Goal: Contribute content: Contribute content

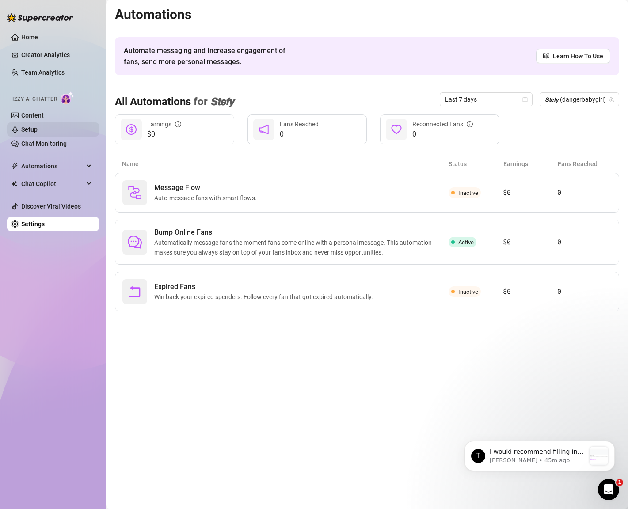
click at [37, 131] on link "Setup" at bounding box center [29, 129] width 16 height 7
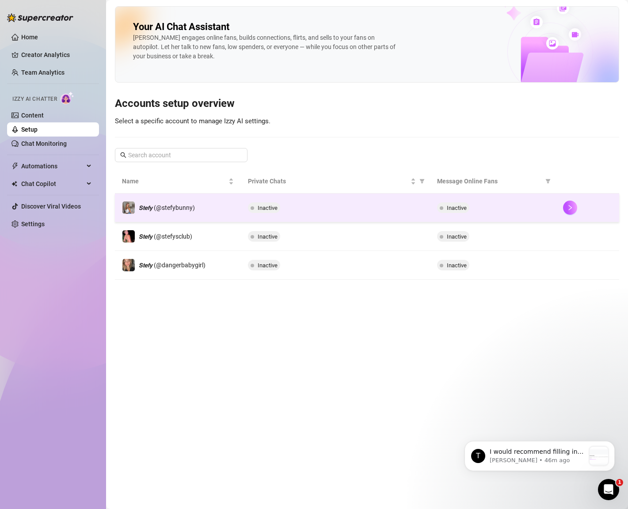
click at [456, 210] on span "Inactive" at bounding box center [457, 208] width 20 height 7
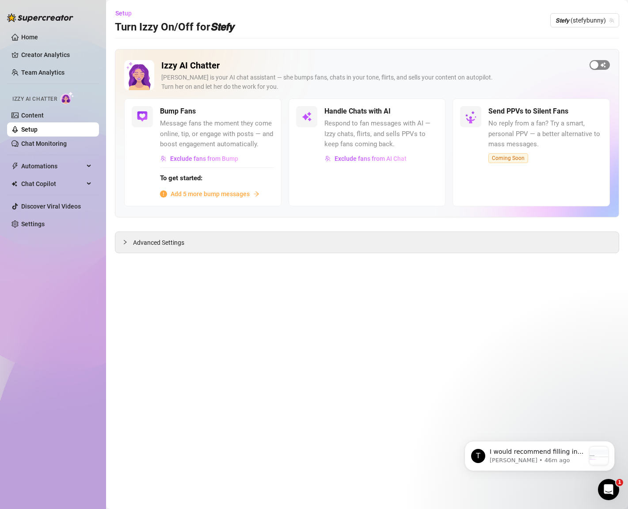
click at [594, 68] on div "button" at bounding box center [594, 65] width 8 height 8
click at [251, 114] on div "Bump Fans" at bounding box center [217, 111] width 114 height 11
click at [264, 111] on span "button" at bounding box center [264, 111] width 19 height 10
click at [200, 195] on span "Add 5 more bump messages" at bounding box center [210, 194] width 79 height 10
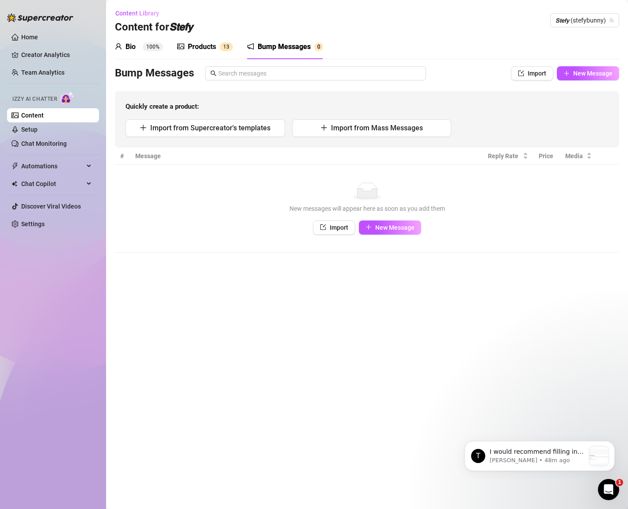
click at [143, 46] on sup "100%" at bounding box center [153, 46] width 20 height 9
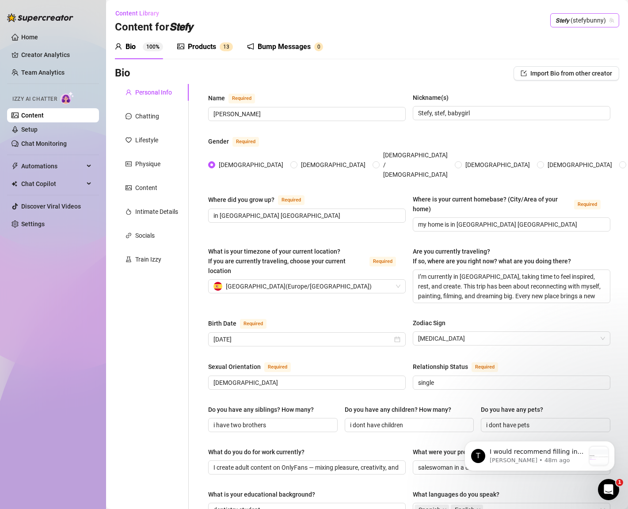
click at [593, 26] on span "𝙎𝙩𝙚𝙛𝙮 (stefybunny)" at bounding box center [584, 20] width 58 height 13
click at [574, 50] on span "( stefysclub )" at bounding box center [582, 54] width 33 height 10
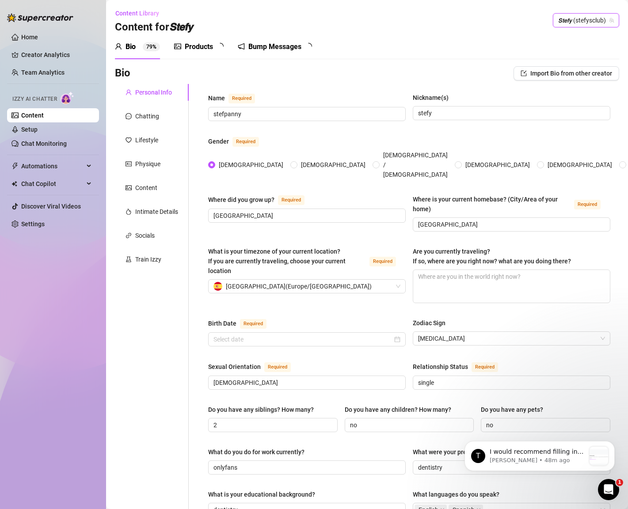
type input "[DATE]"
click at [582, 25] on span "𝙎𝙩𝙚𝙛𝙮 (stefysclub)" at bounding box center [586, 20] width 56 height 13
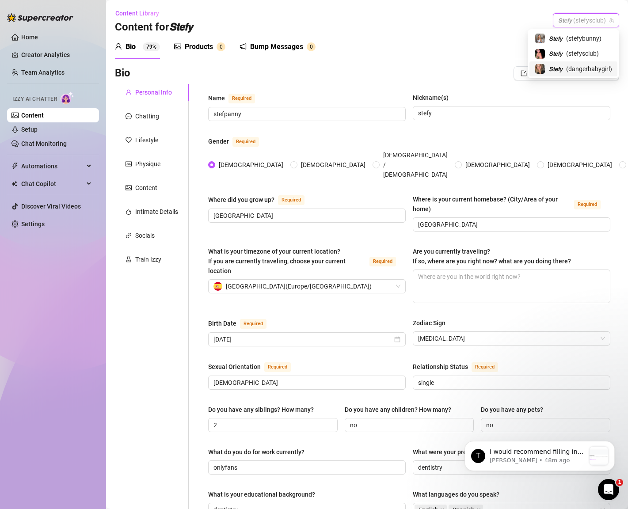
click at [560, 67] on span "𝙎𝙩𝙚𝙛𝙮" at bounding box center [556, 69] width 14 height 10
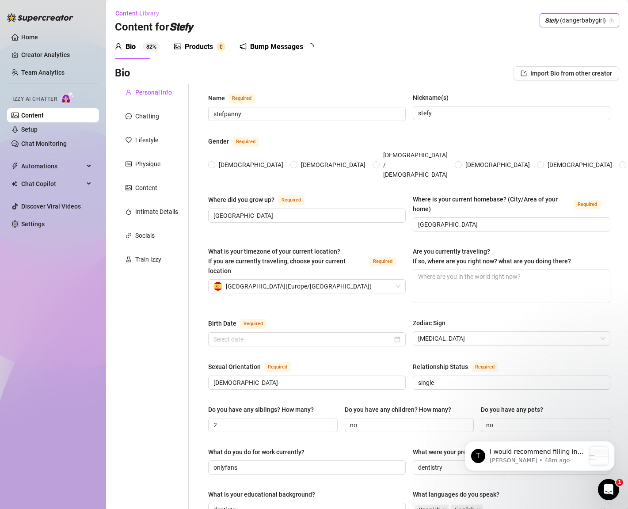
radio input "true"
type input "[DATE]"
click at [569, 23] on span "𝙎𝙩𝙚𝙛𝙮 (dangerbabygirl)" at bounding box center [579, 20] width 69 height 13
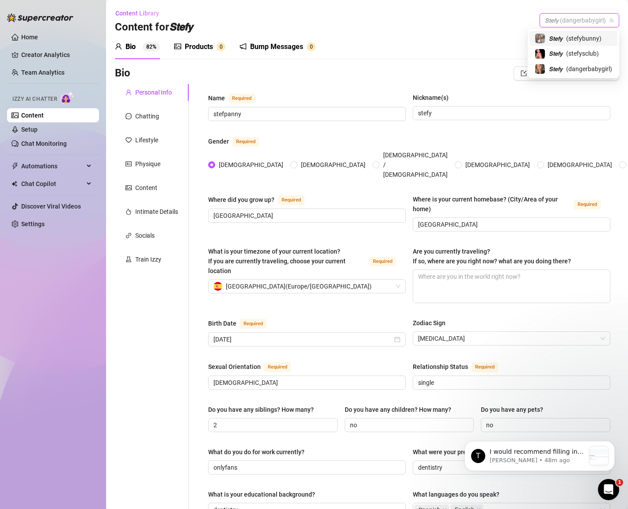
click at [557, 42] on span "𝙎𝙩𝙚𝙛𝙮" at bounding box center [556, 39] width 14 height 10
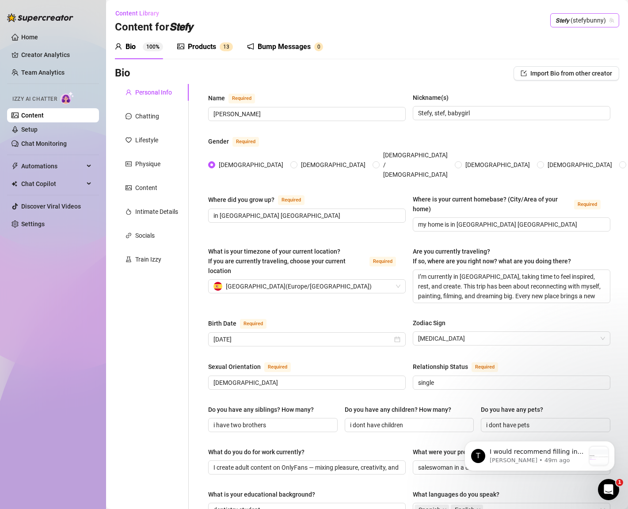
click at [597, 19] on span "𝙎𝙩𝙚𝙛𝙮 (stefybunny)" at bounding box center [584, 20] width 58 height 13
click at [559, 58] on div "𝙎𝙩𝙚𝙛𝙮 ( stefysclub )" at bounding box center [573, 53] width 77 height 11
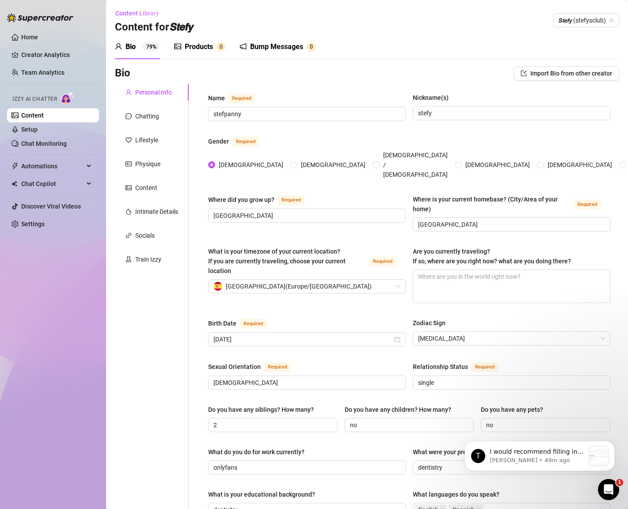
click at [202, 49] on div "Products" at bounding box center [199, 47] width 28 height 11
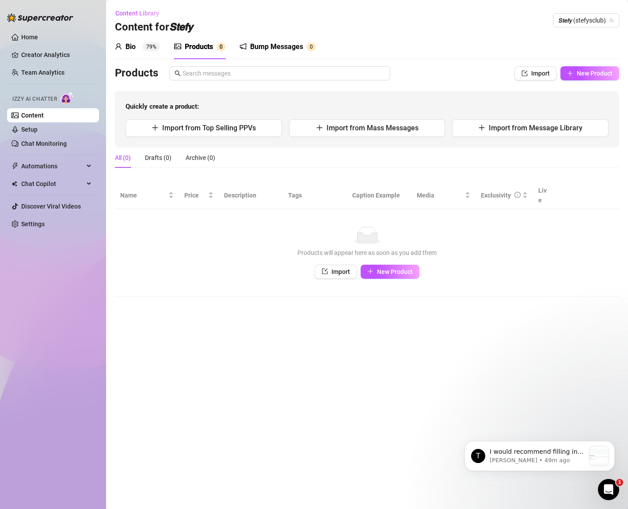
click at [143, 47] on sup "79%" at bounding box center [151, 46] width 17 height 9
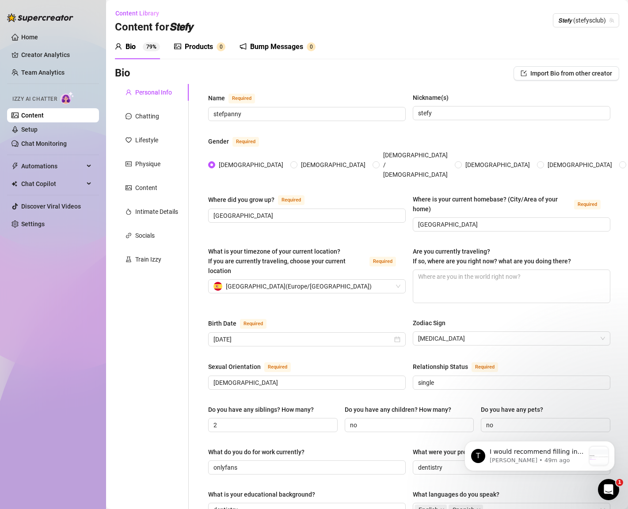
click at [144, 89] on div "Personal Info" at bounding box center [153, 92] width 37 height 10
click at [134, 114] on div "Chatting" at bounding box center [142, 116] width 34 height 10
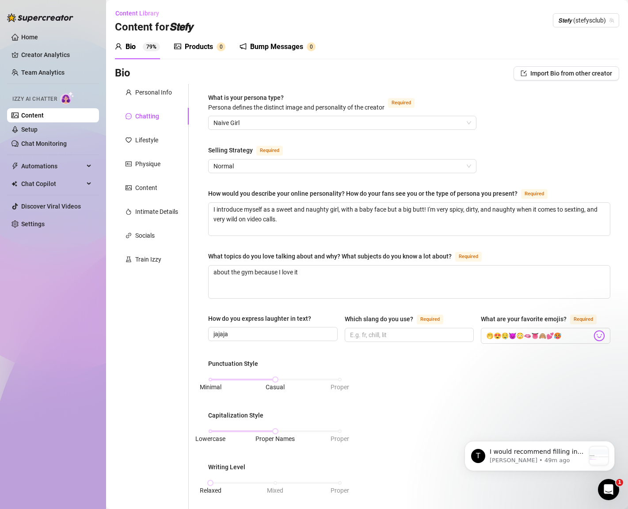
click at [141, 56] on div "Bio 79%" at bounding box center [137, 46] width 45 height 25
click at [149, 50] on sup "79%" at bounding box center [151, 46] width 17 height 9
click at [132, 12] on span "Content Library" at bounding box center [137, 13] width 44 height 7
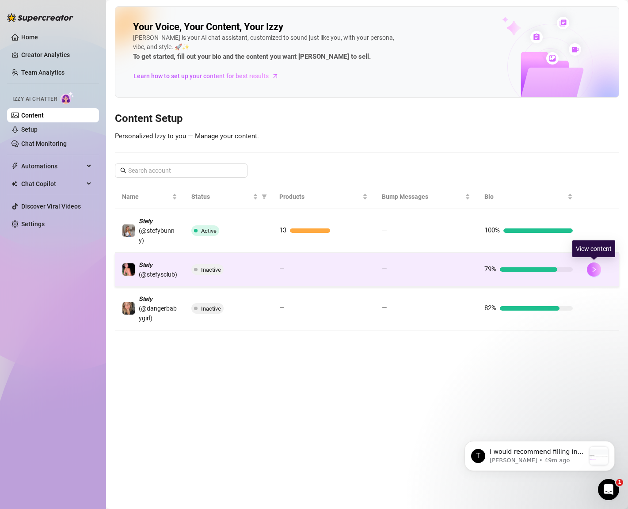
click at [596, 266] on icon "right" at bounding box center [594, 269] width 6 height 6
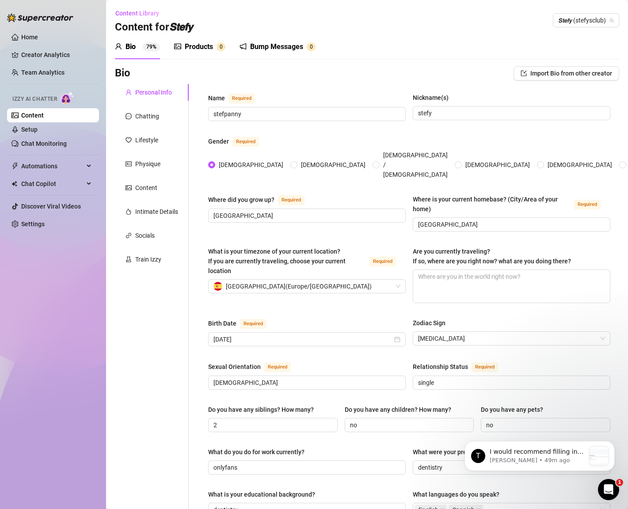
click at [199, 46] on div "Products" at bounding box center [199, 47] width 28 height 11
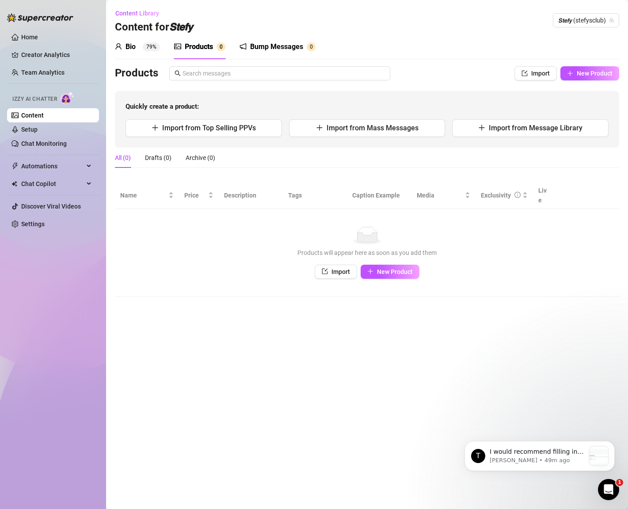
click at [140, 34] on div "Bio 79%" at bounding box center [137, 46] width 45 height 25
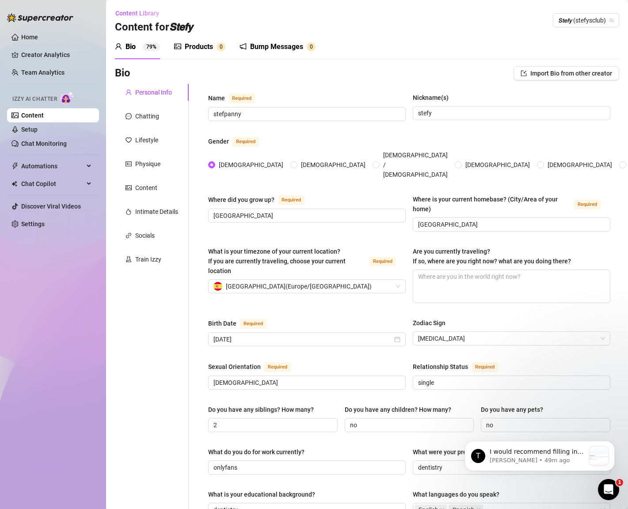
click at [181, 46] on icon "picture" at bounding box center [177, 47] width 7 height 6
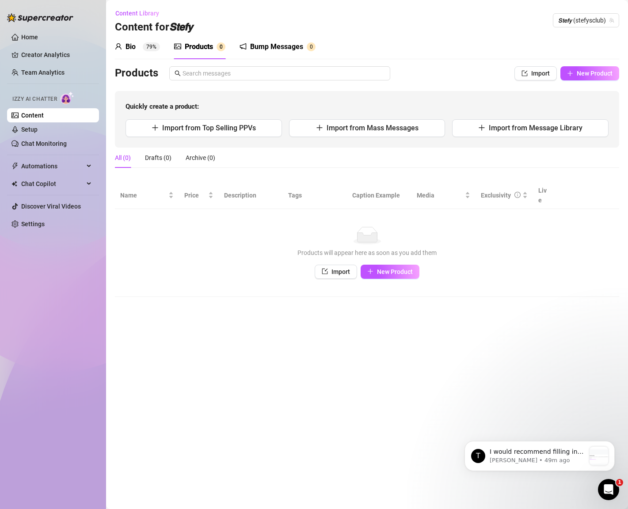
click at [134, 53] on div "Bio 79%" at bounding box center [137, 46] width 45 height 25
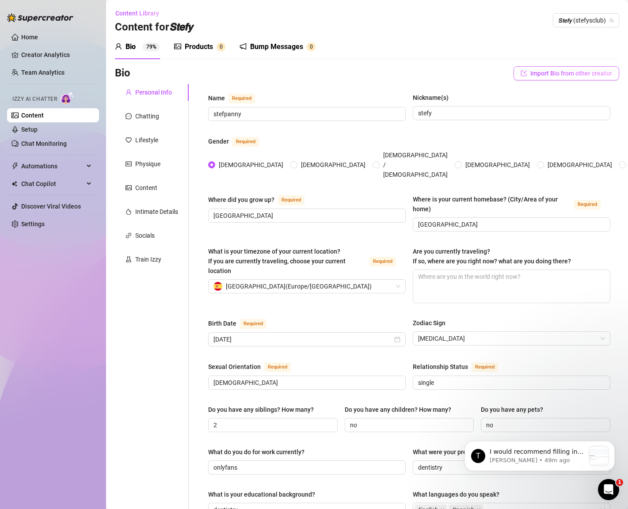
click at [562, 76] on span "Import Bio from other creator" at bounding box center [571, 73] width 82 height 7
click at [550, 74] on span "Import Bio from other creator" at bounding box center [571, 73] width 82 height 7
click at [553, 93] on input "search" at bounding box center [563, 97] width 70 height 13
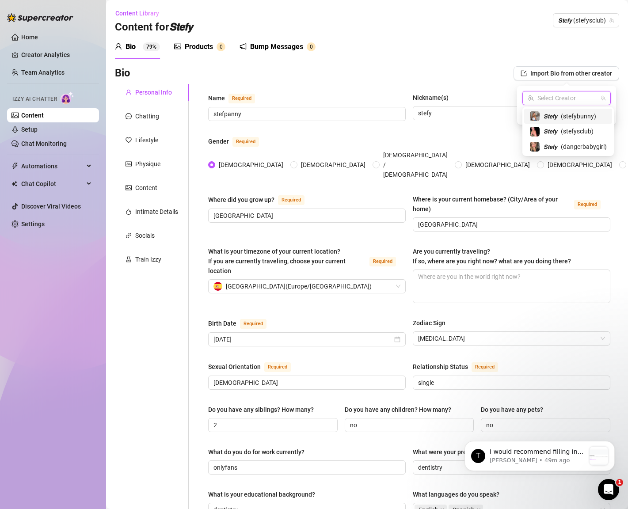
click at [558, 116] on div "𝙎𝙩𝙚𝙛𝙮 ( stefybunny )" at bounding box center [567, 116] width 77 height 11
click at [594, 112] on span "Import" at bounding box center [598, 113] width 19 height 7
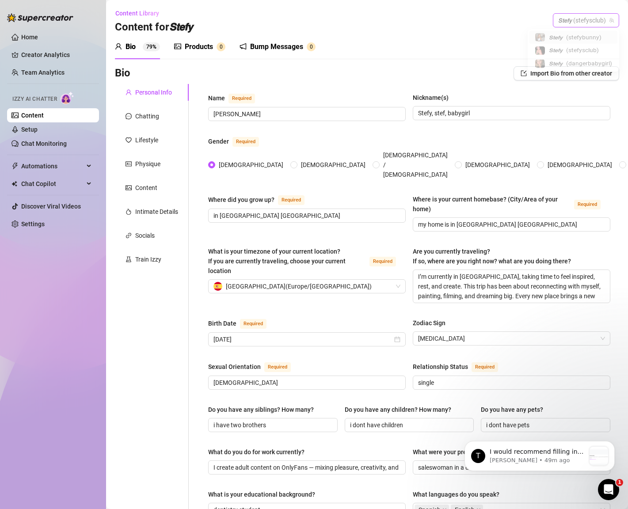
click at [583, 23] on span "𝙎𝙩𝙚𝙛𝙮 (stefysclub)" at bounding box center [586, 20] width 56 height 13
click at [589, 71] on span "( dangerbabygirl )" at bounding box center [589, 69] width 46 height 10
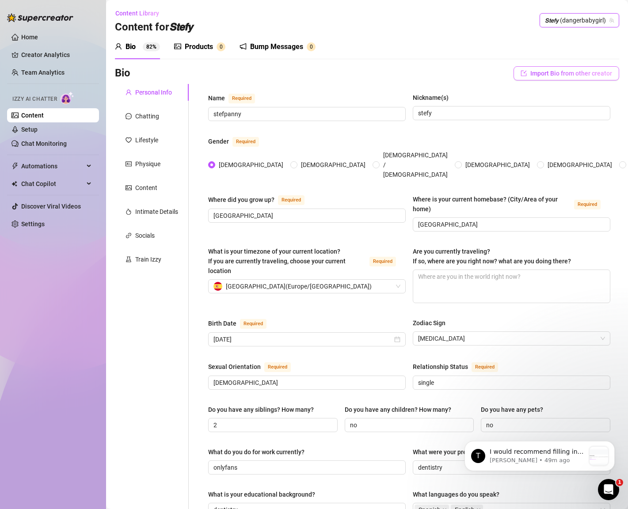
click at [578, 78] on button "Import Bio from other creator" at bounding box center [566, 73] width 106 height 14
click at [571, 99] on span "( stefybunny )" at bounding box center [558, 98] width 35 height 7
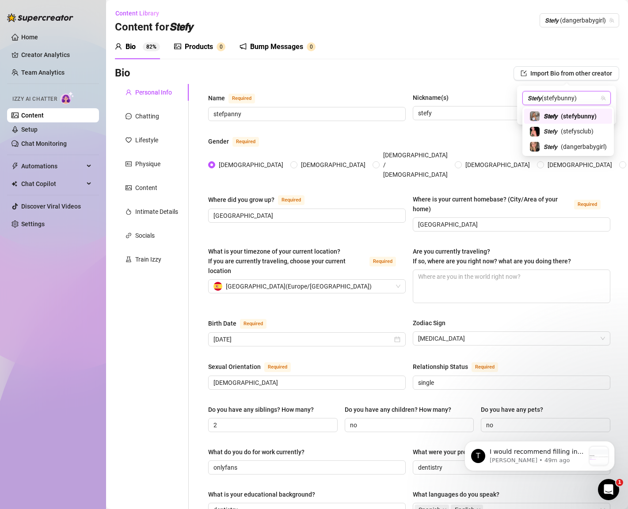
click at [571, 99] on span "( stefybunny )" at bounding box center [558, 98] width 35 height 7
click at [593, 109] on button "Import" at bounding box center [598, 114] width 25 height 11
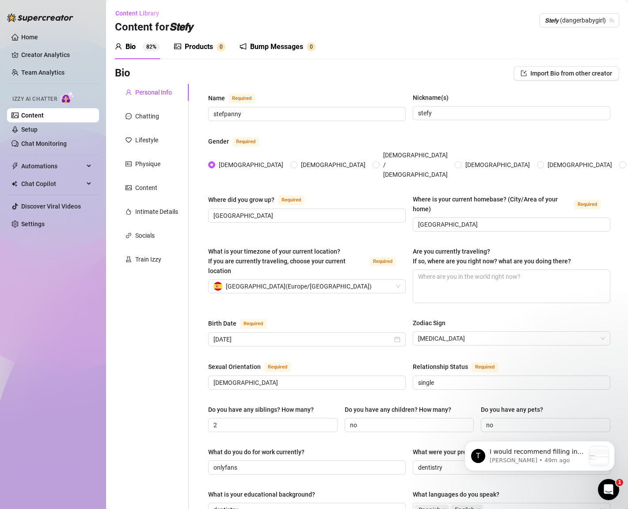
click at [413, 61] on div "Bio 82% Products 0 Bump Messages 0 Bio Import Bio from other creator Personal I…" at bounding box center [367, 454] width 504 height 841
click at [180, 41] on div "Products 0" at bounding box center [199, 46] width 51 height 25
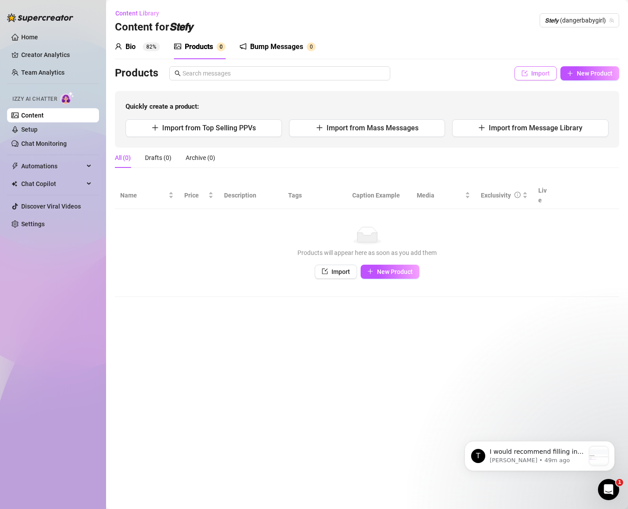
click at [528, 79] on button "Import" at bounding box center [535, 73] width 42 height 14
type textarea "Type your message here..."
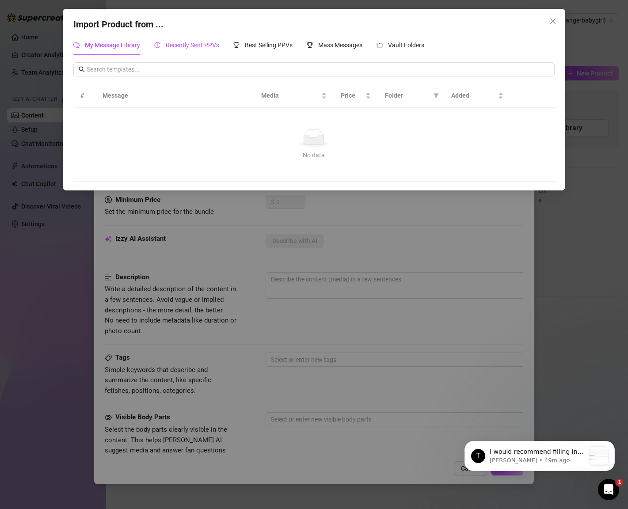
click at [197, 45] on span "Recently Sent PPVs" at bounding box center [192, 45] width 53 height 7
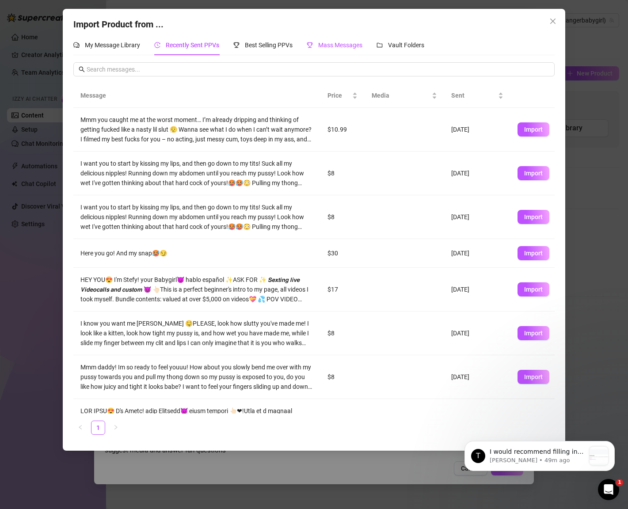
click at [343, 48] on span "Mass Messages" at bounding box center [340, 45] width 44 height 7
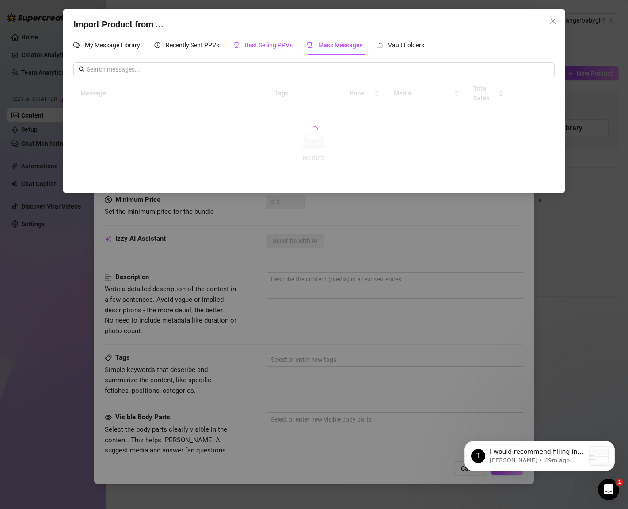
click at [241, 42] on div "Best Selling PPVs" at bounding box center [262, 45] width 59 height 10
click at [177, 41] on div "Recently Sent PPVs" at bounding box center [186, 45] width 65 height 10
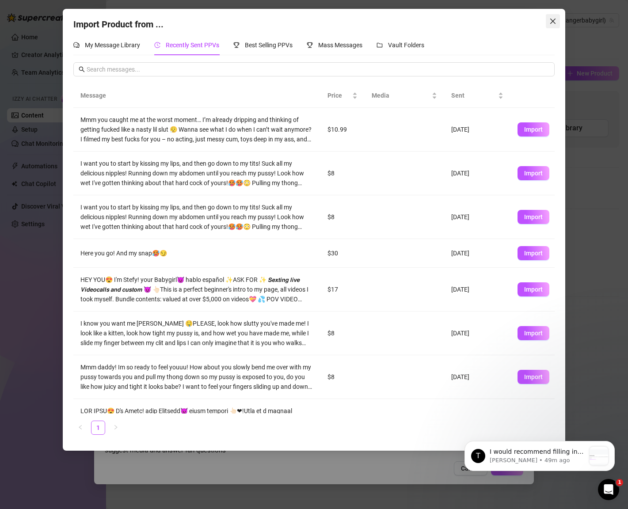
click at [548, 20] on span "Close" at bounding box center [553, 21] width 14 height 7
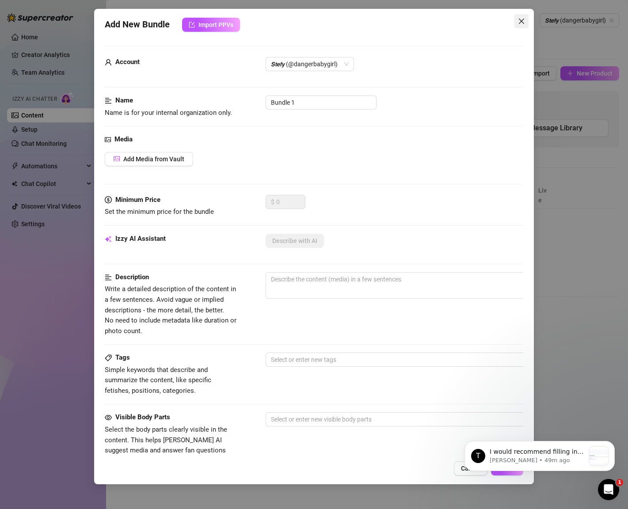
click at [526, 14] on button "Close" at bounding box center [521, 21] width 14 height 14
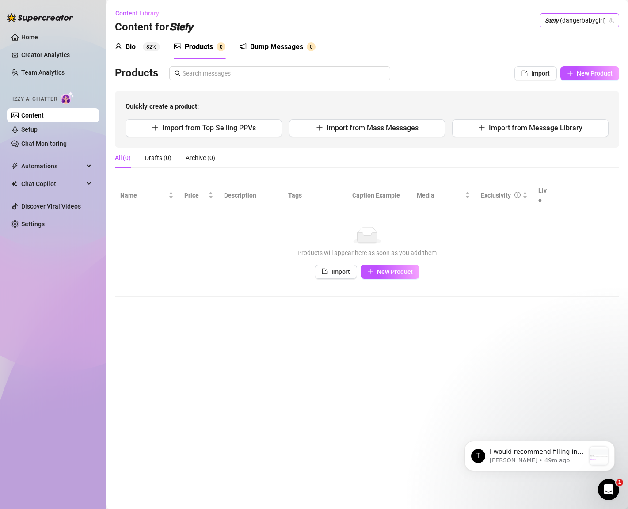
click at [585, 22] on span "𝙎𝙩𝙚𝙛𝙮 (dangerbabygirl)" at bounding box center [579, 20] width 69 height 13
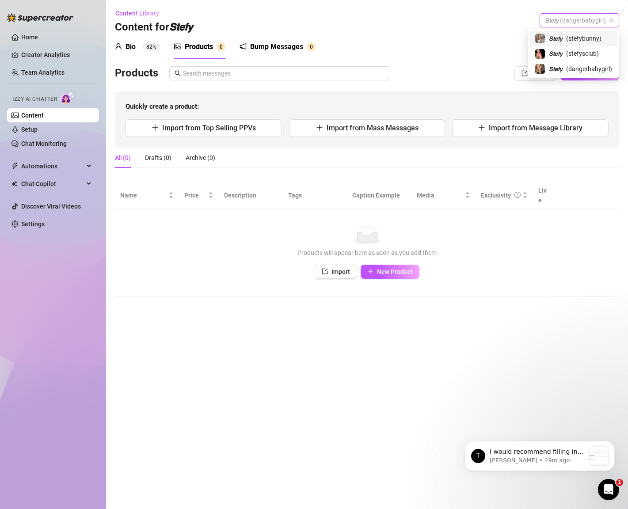
click at [577, 45] on div "𝙎𝙩𝙚𝙛𝙮 ( stefybunny )" at bounding box center [573, 38] width 88 height 15
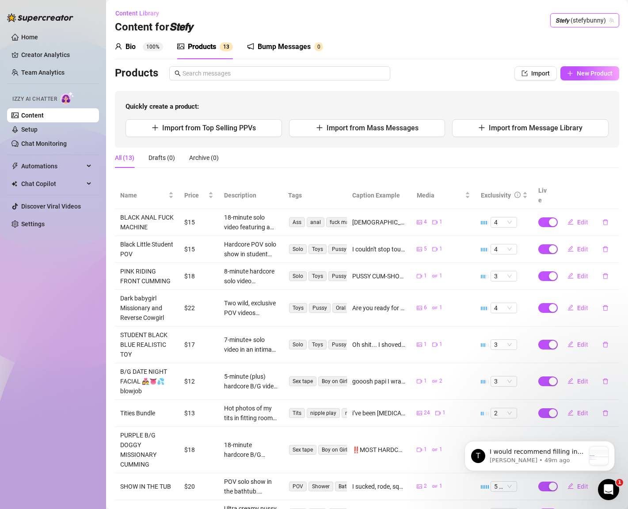
click at [210, 52] on div "Products" at bounding box center [202, 47] width 28 height 11
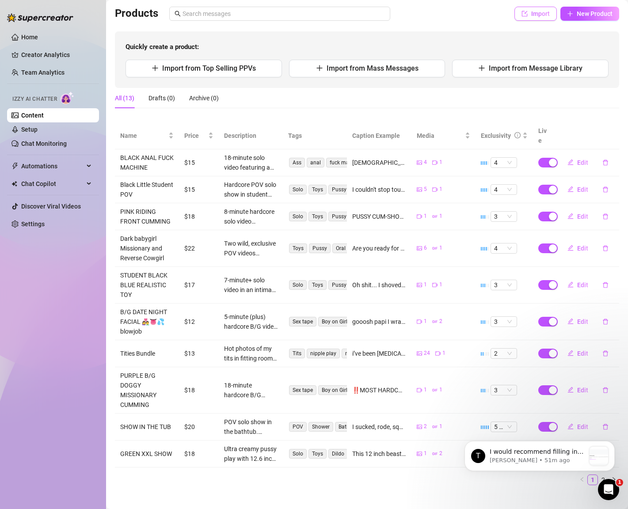
click at [541, 15] on span "Import" at bounding box center [540, 13] width 19 height 7
type textarea "Type your message here..."
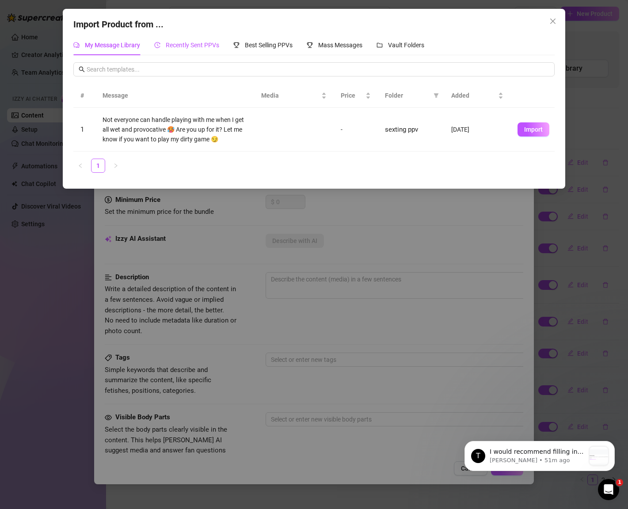
click at [156, 48] on icon "history" at bounding box center [157, 45] width 6 height 6
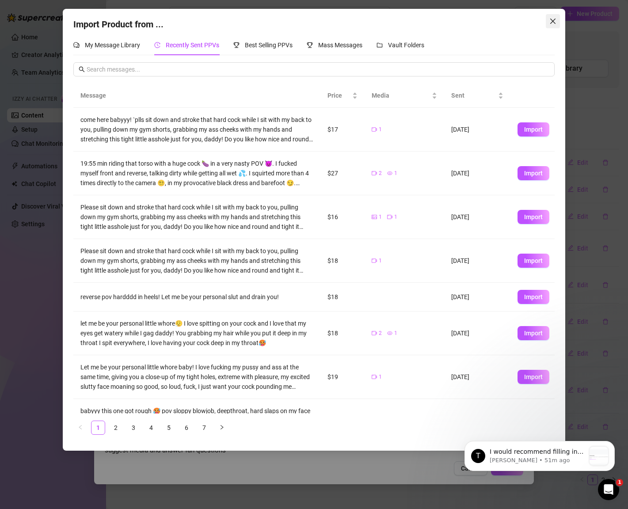
click at [555, 24] on icon "close" at bounding box center [552, 21] width 7 height 7
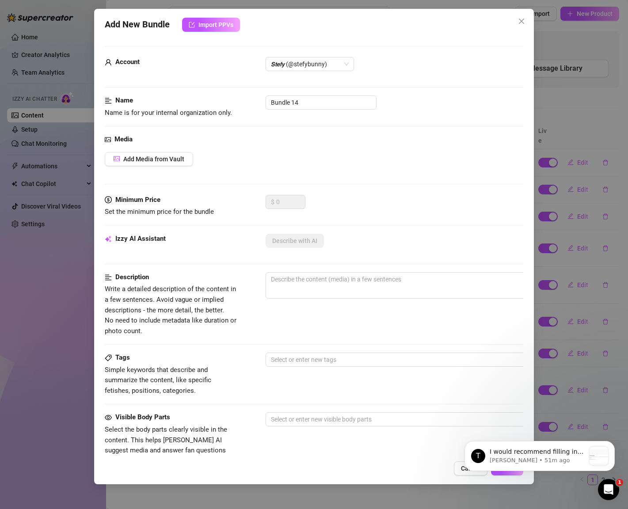
click at [512, 23] on div "Add New Bundle Import PPVs" at bounding box center [314, 25] width 418 height 14
click at [518, 20] on icon "close" at bounding box center [521, 21] width 7 height 7
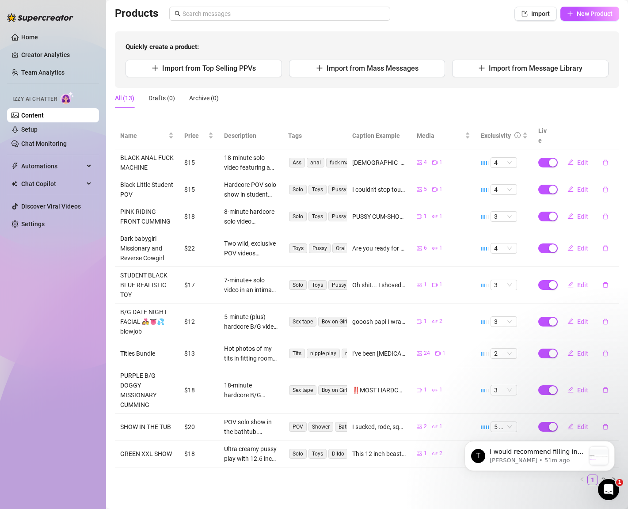
scroll to position [0, 0]
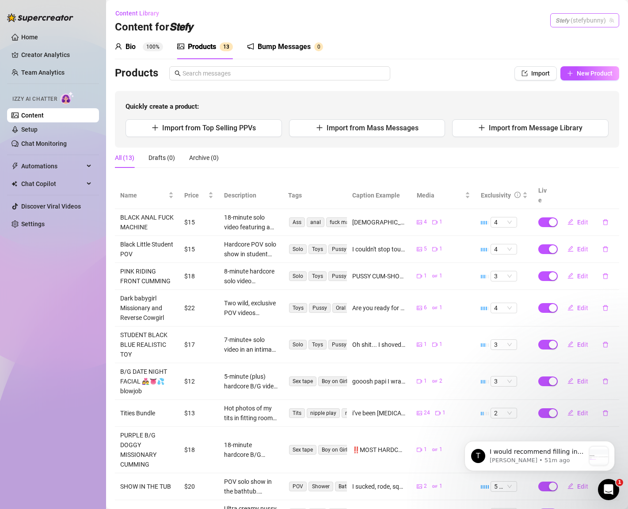
click at [566, 17] on span "𝙎𝙩𝙚𝙛𝙮 (stefybunny)" at bounding box center [584, 20] width 58 height 13
click at [566, 58] on span "( stefysclub )" at bounding box center [582, 54] width 33 height 10
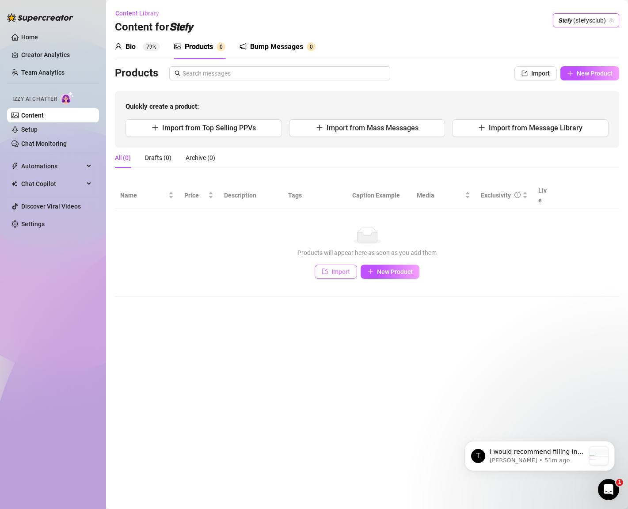
click at [337, 266] on button "Import" at bounding box center [336, 272] width 42 height 14
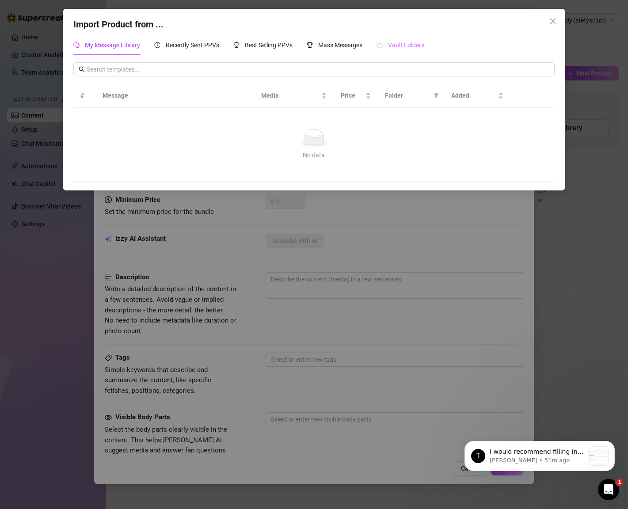
click at [407, 38] on div "Vault Folders" at bounding box center [400, 45] width 48 height 20
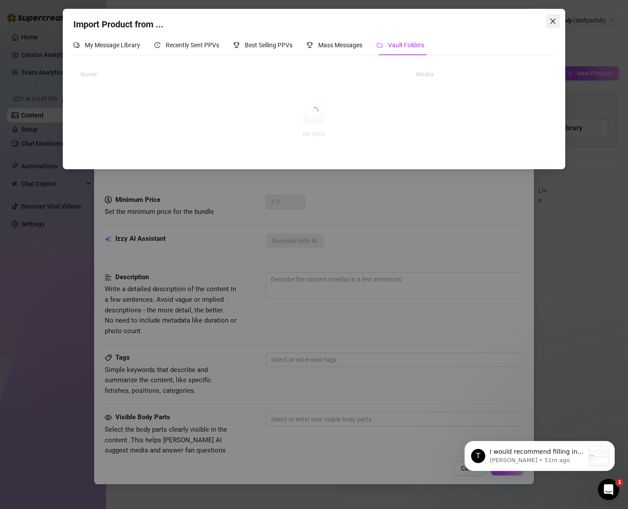
click at [550, 22] on icon "close" at bounding box center [552, 21] width 7 height 7
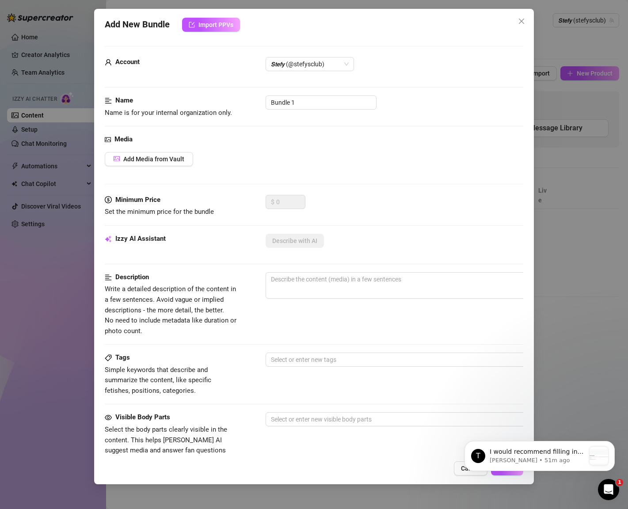
click at [533, 22] on div "Add New Bundle Import PPVs Account 𝙎𝙩𝙚𝙛𝙮 (@stefysclub) Name Name is for your in…" at bounding box center [314, 246] width 440 height 475
click at [315, 64] on span "𝙎𝙩𝙚𝙛𝙮 (@stefysclub)" at bounding box center [310, 63] width 78 height 13
click at [232, 27] on span "Import PPVs" at bounding box center [215, 24] width 35 height 7
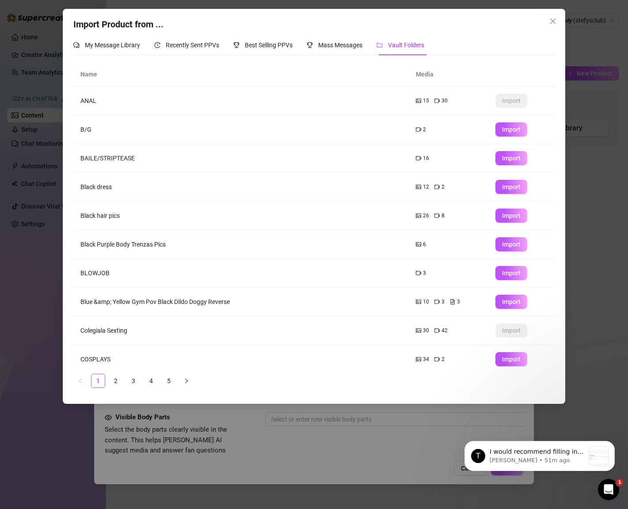
scroll to position [7, 0]
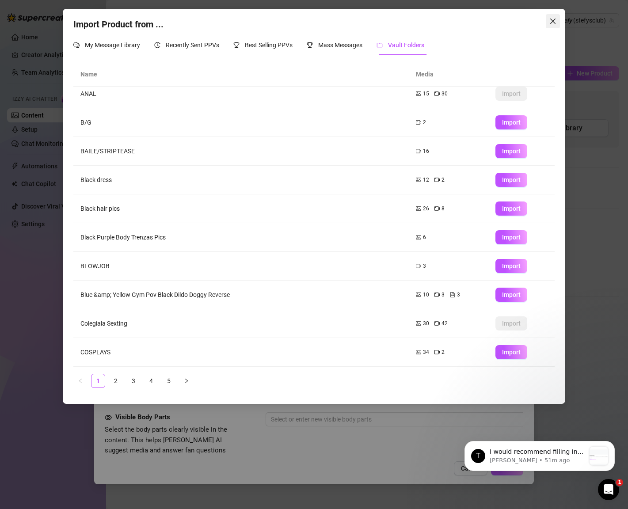
click at [551, 20] on icon "close" at bounding box center [552, 21] width 5 height 5
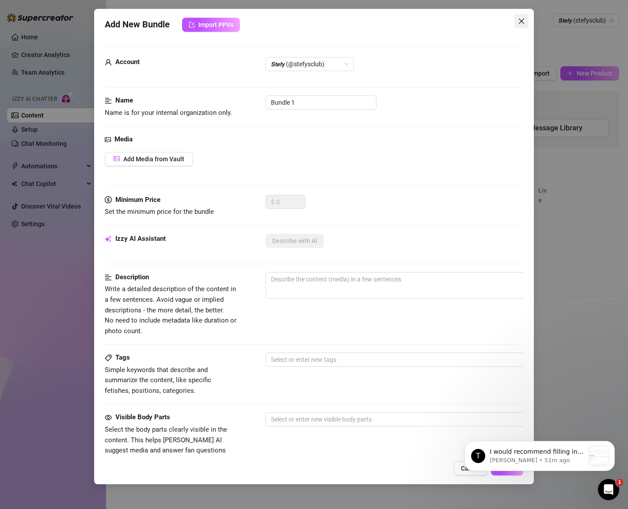
click at [528, 15] on button "Close" at bounding box center [521, 21] width 14 height 14
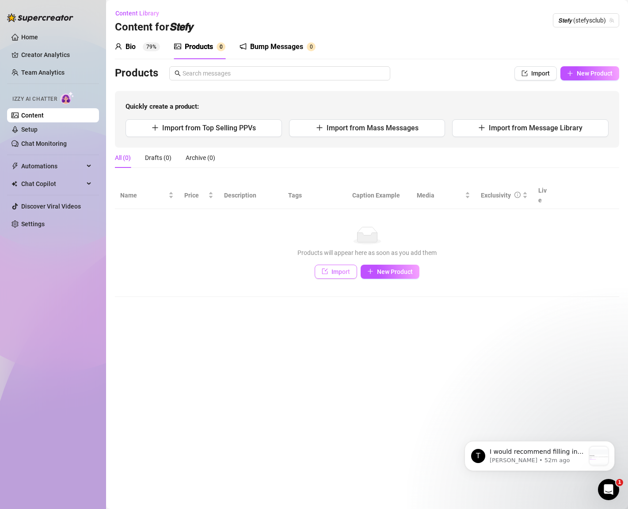
click at [338, 268] on span "Import" at bounding box center [340, 271] width 19 height 7
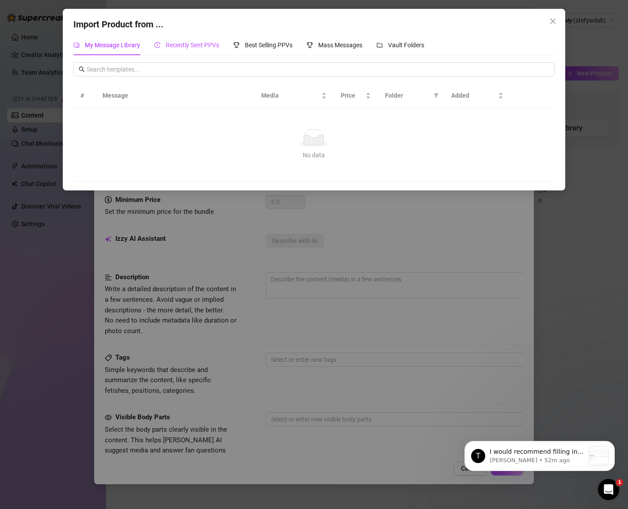
click at [187, 47] on span "Recently Sent PPVs" at bounding box center [192, 45] width 53 height 7
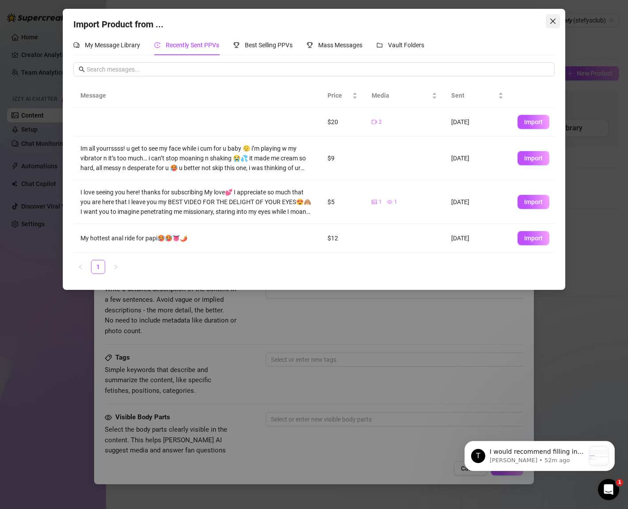
click at [549, 18] on icon "close" at bounding box center [552, 21] width 7 height 7
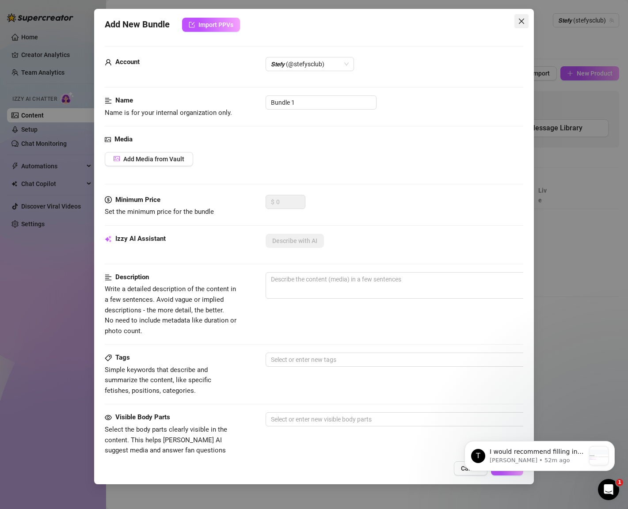
click at [518, 23] on icon "close" at bounding box center [521, 21] width 7 height 7
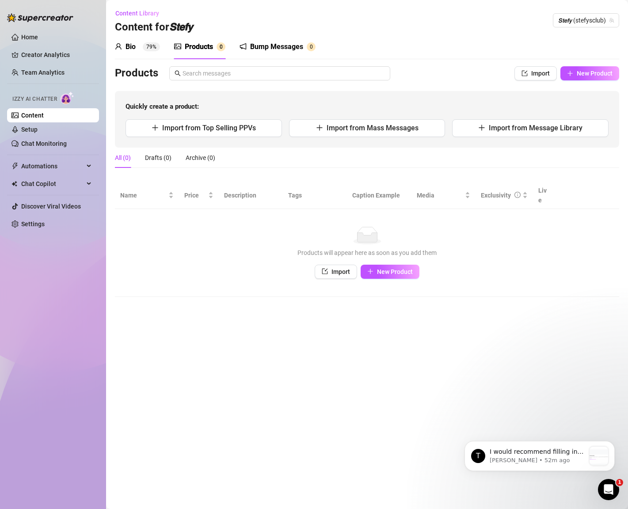
click at [329, 274] on td "No data Products will appear here as soon as you add them Import New Product" at bounding box center [367, 253] width 504 height 88
click at [339, 268] on span "Import" at bounding box center [340, 271] width 19 height 7
type textarea "Type your message here..."
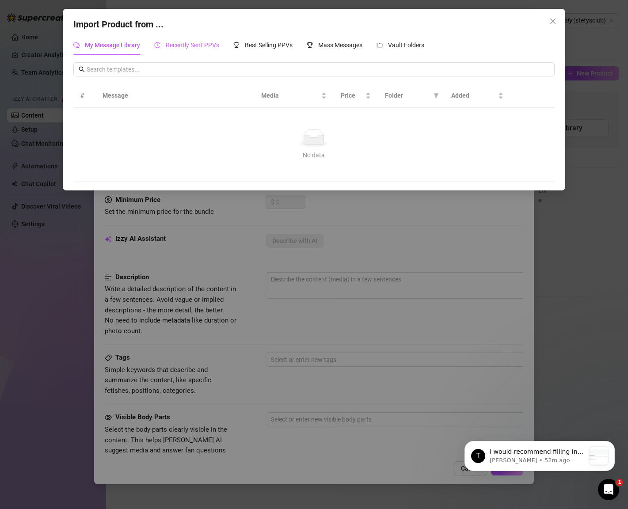
click at [195, 51] on div "Recently Sent PPVs" at bounding box center [186, 45] width 65 height 20
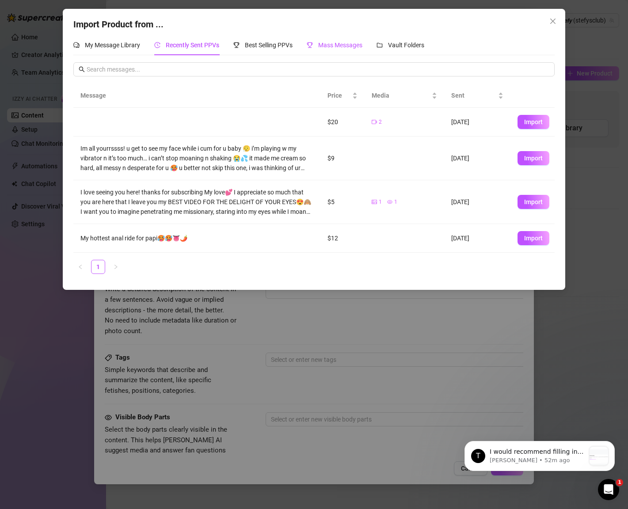
click at [317, 45] on div "Mass Messages" at bounding box center [335, 45] width 56 height 10
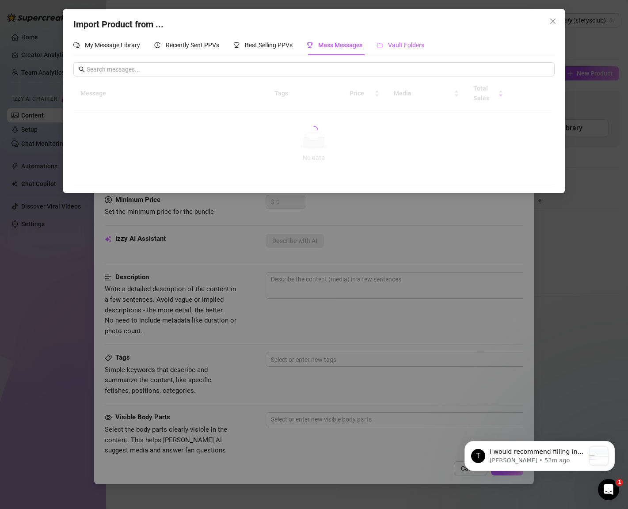
click at [400, 44] on span "Vault Folders" at bounding box center [406, 45] width 36 height 7
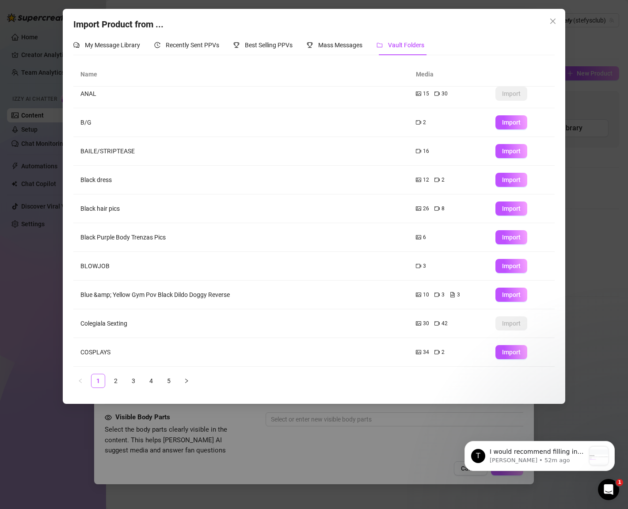
scroll to position [0, 0]
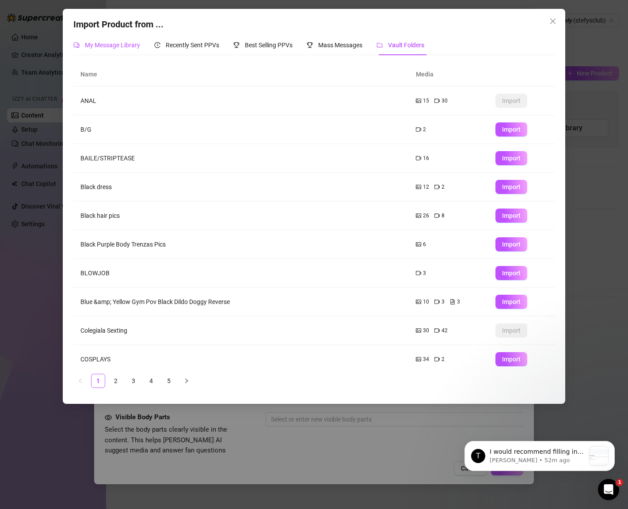
click at [96, 49] on div "My Message Library" at bounding box center [106, 45] width 67 height 10
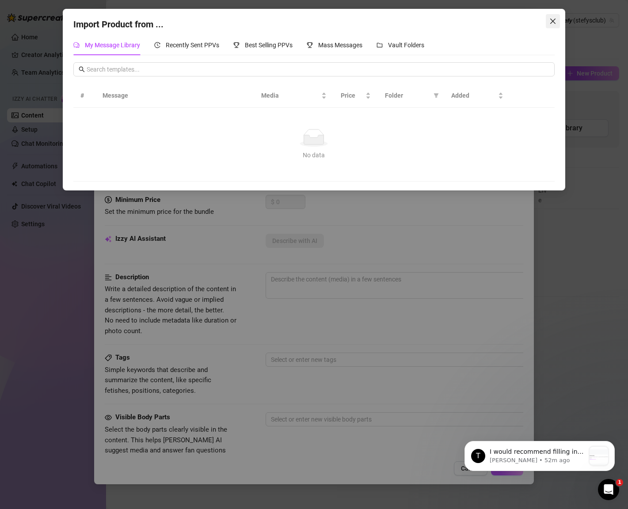
click at [558, 17] on button "Close" at bounding box center [553, 21] width 14 height 14
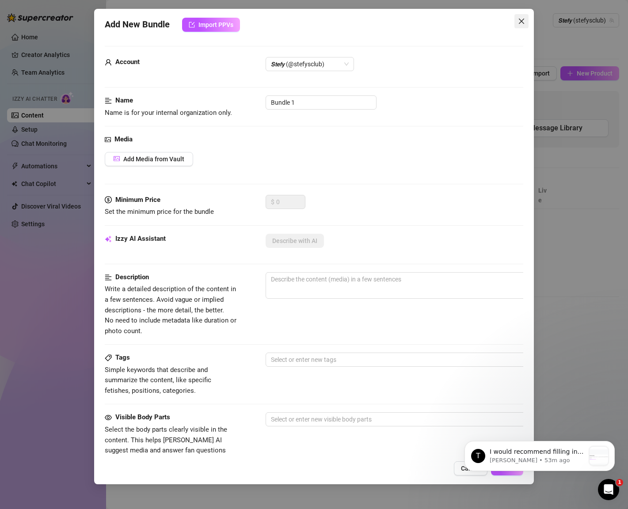
click at [520, 23] on icon "close" at bounding box center [521, 21] width 5 height 5
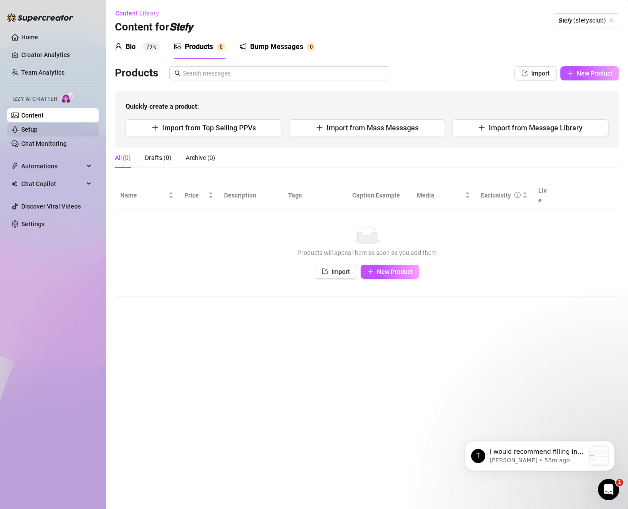
click at [22, 131] on link "Setup" at bounding box center [29, 129] width 16 height 7
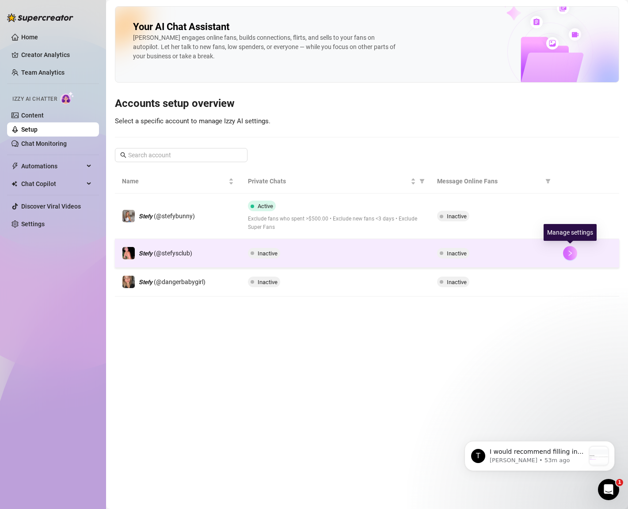
click at [570, 253] on icon "right" at bounding box center [570, 253] width 6 height 6
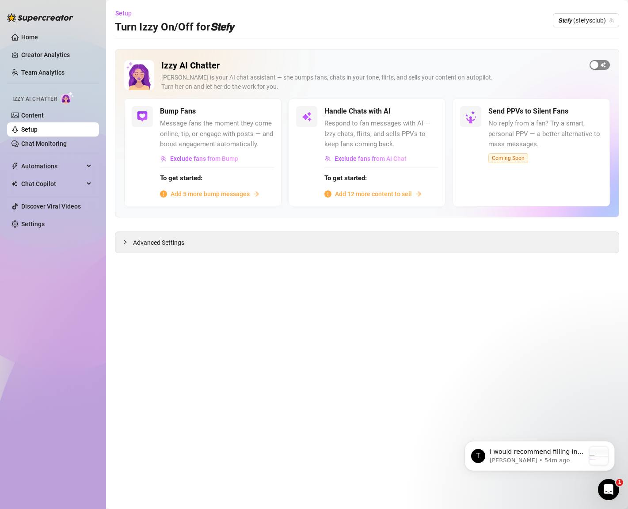
click at [594, 67] on div "button" at bounding box center [594, 65] width 8 height 8
click at [420, 113] on div "button" at bounding box center [423, 111] width 8 height 8
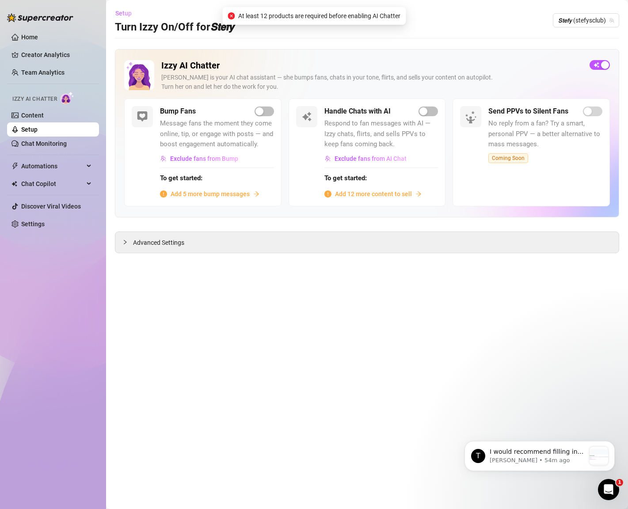
click at [126, 10] on span "Setup" at bounding box center [123, 13] width 16 height 7
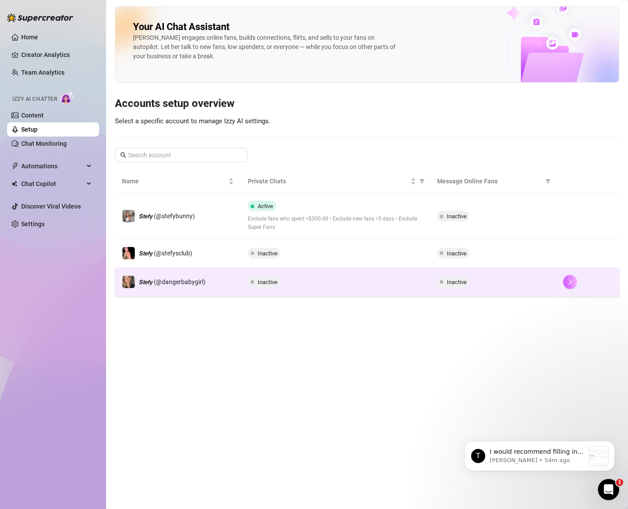
click at [569, 283] on icon "right" at bounding box center [570, 282] width 6 height 6
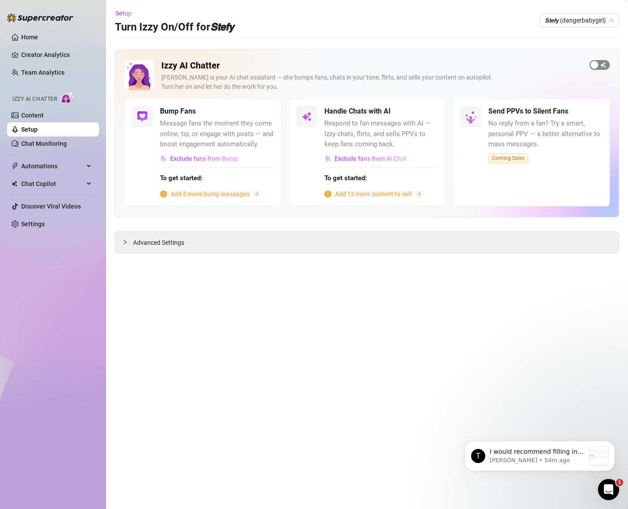
click at [592, 66] on div "button" at bounding box center [594, 65] width 8 height 8
click at [424, 114] on div "button" at bounding box center [423, 111] width 8 height 8
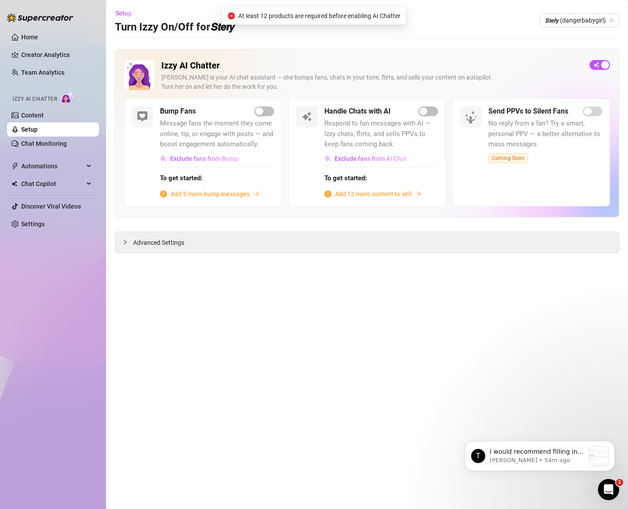
click at [249, 116] on div "Bump Fans" at bounding box center [217, 111] width 114 height 11
click at [266, 107] on span "button" at bounding box center [264, 111] width 19 height 10
click at [120, 17] on button "Setup" at bounding box center [127, 13] width 24 height 14
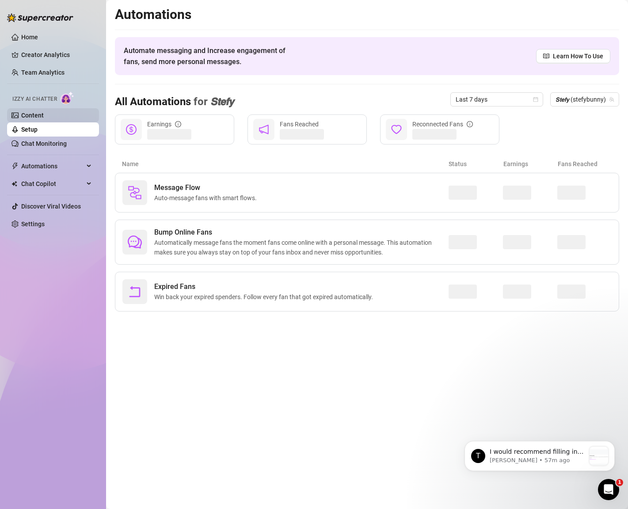
click at [44, 114] on link "Content" at bounding box center [32, 115] width 23 height 7
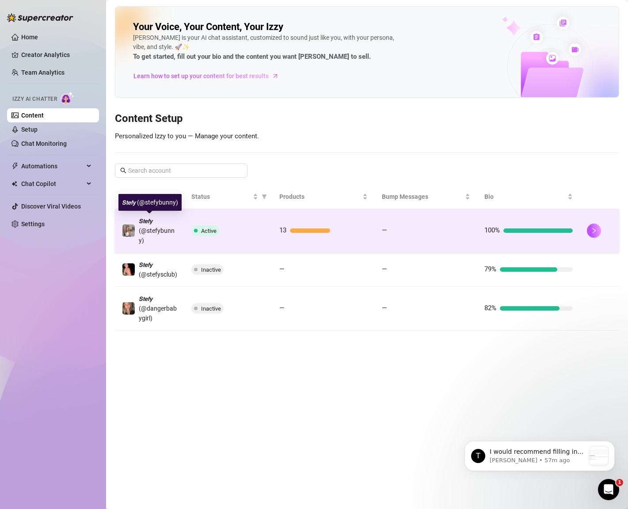
click at [162, 226] on div "𝙎𝙩𝙚𝙛𝙮 (@stefybunny)" at bounding box center [158, 230] width 38 height 29
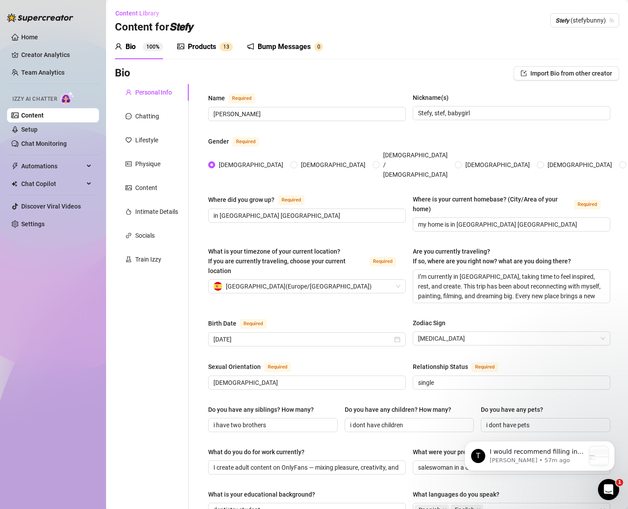
click at [231, 46] on sup "1 3" at bounding box center [226, 46] width 13 height 9
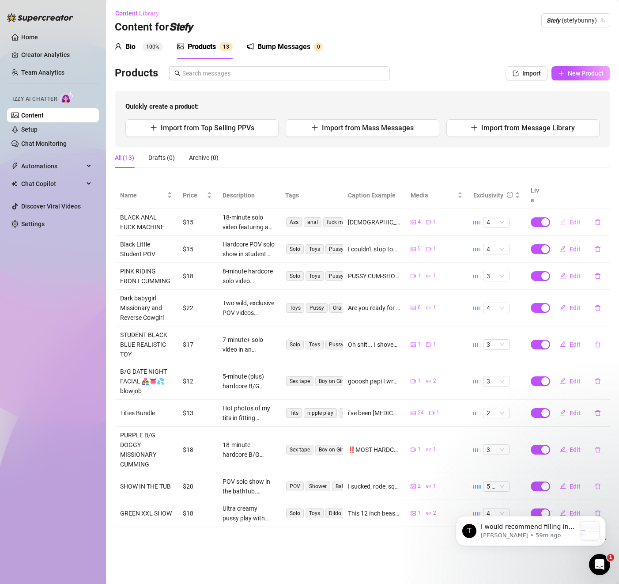
click at [564, 219] on icon "edit" at bounding box center [564, 222] width 6 height 6
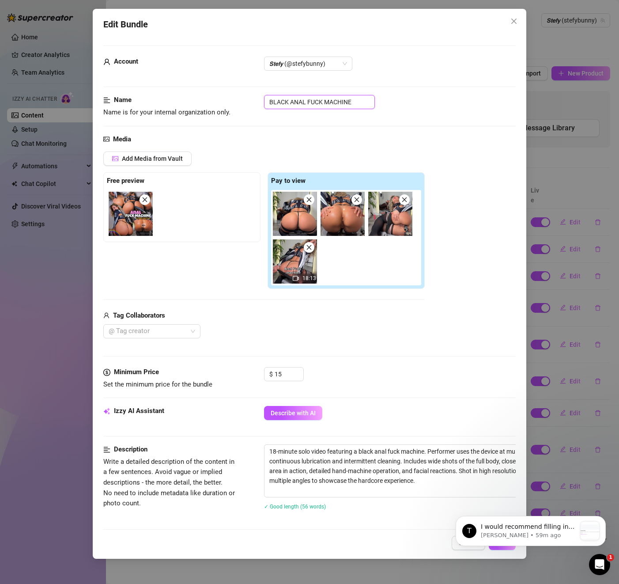
click at [361, 102] on input "BLACK ANAL FUCK MACHINE" at bounding box center [319, 102] width 111 height 14
drag, startPoint x: 361, startPoint y: 102, endPoint x: 250, endPoint y: 96, distance: 111.5
click at [250, 96] on div "Name Name is for your internal organization only. BLACK ANAL FUCK MACHINE" at bounding box center [309, 106] width 412 height 23
click at [218, 113] on span "Name is for your internal organization only." at bounding box center [166, 112] width 127 height 8
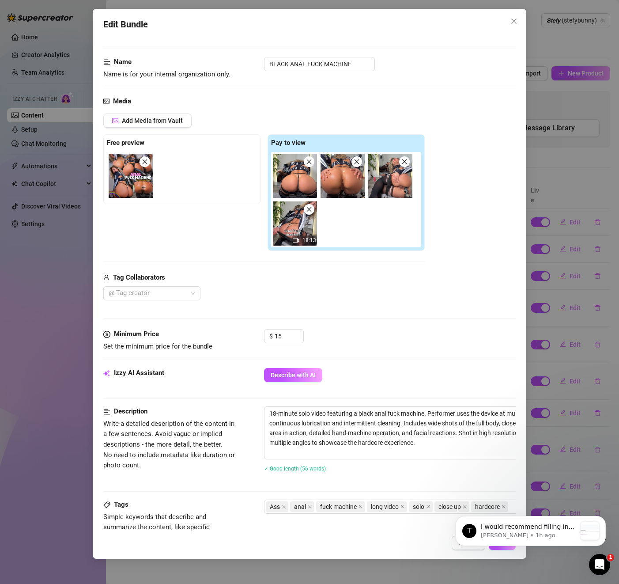
scroll to position [40, 0]
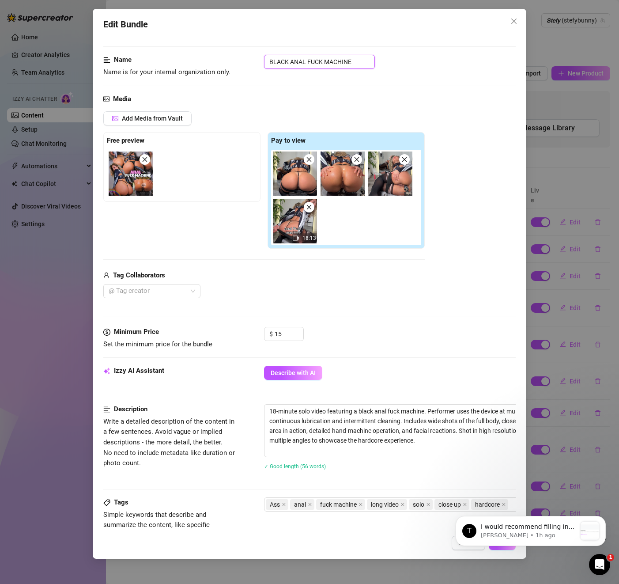
drag, startPoint x: 365, startPoint y: 68, endPoint x: 267, endPoint y: 63, distance: 97.8
click at [275, 67] on input "BLACK ANAL FUCK MACHINE" at bounding box center [319, 62] width 111 height 14
drag, startPoint x: 364, startPoint y: 60, endPoint x: 256, endPoint y: 62, distance: 108.3
click at [256, 62] on div "Name Name is for your internal organization only. BLACK ANAL FUCK MACHINE" at bounding box center [309, 66] width 412 height 23
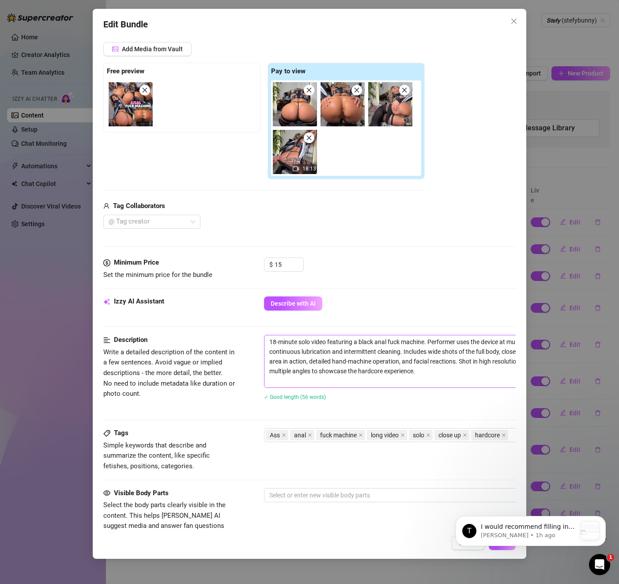
scroll to position [112, 0]
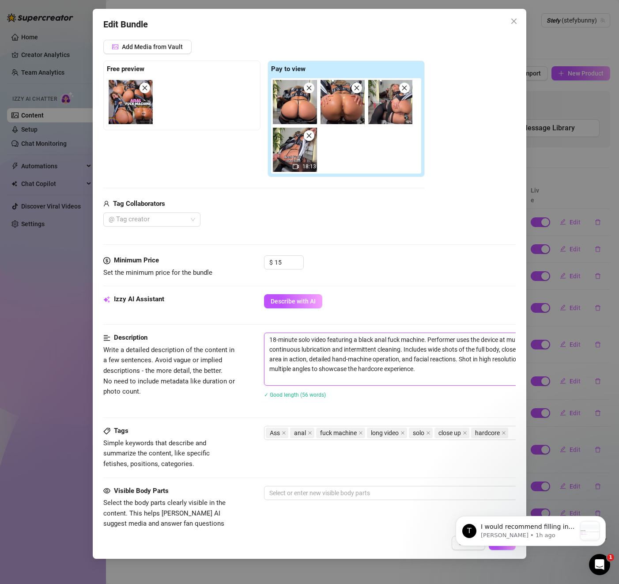
click at [413, 372] on textarea "18-minute solo video featuring a black anal fuck machine. Performer uses the de…" at bounding box center [419, 359] width 308 height 52
drag, startPoint x: 443, startPoint y: 371, endPoint x: 266, endPoint y: 333, distance: 180.3
click at [266, 333] on textarea "18-minute solo video featuring a black anal fuck machine. Performer uses the de…" at bounding box center [419, 359] width 308 height 52
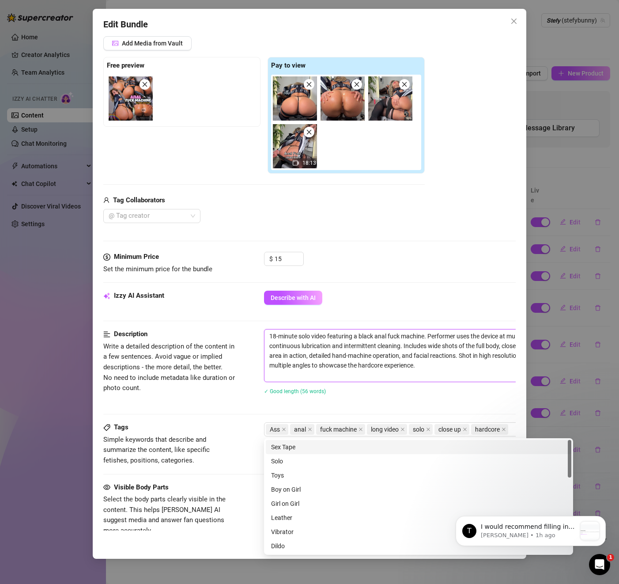
drag, startPoint x: 266, startPoint y: 430, endPoint x: 689, endPoint y: 428, distance: 422.9
click at [619, 428] on html "Home Creator Analytics Team Analytics Izzy AI Chatter Content Setup Chat Monito…" at bounding box center [309, 292] width 619 height 584
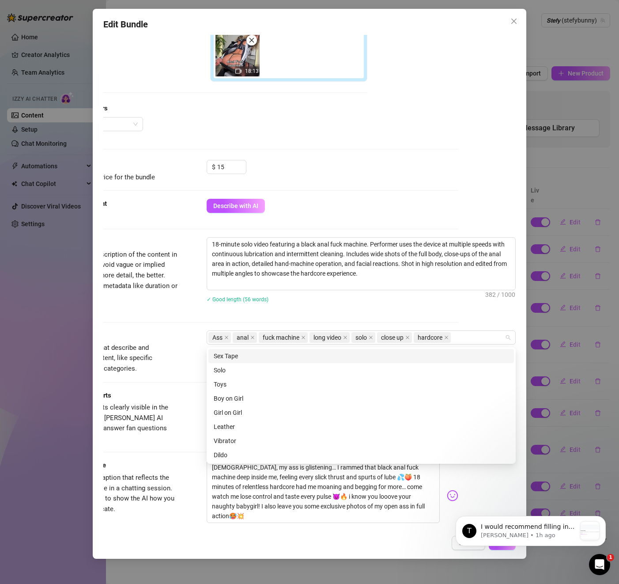
scroll to position [209, 57]
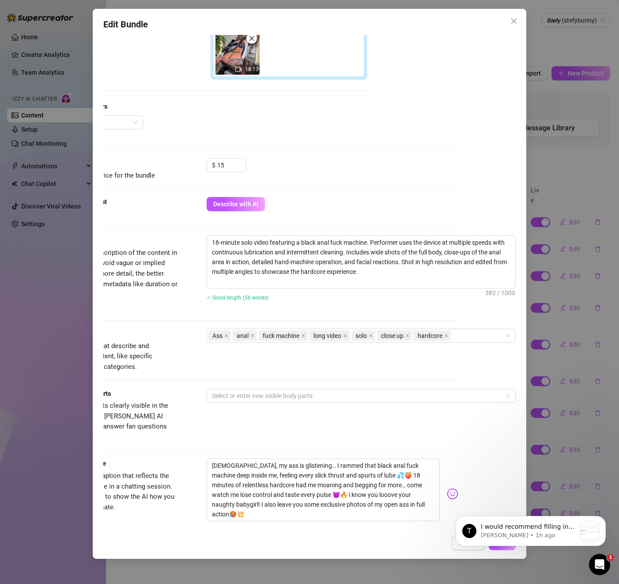
click at [485, 296] on div "✓ Good length (56 words)" at bounding box center [361, 298] width 309 height 10
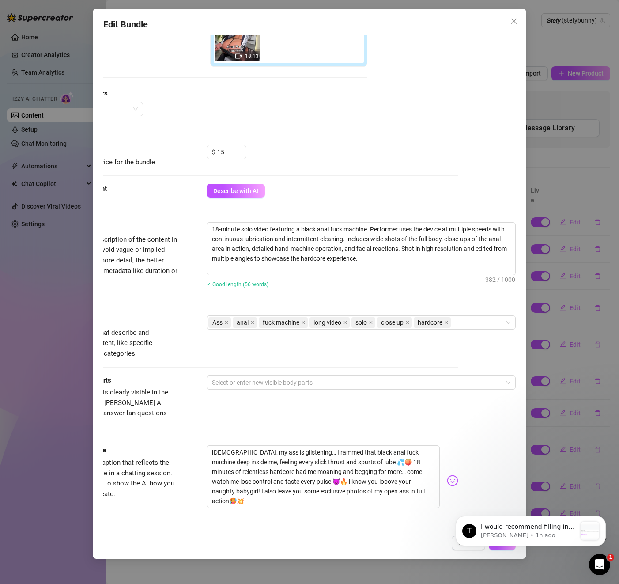
scroll to position [221, 26]
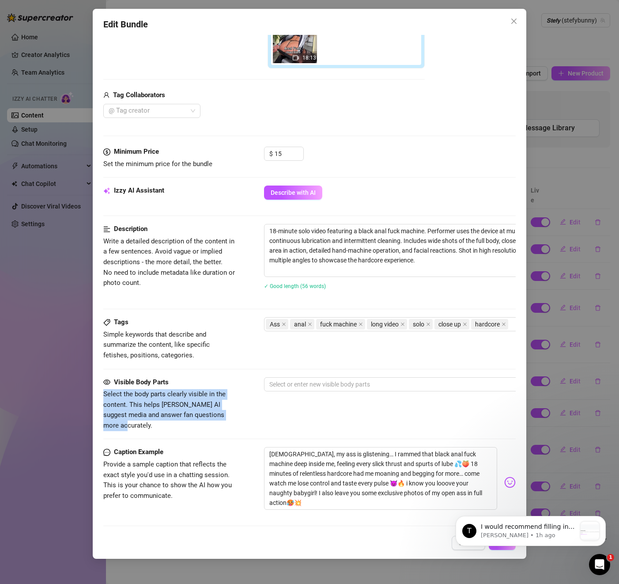
drag, startPoint x: 175, startPoint y: 412, endPoint x: 103, endPoint y: 390, distance: 74.6
click at [103, 390] on span "Select the body parts clearly visible in the content. This helps [PERSON_NAME] …" at bounding box center [169, 410] width 133 height 42
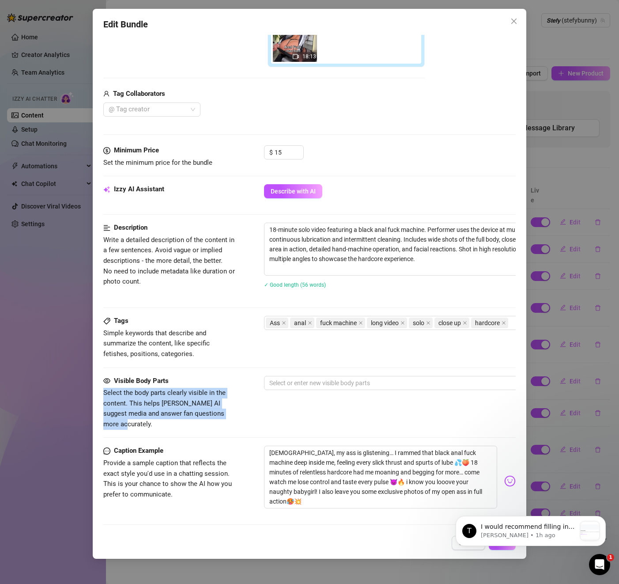
copy span "Select the body parts clearly visible in the content. This helps [PERSON_NAME] …"
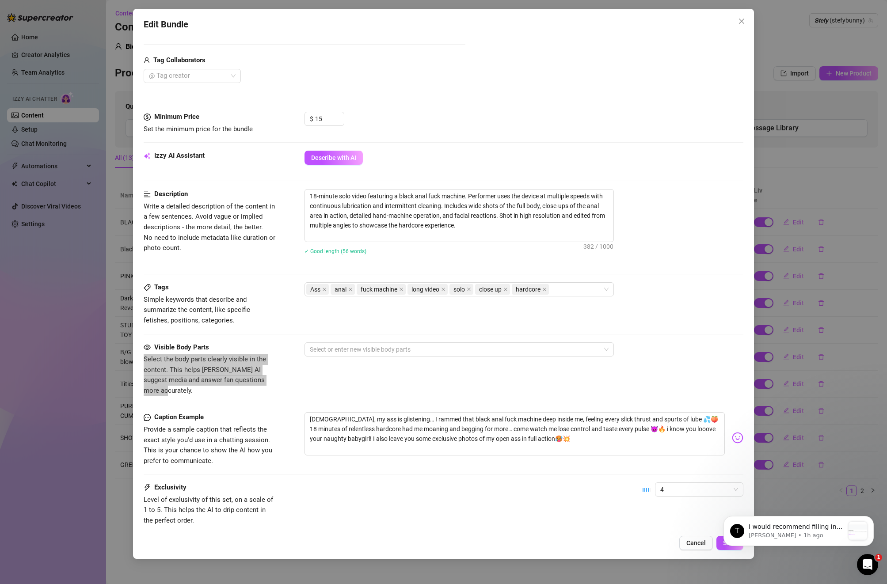
scroll to position [258, 0]
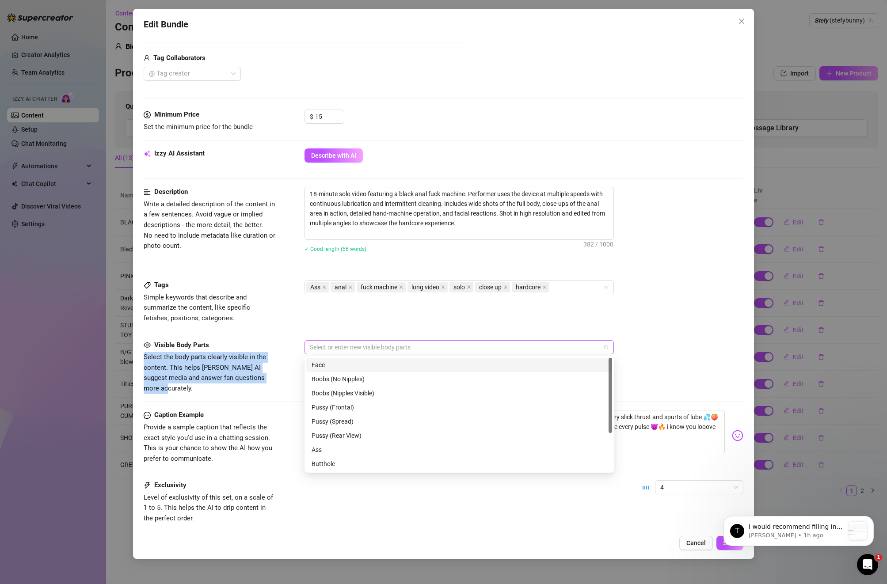
click at [362, 343] on div at bounding box center [454, 347] width 296 height 12
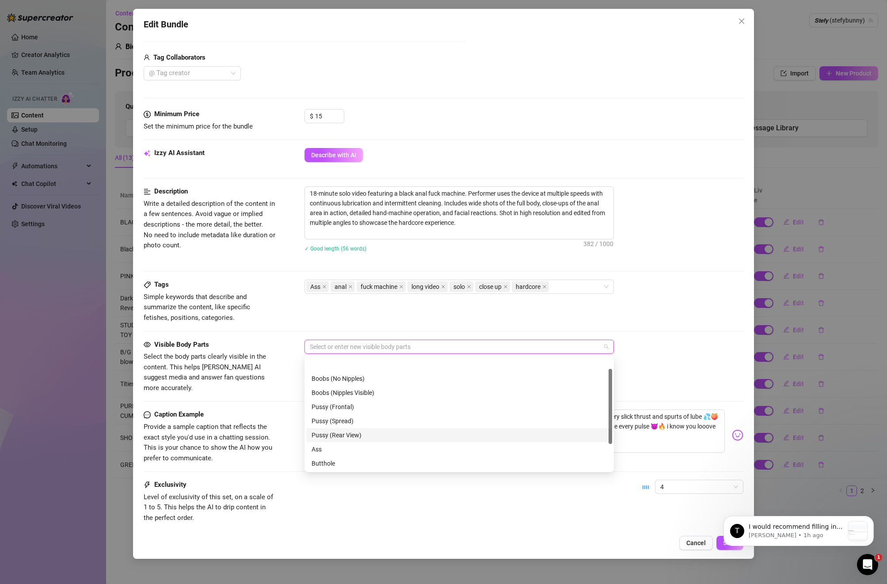
scroll to position [31, 0]
click at [341, 419] on div "Ass" at bounding box center [459, 419] width 295 height 10
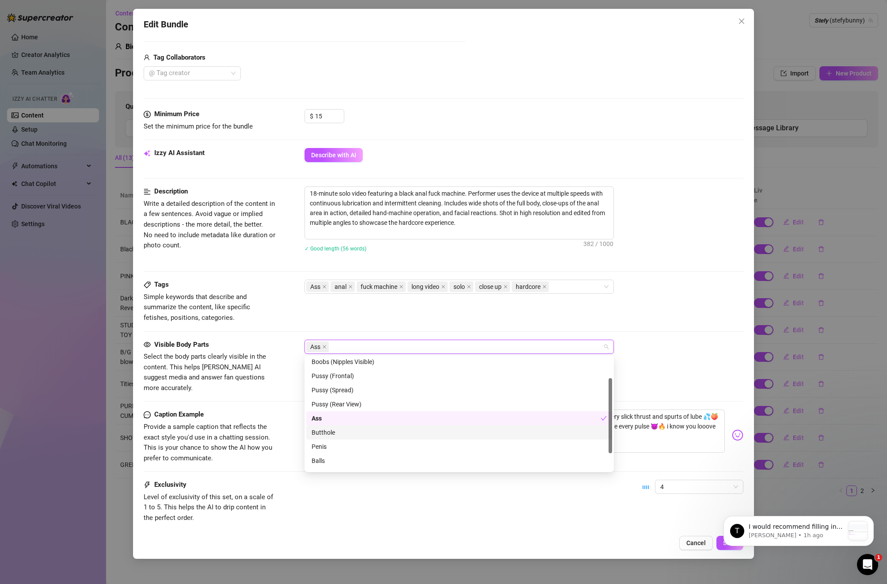
click at [332, 432] on div "Butthole" at bounding box center [459, 433] width 295 height 10
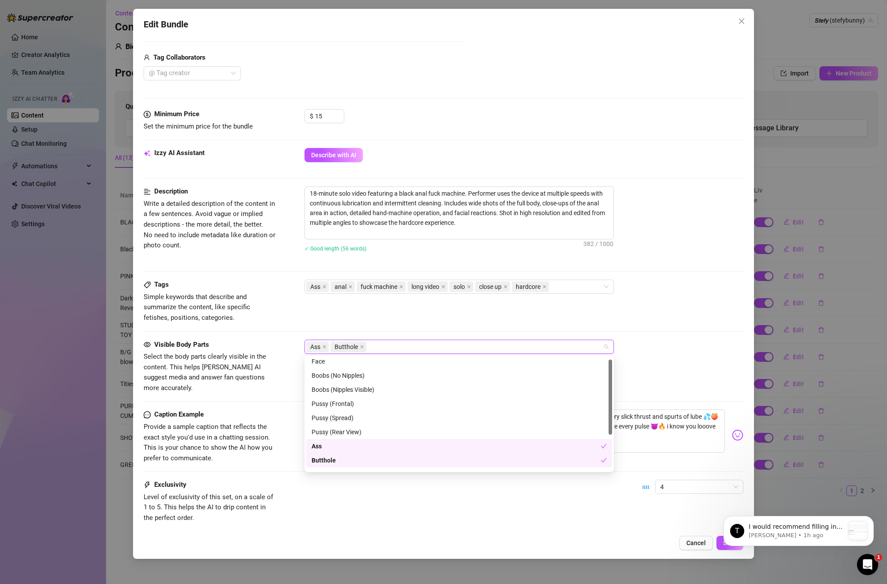
scroll to position [0, 0]
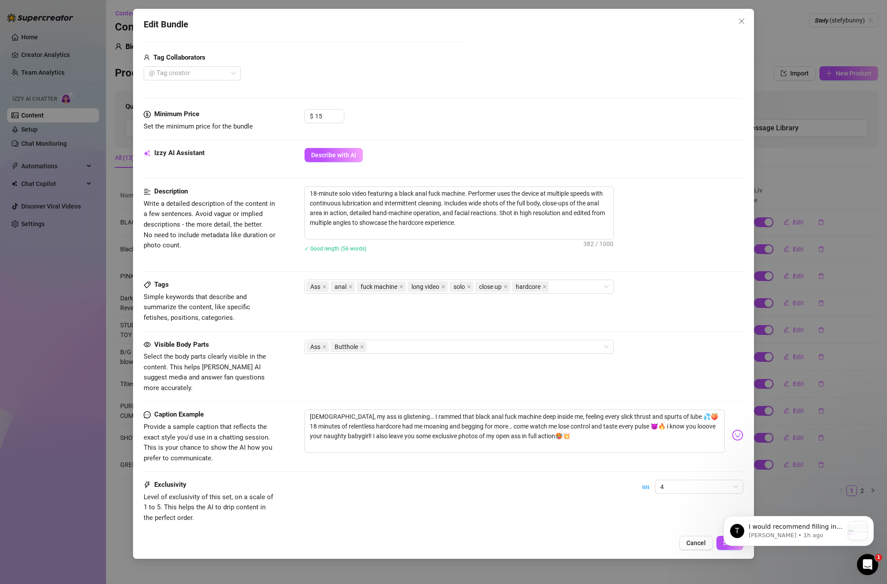
click at [548, 316] on div "Tags Simple keywords that describe and summarize the content, like specific fet…" at bounding box center [444, 301] width 600 height 43
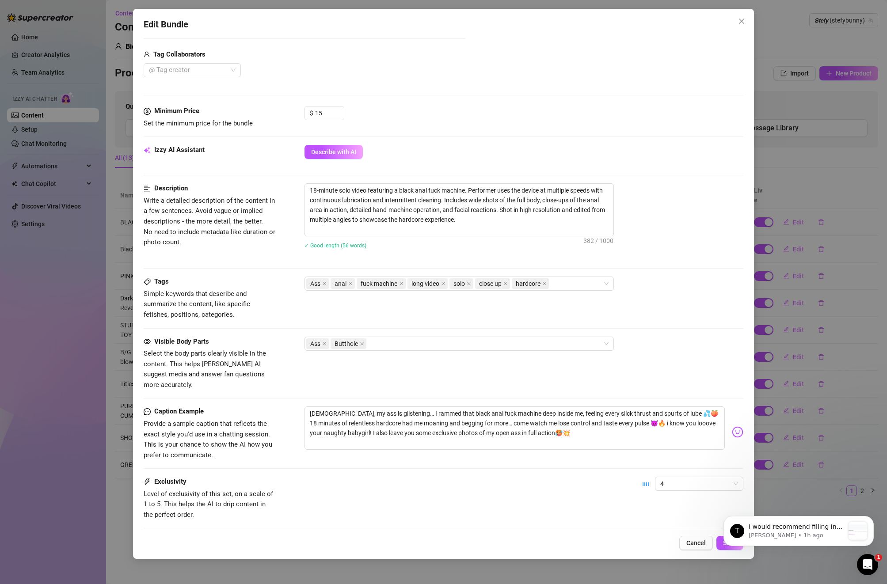
scroll to position [276, 0]
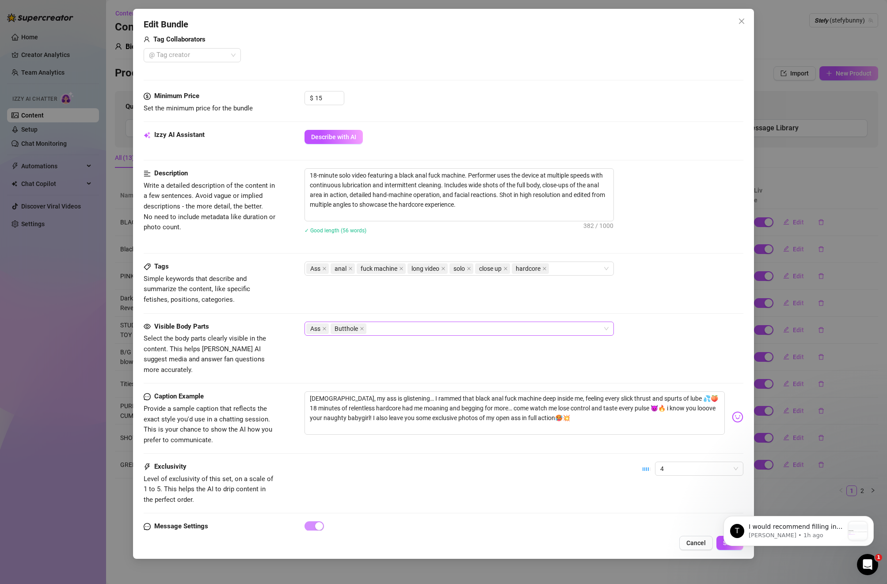
click at [429, 331] on div "Ass Butthole" at bounding box center [454, 329] width 296 height 12
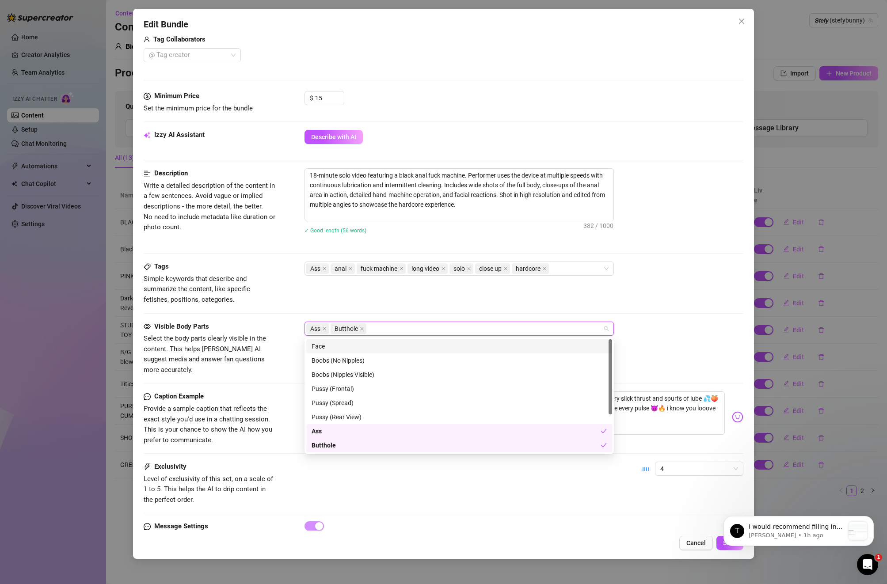
click at [413, 347] on div "Face" at bounding box center [459, 347] width 295 height 10
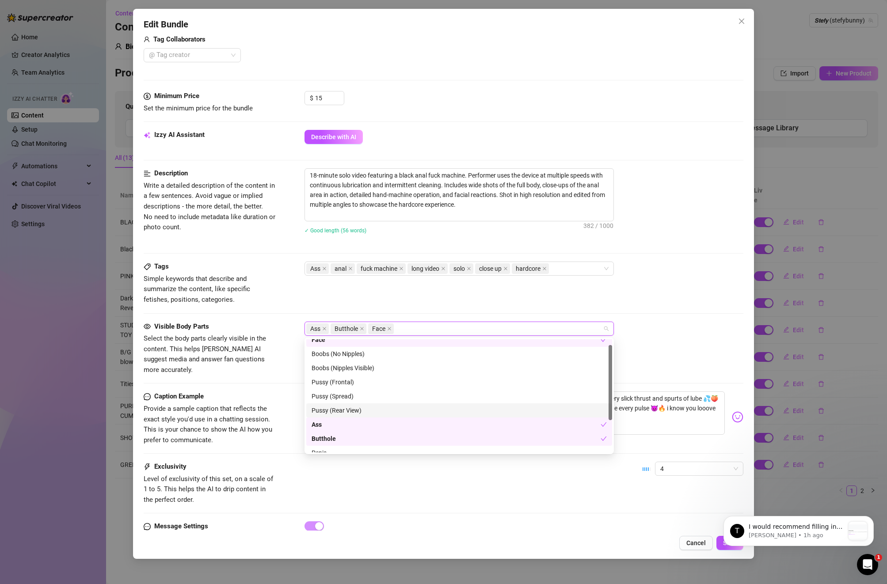
scroll to position [11, 0]
click at [456, 331] on div "Ass Butthole Face" at bounding box center [454, 329] width 296 height 12
click at [342, 407] on div "Pussy (Rear View)" at bounding box center [459, 406] width 295 height 10
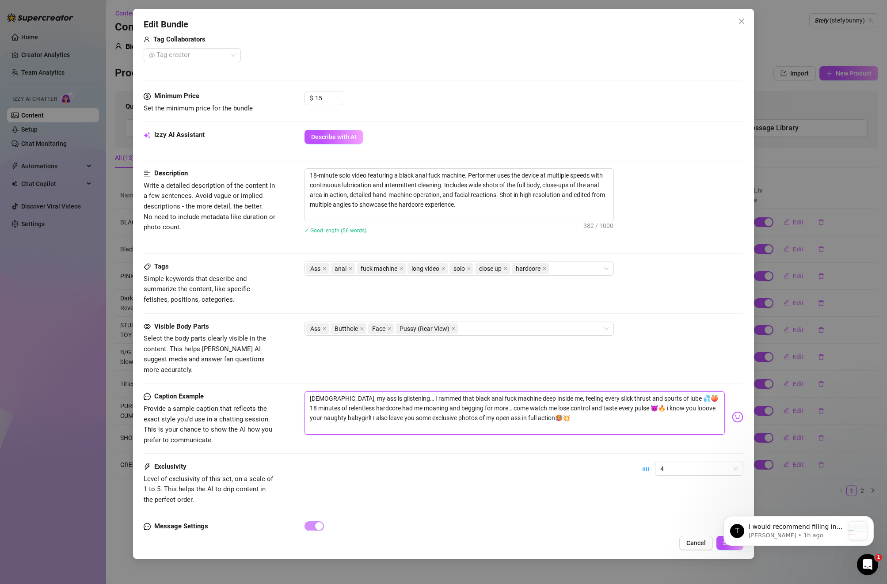
drag, startPoint x: 580, startPoint y: 414, endPoint x: 303, endPoint y: 384, distance: 278.7
click at [303, 391] on div "Caption Example Provide a sample caption that reflects the exact style you'd us…" at bounding box center [444, 418] width 600 height 54
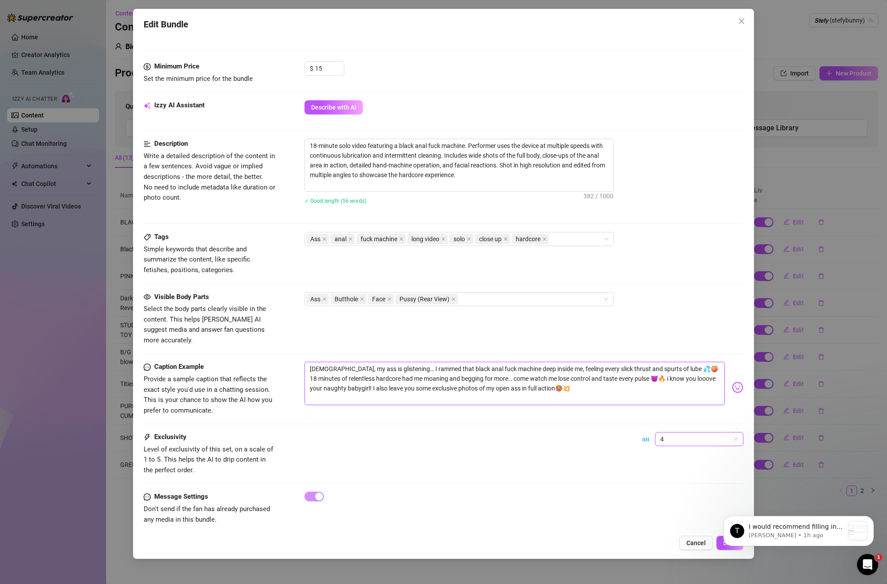
click at [627, 432] on div "4" at bounding box center [699, 439] width 88 height 14
click at [627, 505] on div "5 - Most Exclusive 🔥" at bounding box center [699, 504] width 74 height 10
click at [627, 509] on body "T I would recommend filling in more information in Bio: Train [PERSON_NAME] is …" at bounding box center [799, 529] width 170 height 55
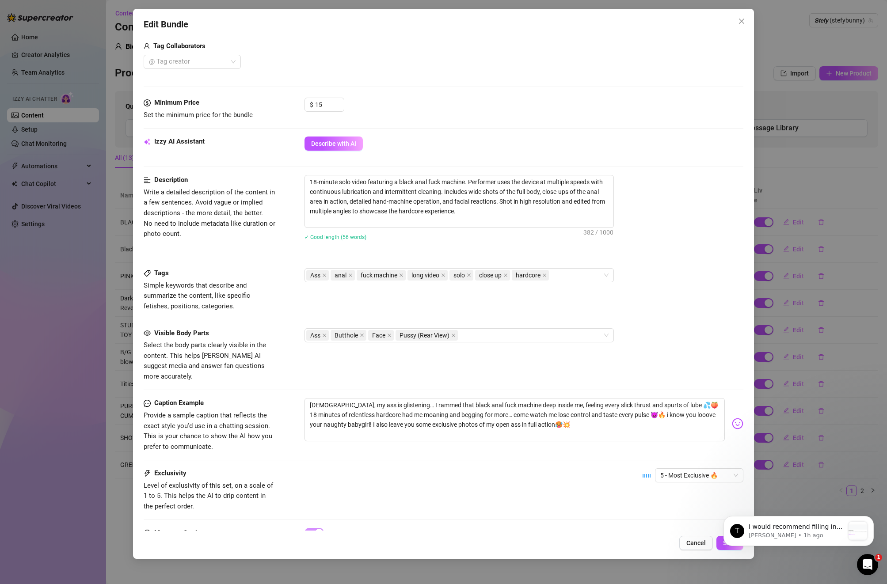
scroll to position [306, 0]
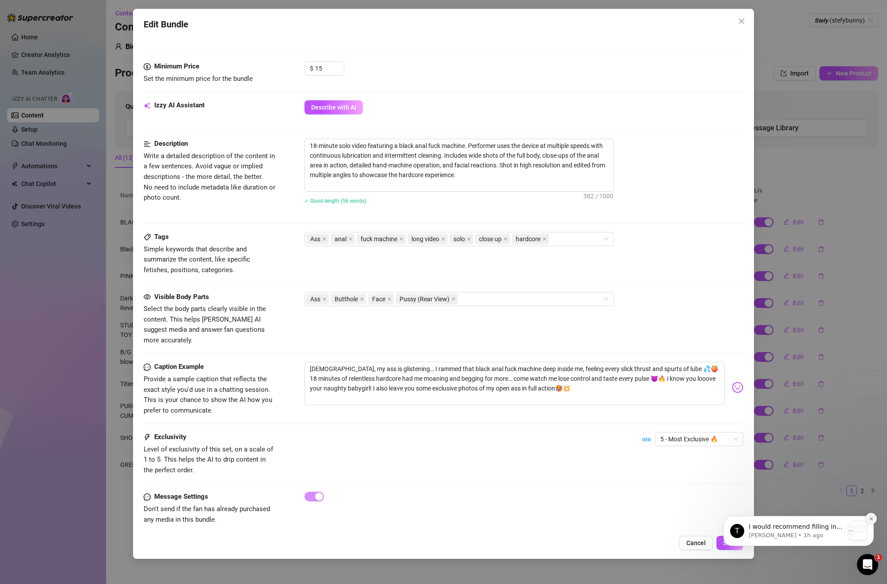
click at [627, 509] on button "Dismiss notification" at bounding box center [870, 518] width 11 height 11
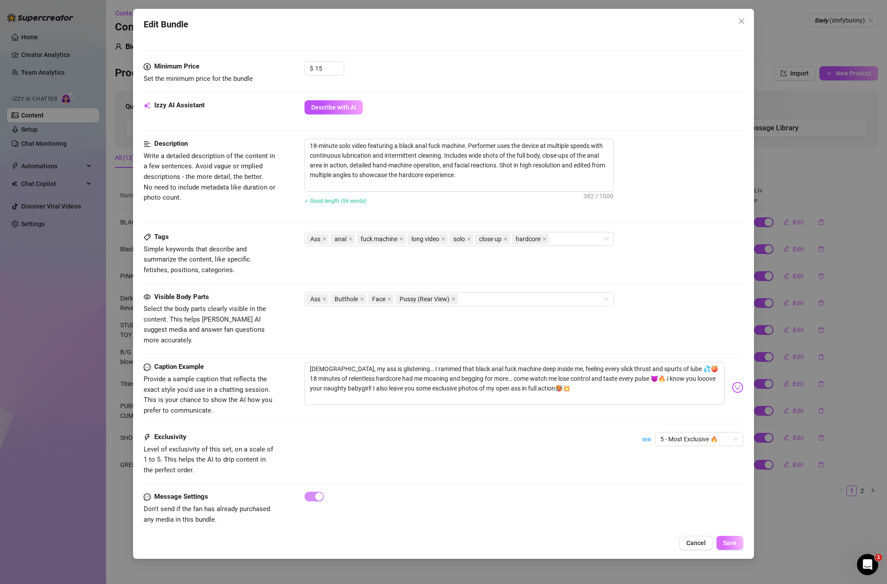
click at [627, 509] on button "Save" at bounding box center [729, 543] width 27 height 14
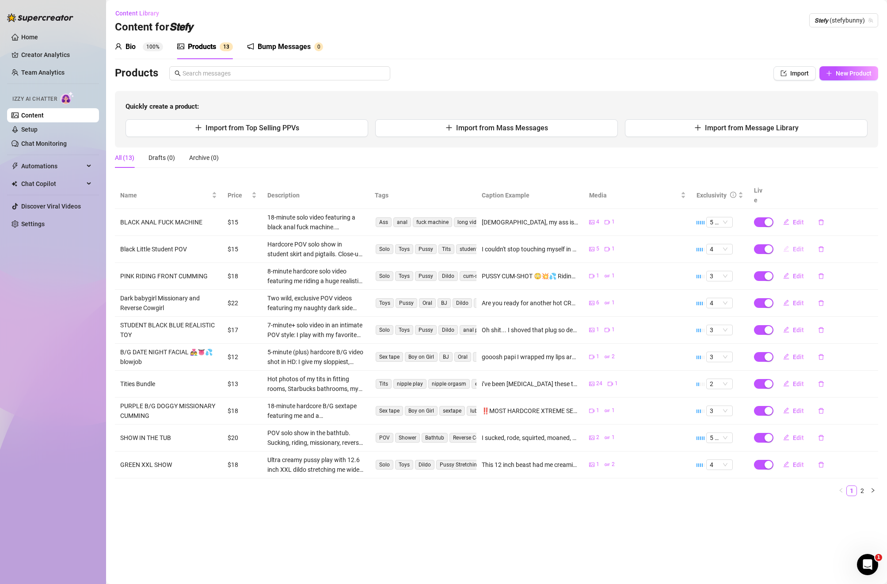
click at [627, 246] on span "Edit" at bounding box center [798, 249] width 11 height 7
type textarea "I couldn't stop touching myself in this tight lil skirt o Got so wet playing sl…"
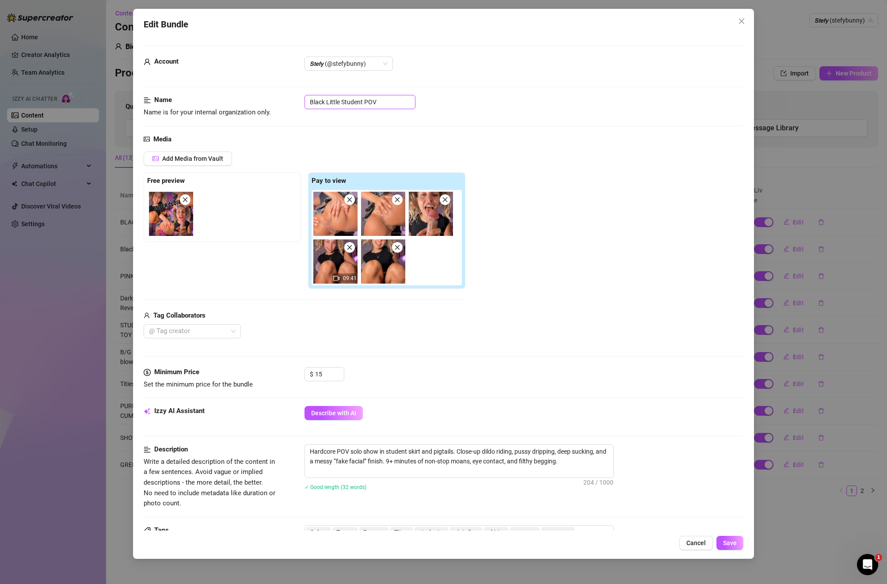
drag, startPoint x: 397, startPoint y: 98, endPoint x: 298, endPoint y: 97, distance: 99.0
click at [298, 97] on div "Name Name is for your internal organization only. Black Little Student POV" at bounding box center [444, 106] width 600 height 23
click at [366, 96] on input "Black Little Student POV" at bounding box center [359, 102] width 111 height 14
click at [396, 103] on input "Black Little Student POV" at bounding box center [359, 102] width 111 height 14
drag, startPoint x: 396, startPoint y: 103, endPoint x: 298, endPoint y: 99, distance: 97.8
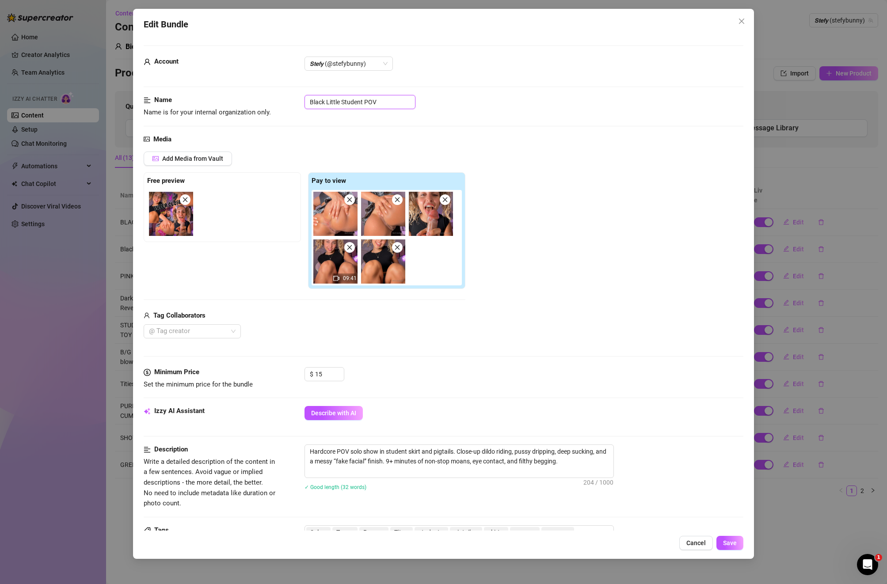
click at [298, 99] on div "Name Name is for your internal organization only. Black Little Student POV" at bounding box center [444, 106] width 600 height 23
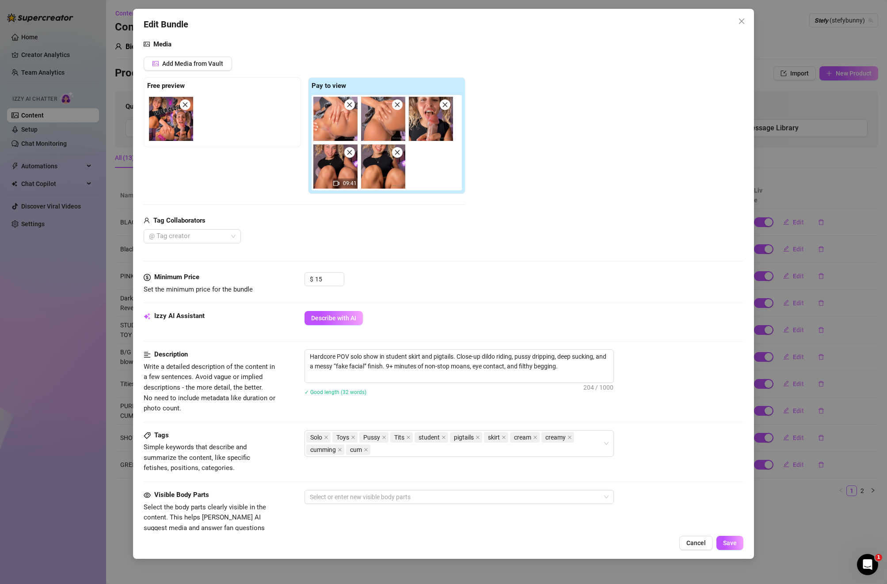
scroll to position [125, 0]
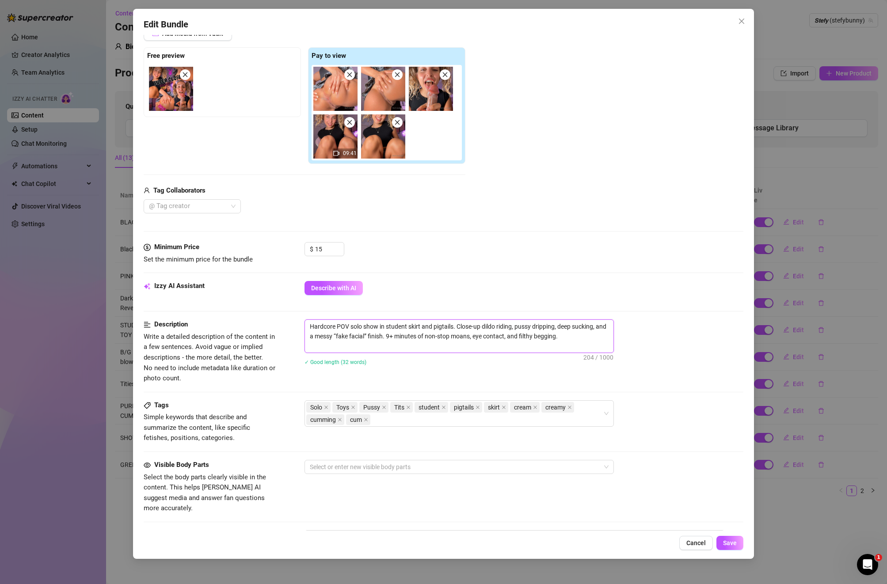
click at [538, 342] on textarea "Hardcore POV solo show in student skirt and pigtails. Close-up dildo riding, pu…" at bounding box center [459, 336] width 308 height 33
drag, startPoint x: 572, startPoint y: 340, endPoint x: 306, endPoint y: 306, distance: 267.7
click at [306, 306] on form "Account 𝙎𝙩𝙚𝙛𝙮 (@stefybunny) Name Name is for your internal organization only. B…" at bounding box center [444, 314] width 600 height 789
click at [405, 421] on div "Solo Toys Pussy Tits student pigtails skirt cream creamy cumming cum" at bounding box center [454, 413] width 296 height 25
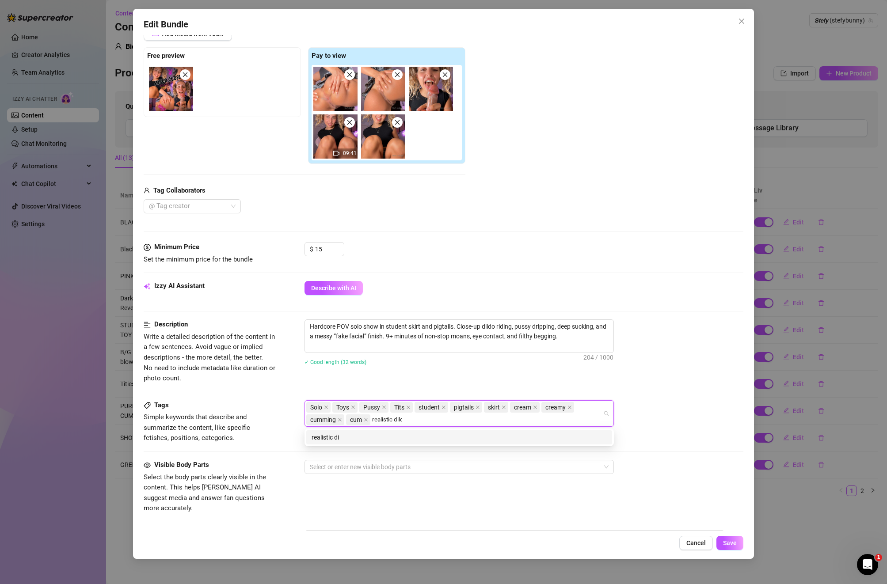
type input "realistic dildo"
click at [438, 419] on div "Solo Toys Pussy Tits student pigtails skirt cream creamy cumming cum realistic …" at bounding box center [454, 413] width 296 height 25
type input "fake cum"
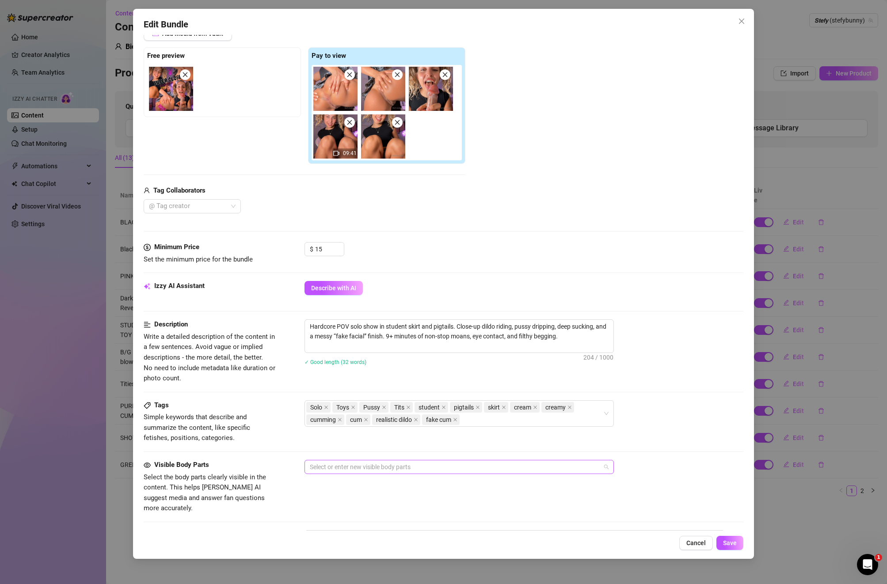
click at [370, 466] on div at bounding box center [454, 467] width 296 height 12
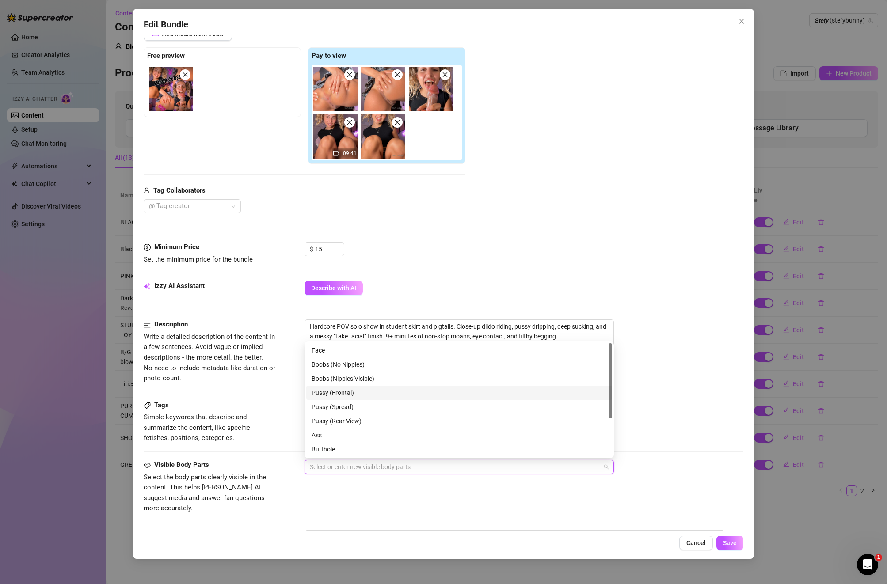
click at [347, 395] on div "Pussy (Frontal)" at bounding box center [459, 393] width 295 height 10
click at [346, 408] on div "Pussy (Spread)" at bounding box center [459, 407] width 295 height 10
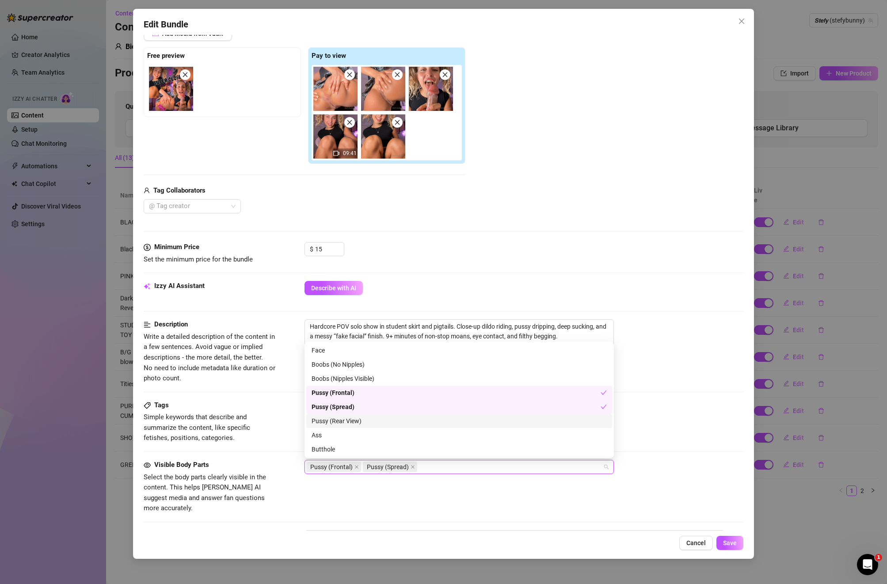
click at [342, 421] on div "Pussy (Rear View)" at bounding box center [459, 421] width 295 height 10
click at [332, 436] on div "Ass" at bounding box center [459, 435] width 295 height 10
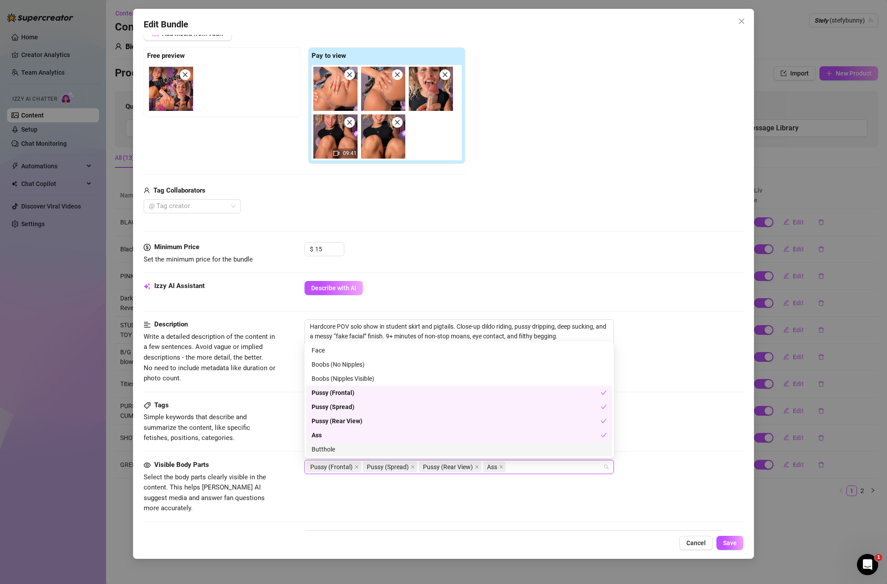
click at [330, 451] on div "Butthole" at bounding box center [459, 450] width 295 height 10
click at [336, 379] on div "Boobs (Nipples Visible)" at bounding box center [459, 379] width 295 height 10
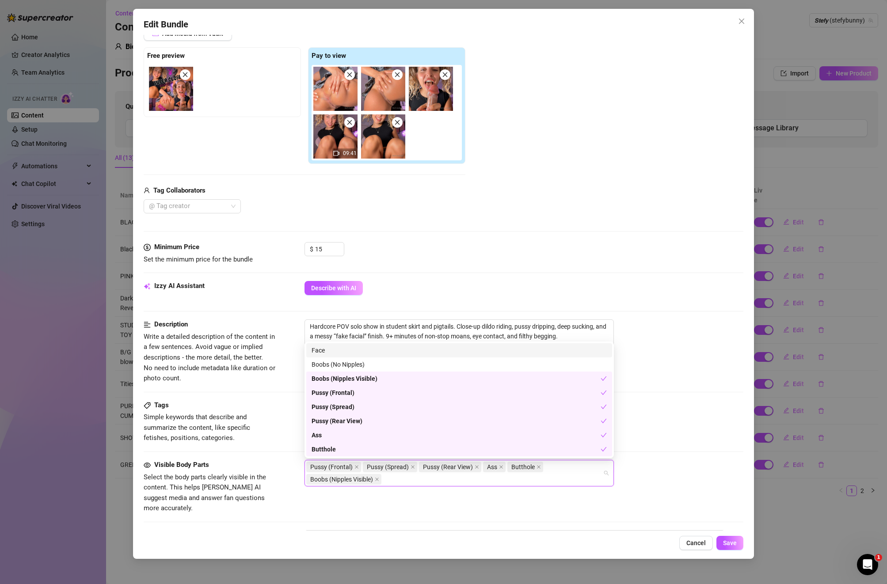
click at [324, 349] on div "Face" at bounding box center [459, 351] width 295 height 10
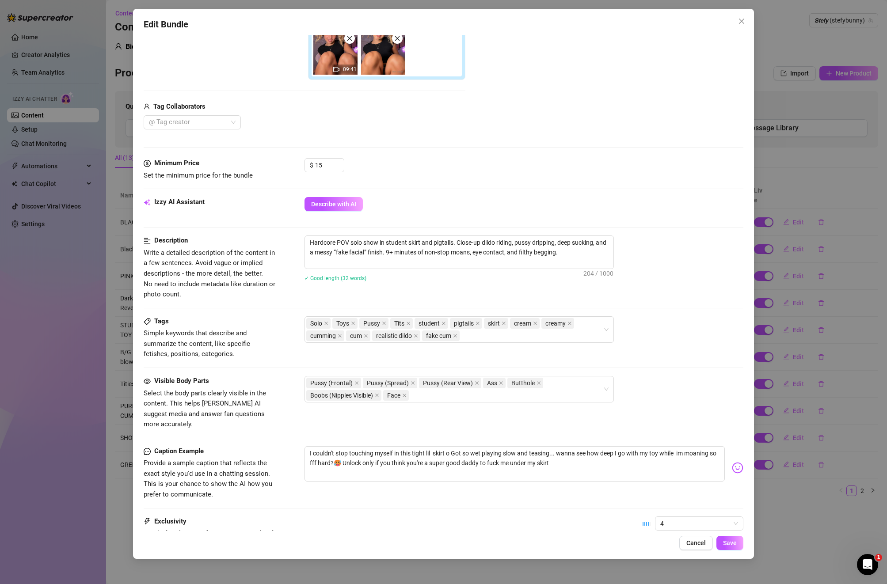
scroll to position [218, 0]
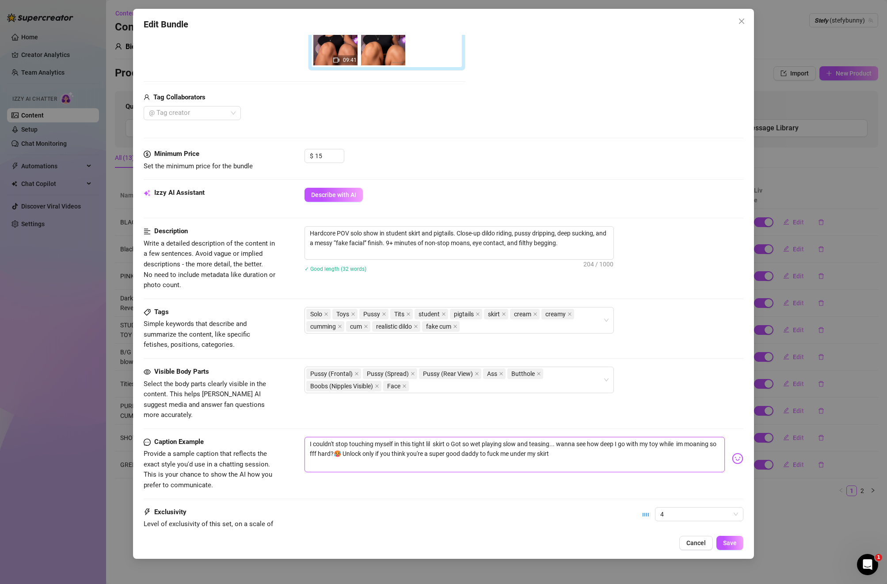
drag, startPoint x: 579, startPoint y: 444, endPoint x: 315, endPoint y: 424, distance: 265.0
click at [315, 424] on form "Account 𝙎𝙩𝙚𝙛𝙮 (@stefybunny) Name Name is for your internal organization only. B…" at bounding box center [444, 221] width 600 height 789
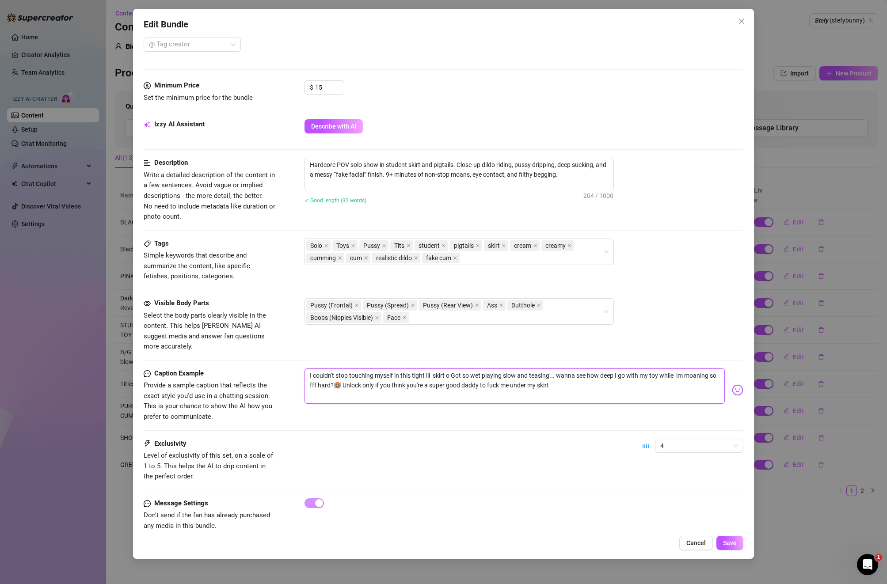
scroll to position [293, 0]
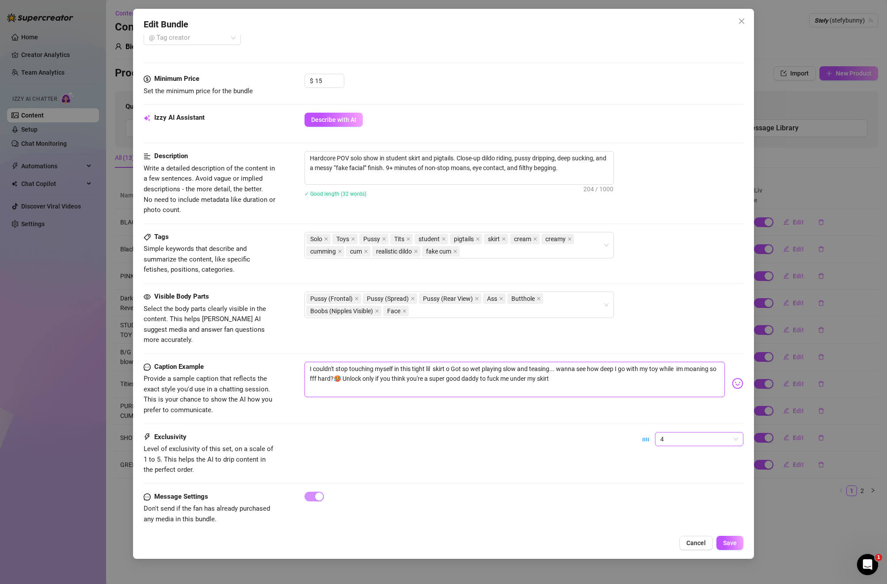
click at [627, 432] on div "4" at bounding box center [699, 439] width 88 height 14
click at [627, 478] on div "3" at bounding box center [699, 475] width 74 height 10
click at [627, 509] on span "Save" at bounding box center [730, 543] width 14 height 7
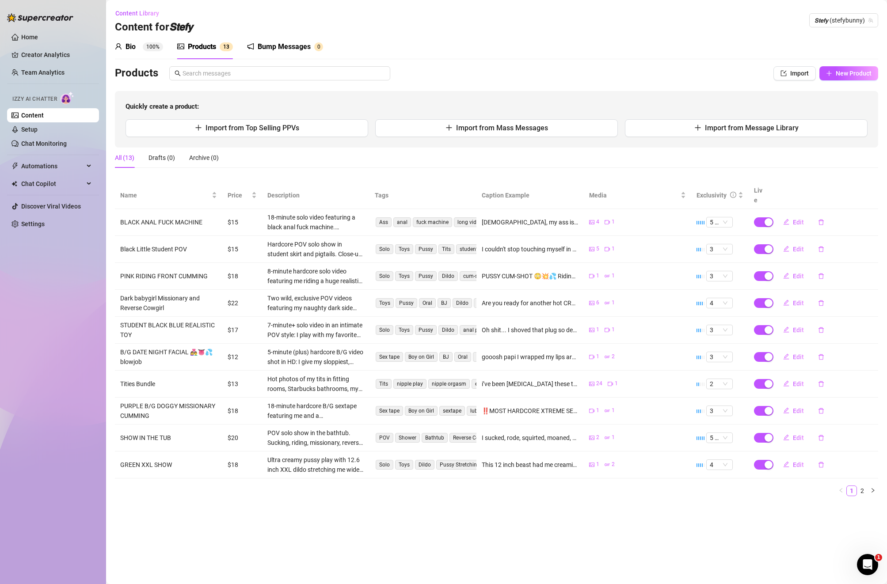
click at [189, 214] on td "BLACK ANAL FUCK MACHINE" at bounding box center [168, 222] width 107 height 27
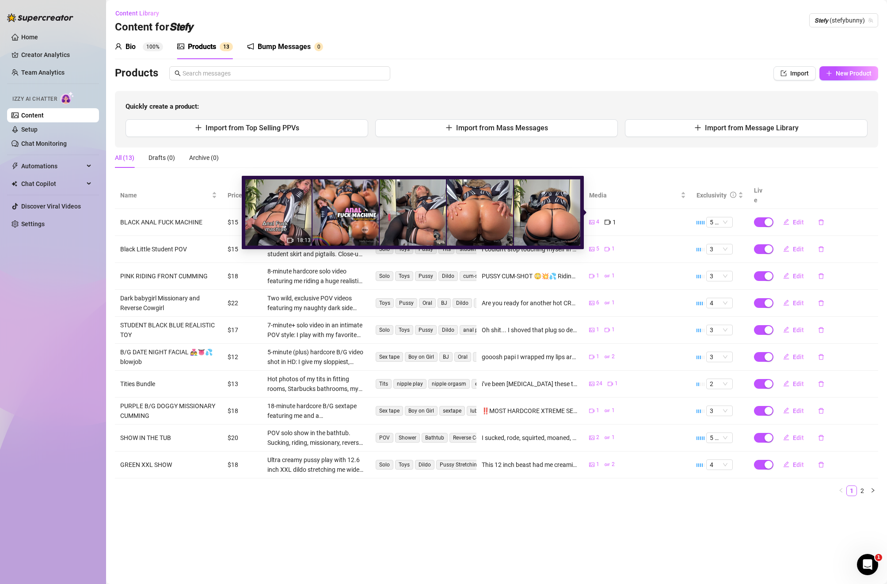
click at [627, 219] on span "Edit" at bounding box center [798, 222] width 11 height 7
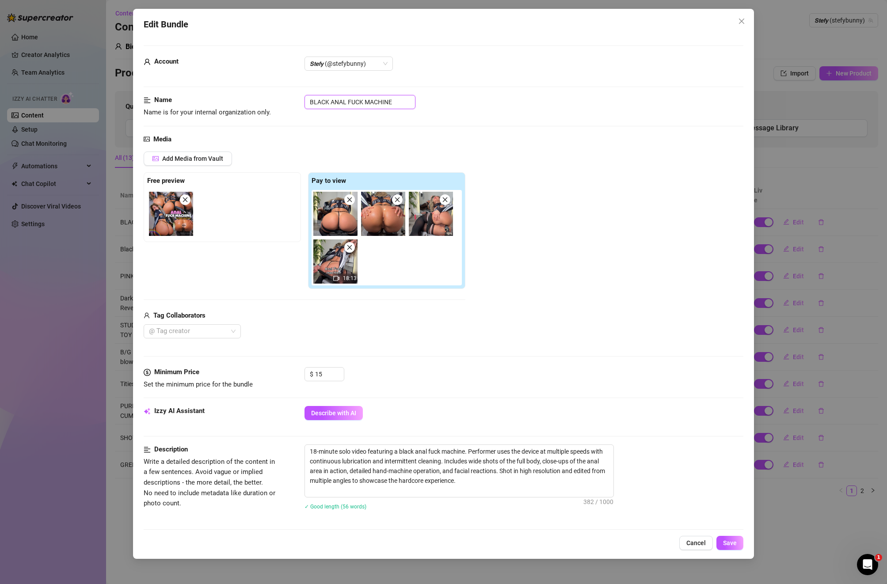
click at [398, 102] on input "BLACK ANAL FUCK MACHINE" at bounding box center [359, 102] width 111 height 14
drag, startPoint x: 398, startPoint y: 102, endPoint x: 287, endPoint y: 97, distance: 111.0
click at [287, 97] on div "Name Name is for your internal organization only. BLACK ANAL FUCK MACHINE" at bounding box center [444, 106] width 600 height 23
click at [627, 509] on span "Cancel" at bounding box center [695, 543] width 19 height 7
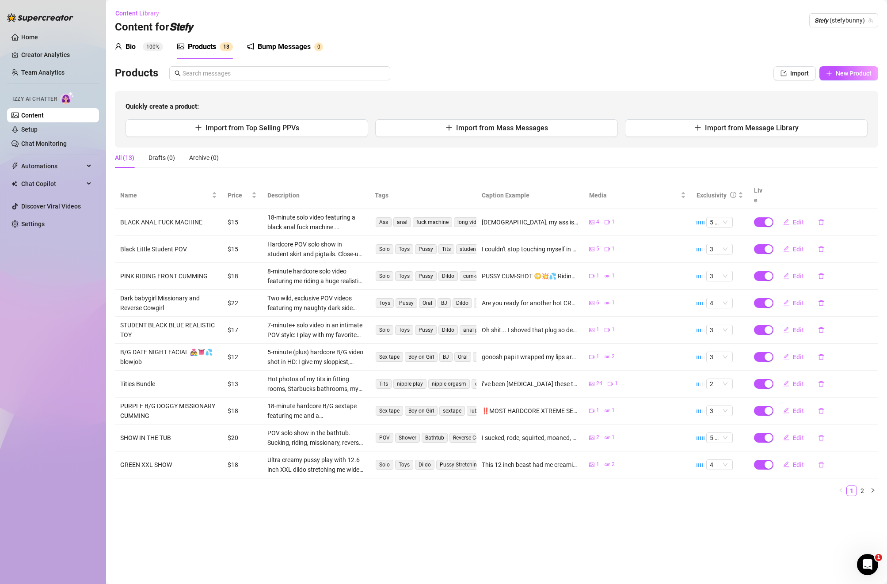
click at [174, 240] on td "Black Little Student POV" at bounding box center [168, 249] width 107 height 27
drag, startPoint x: 186, startPoint y: 238, endPoint x: 114, endPoint y: 239, distance: 71.6
click at [115, 239] on td "Black Little Student POV" at bounding box center [168, 249] width 107 height 27
copy td "Black Little Student POV"
drag, startPoint x: 211, startPoint y: 269, endPoint x: 116, endPoint y: 265, distance: 94.7
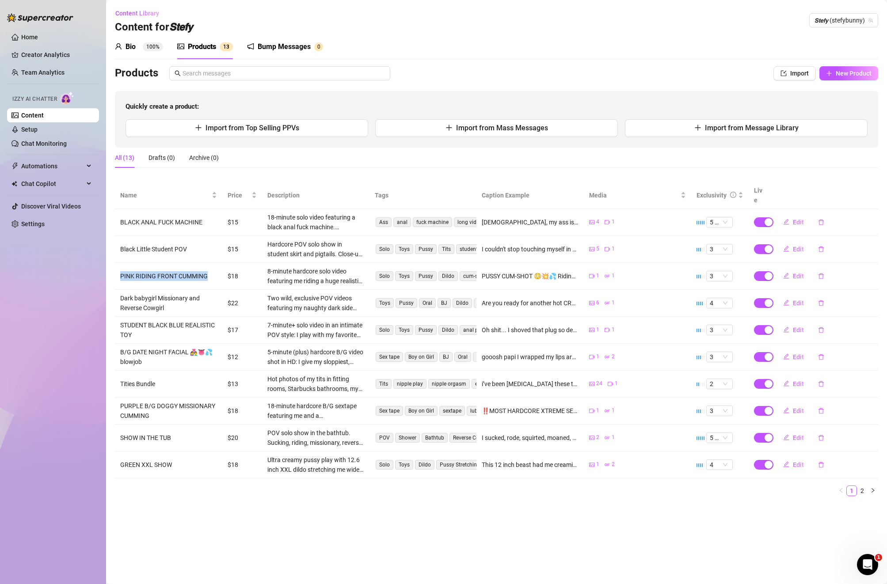
click at [116, 265] on td "PINK RIDING FRONT CUMMING" at bounding box center [168, 276] width 107 height 27
copy td "PINK RIDING FRONT CUMMING"
click at [627, 273] on icon "edit" at bounding box center [786, 276] width 6 height 6
type textarea "PUSSY CUM-SHOT 😳💥💦 Riding that huge beast head-on 🍆, shaking with pleasure and …"
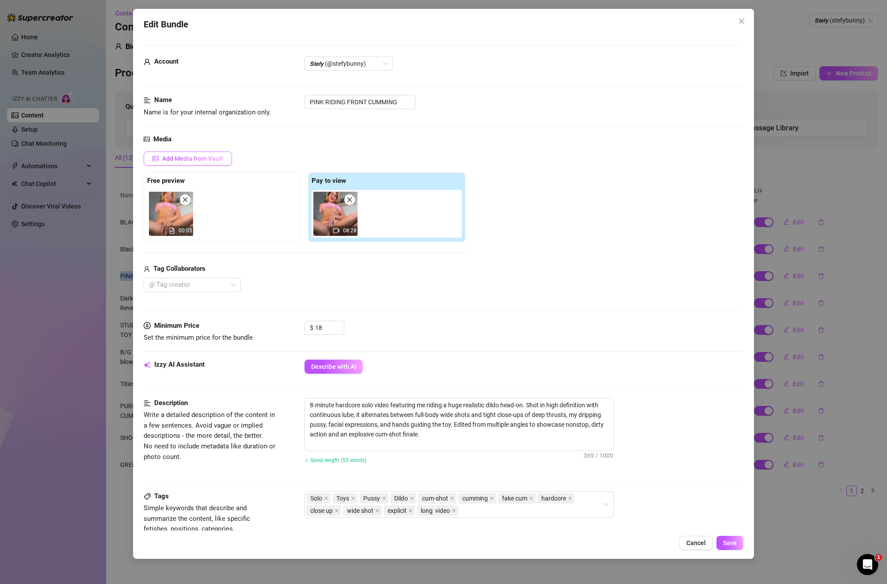
click at [163, 155] on span "Add Media from Vault" at bounding box center [192, 158] width 61 height 7
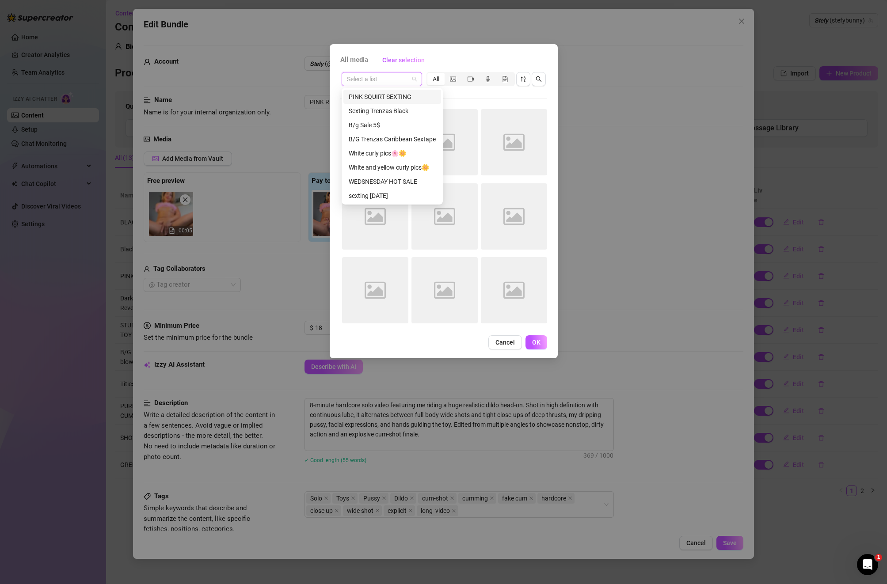
click at [388, 84] on input "search" at bounding box center [378, 78] width 62 height 13
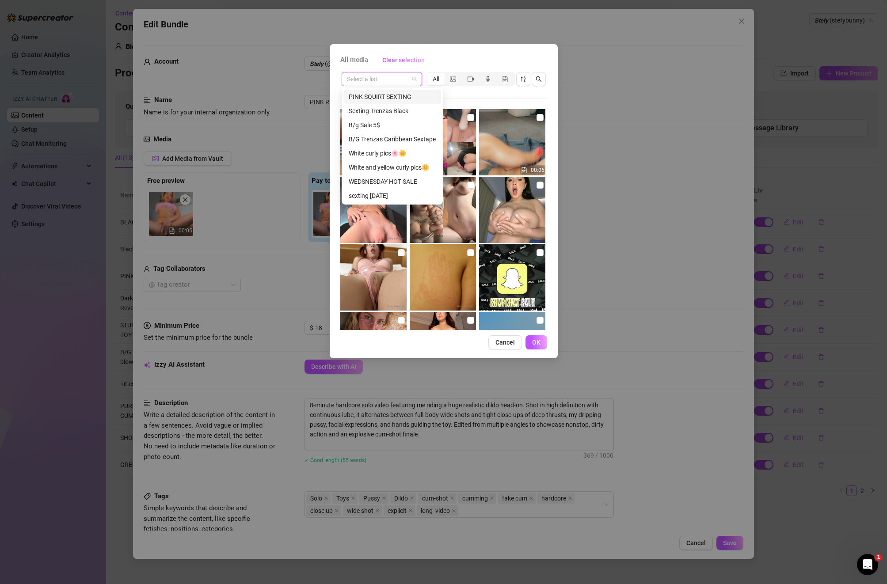
click at [397, 96] on div "PINK SQUIRT SEXTING" at bounding box center [392, 97] width 87 height 10
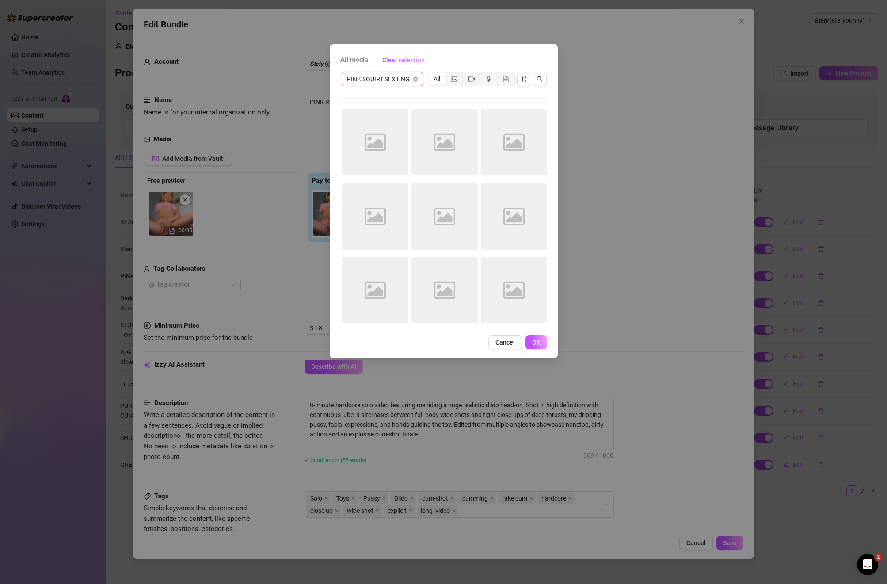
click at [397, 87] on div "PINK SQUIRT SEXTING PINK SQUIRT SEXTING All" at bounding box center [443, 79] width 207 height 17
click at [398, 78] on span "PINK SQUIRT SEXTING" at bounding box center [382, 78] width 71 height 13
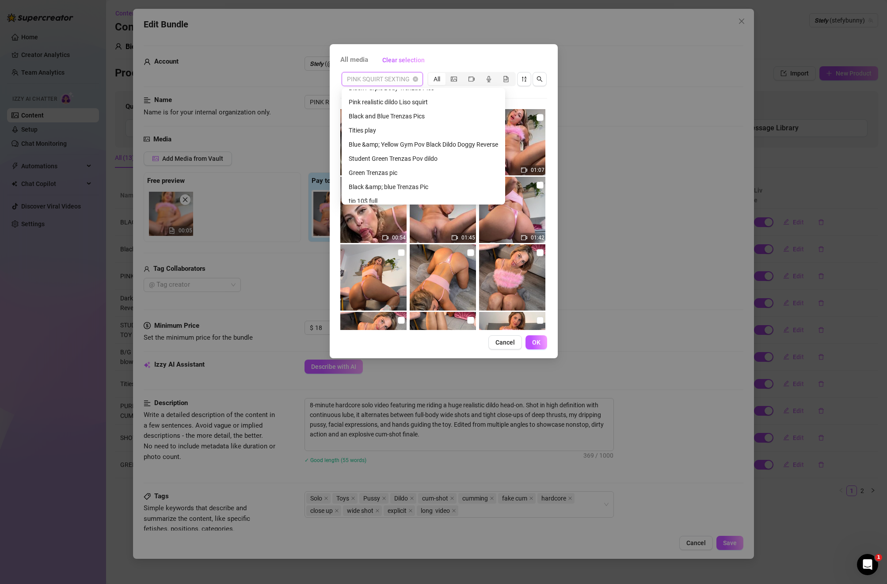
scroll to position [163, 0]
click at [398, 98] on div "Pink realistic dildo Liso squirt" at bounding box center [423, 103] width 149 height 10
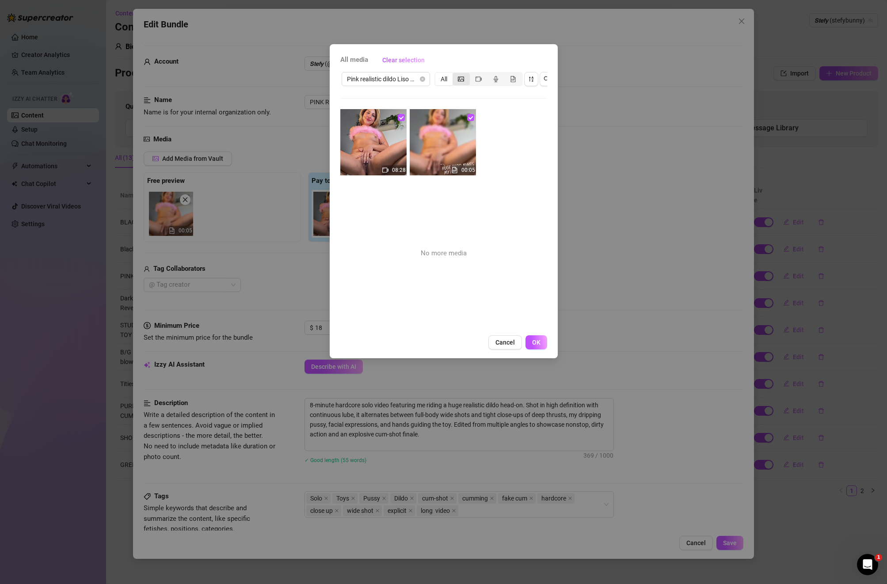
click at [468, 77] on div "segmented control" at bounding box center [460, 79] width 17 height 12
click at [455, 74] on input "segmented control" at bounding box center [455, 74] width 0 height 0
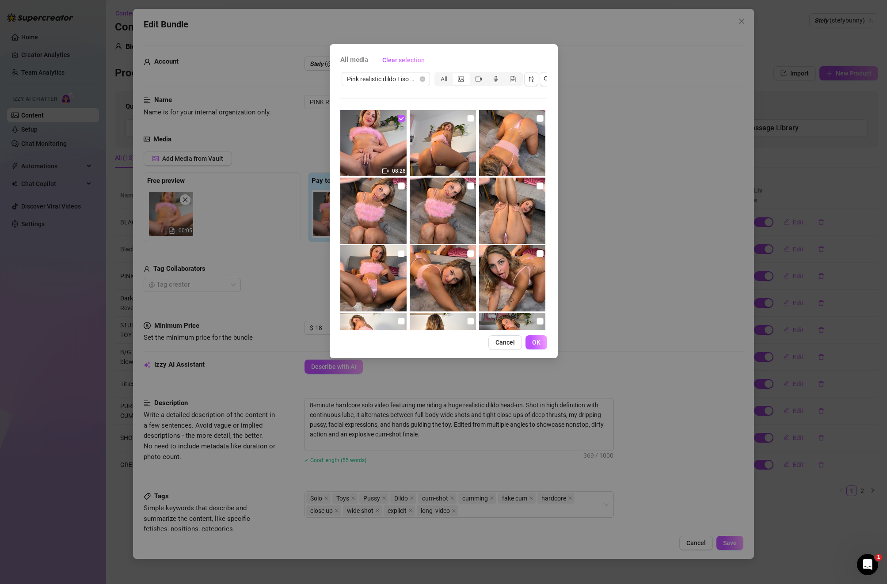
scroll to position [130, 0]
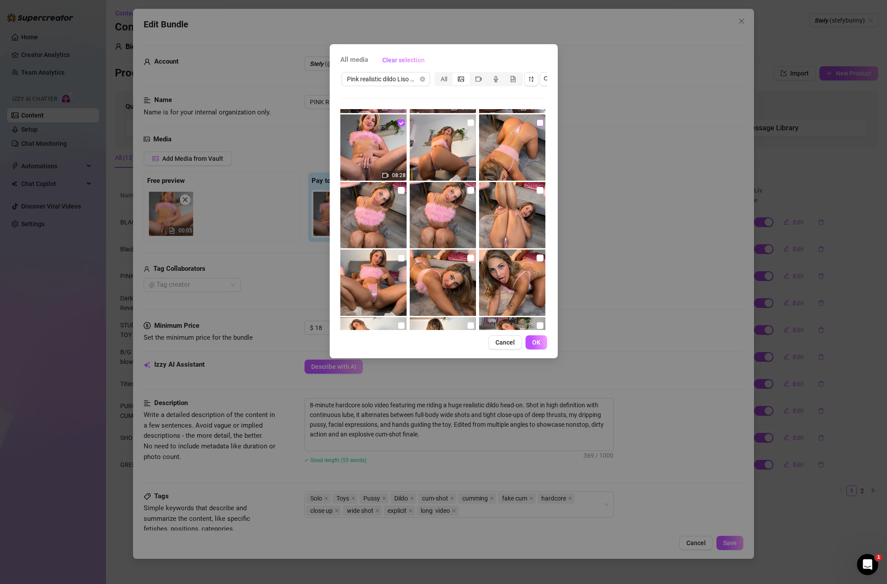
click at [542, 118] on label at bounding box center [539, 123] width 7 height 10
click at [542, 119] on input "checkbox" at bounding box center [539, 122] width 7 height 7
checkbox input "true"
click at [470, 121] on input "checkbox" at bounding box center [470, 121] width 7 height 7
checkbox input "true"
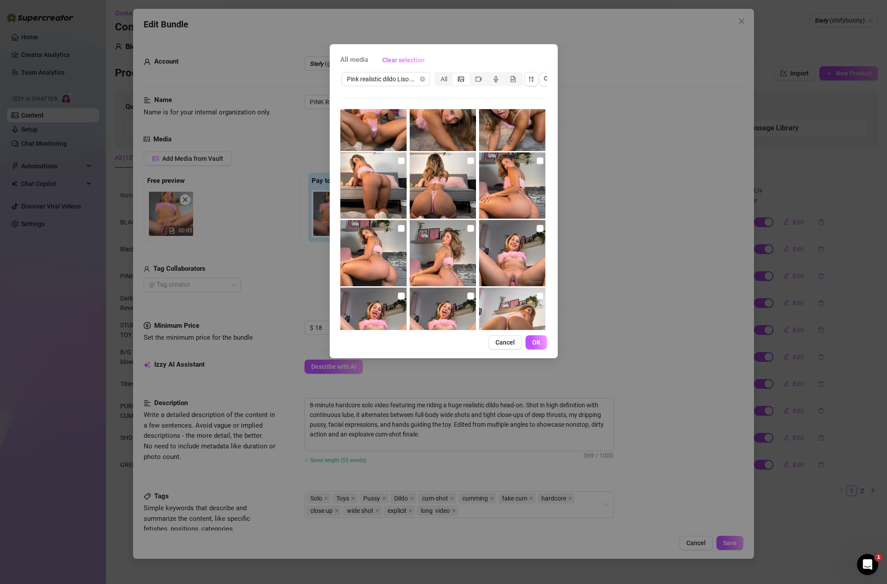
scroll to position [333, 0]
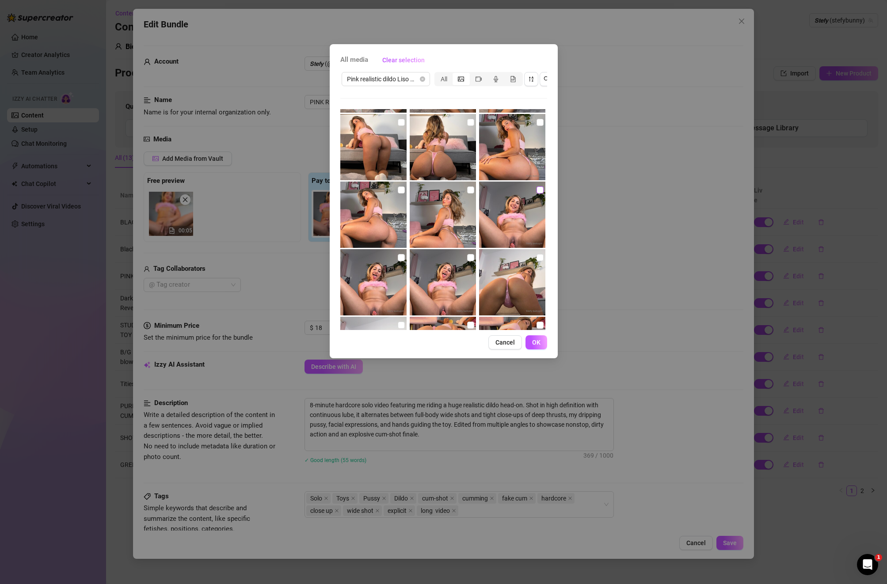
click at [537, 191] on input "checkbox" at bounding box center [539, 189] width 7 height 7
checkbox input "true"
click at [470, 259] on input "checkbox" at bounding box center [470, 257] width 7 height 7
checkbox input "true"
click at [400, 258] on input "checkbox" at bounding box center [401, 257] width 7 height 7
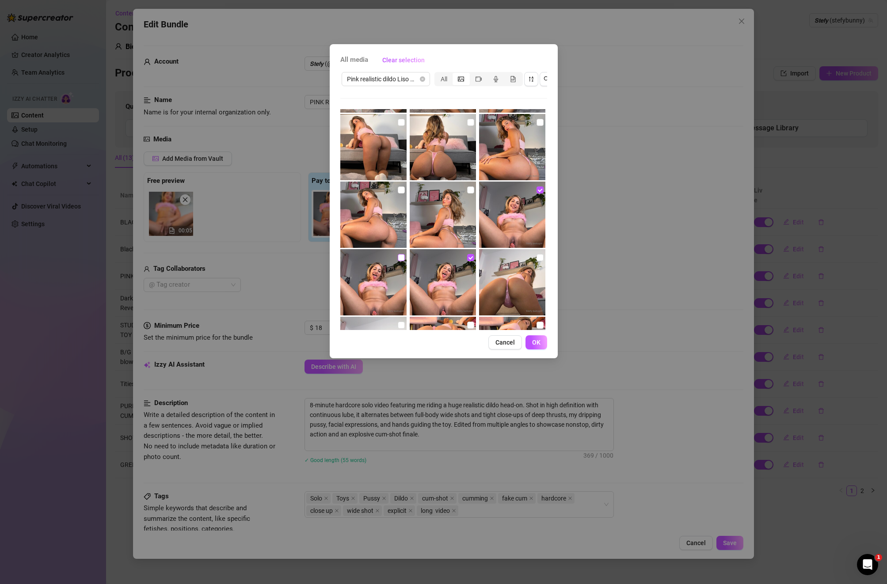
checkbox input "true"
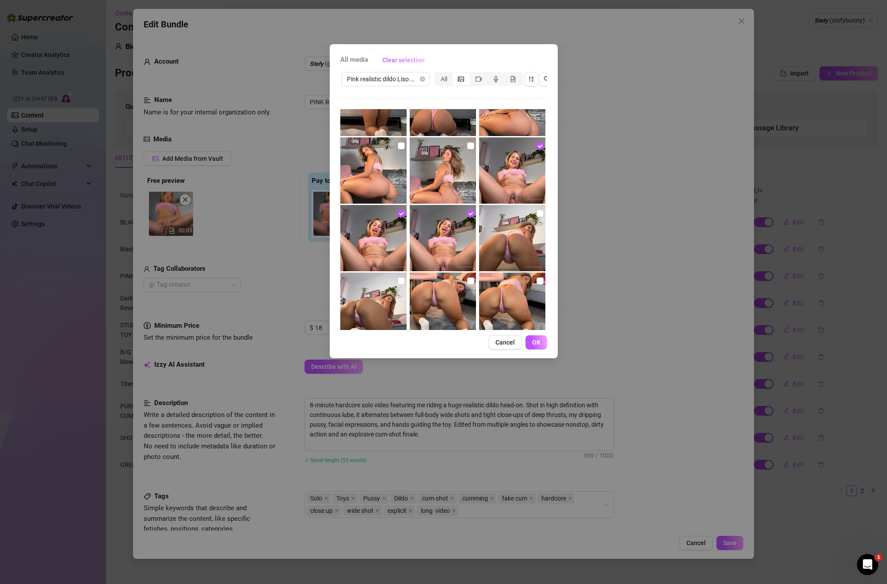
scroll to position [385, 0]
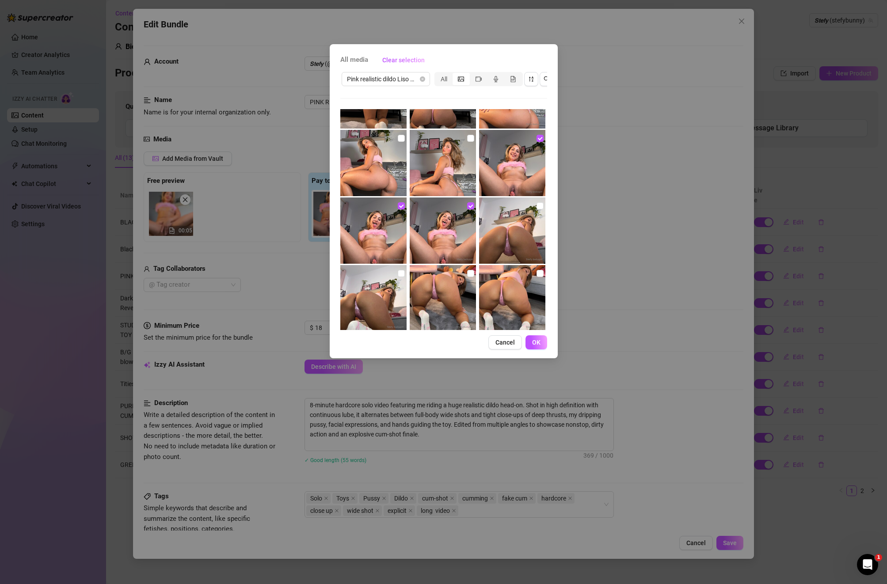
click at [536, 211] on img at bounding box center [512, 231] width 66 height 66
click at [540, 208] on input "checkbox" at bounding box center [539, 205] width 7 height 7
checkbox input "true"
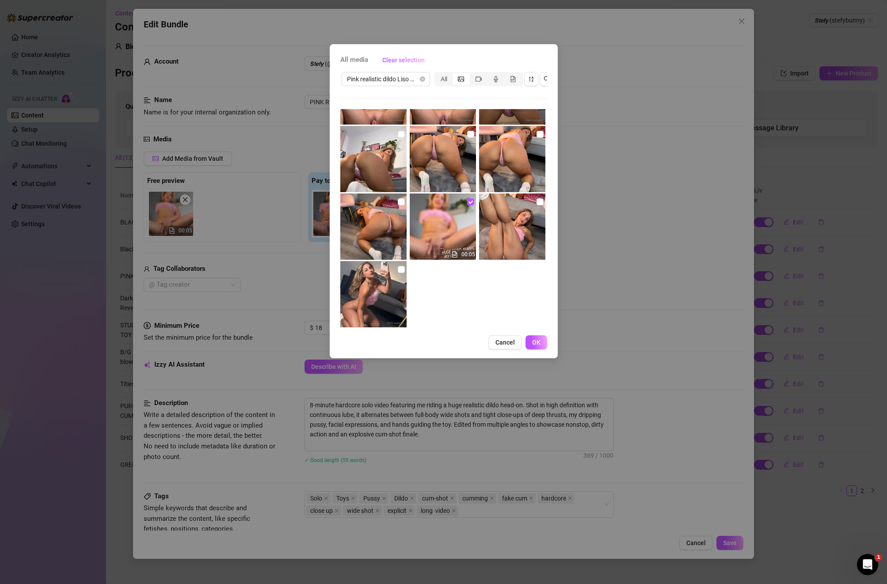
scroll to position [536, 0]
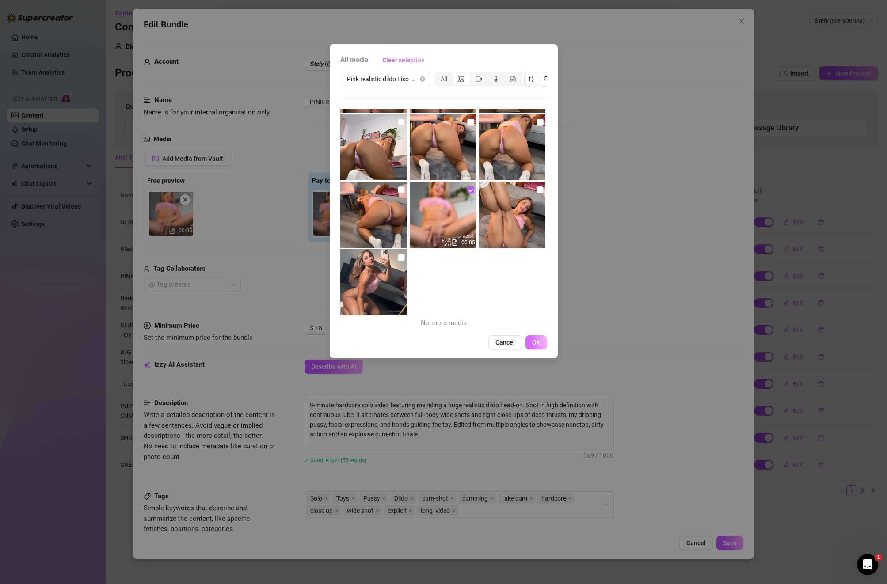
click at [535, 343] on span "OK" at bounding box center [536, 342] width 8 height 7
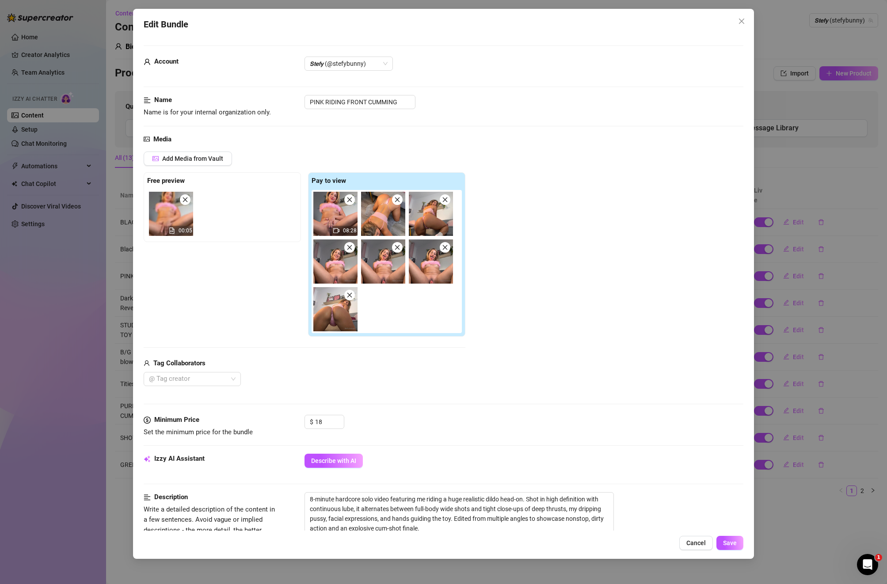
scroll to position [8, 0]
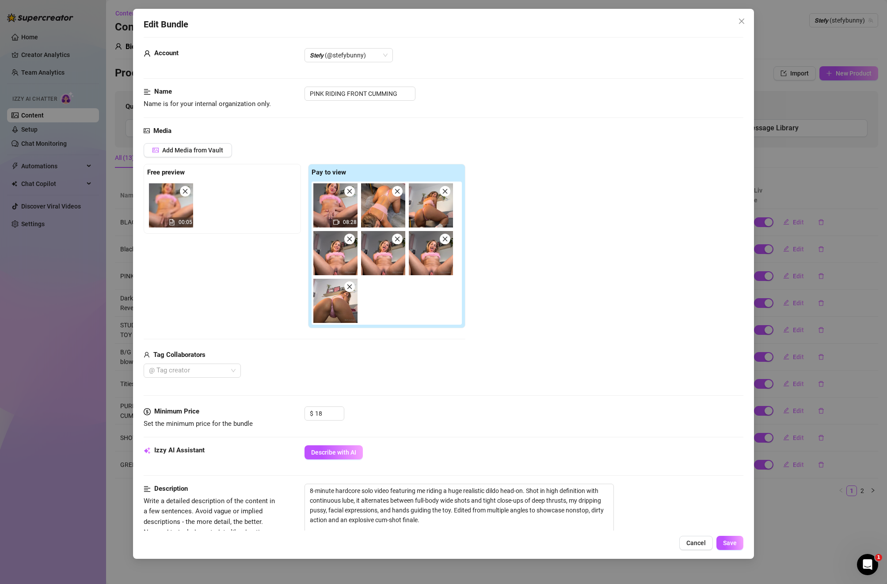
click at [177, 222] on div "00:05" at bounding box center [180, 222] width 25 height 10
click at [185, 192] on icon "close" at bounding box center [185, 191] width 6 height 6
click at [209, 151] on span "Add Media from Vault" at bounding box center [192, 150] width 61 height 7
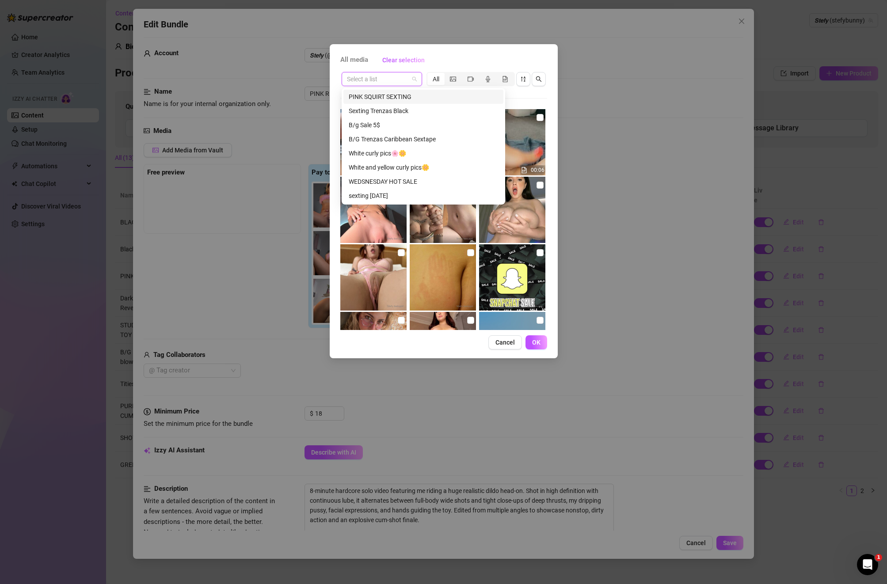
click at [372, 82] on input "search" at bounding box center [378, 78] width 62 height 13
click at [418, 176] on div "Pink realistic dildo Liso squirt" at bounding box center [423, 173] width 149 height 10
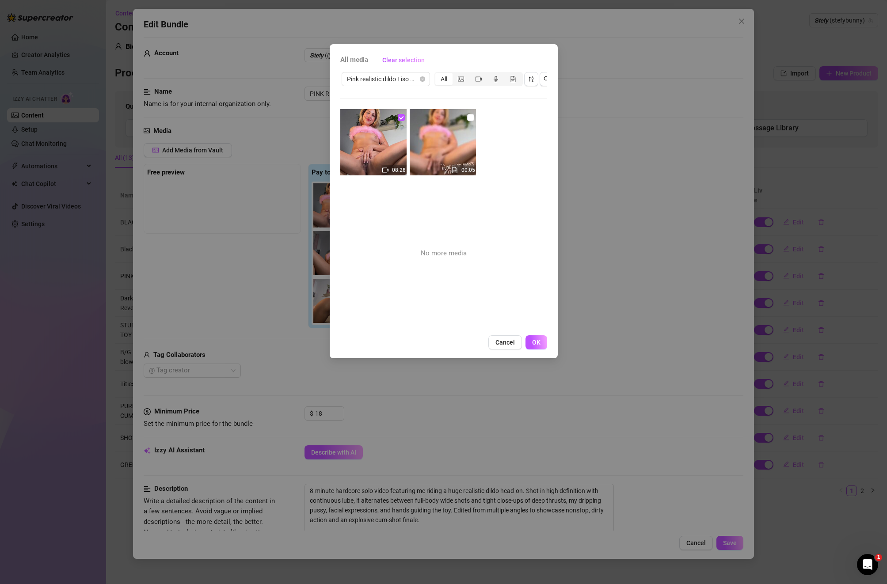
click at [466, 117] on img at bounding box center [443, 142] width 66 height 66
click at [473, 117] on input "checkbox" at bounding box center [470, 117] width 7 height 7
checkbox input "true"
click at [532, 341] on span "OK" at bounding box center [536, 342] width 8 height 7
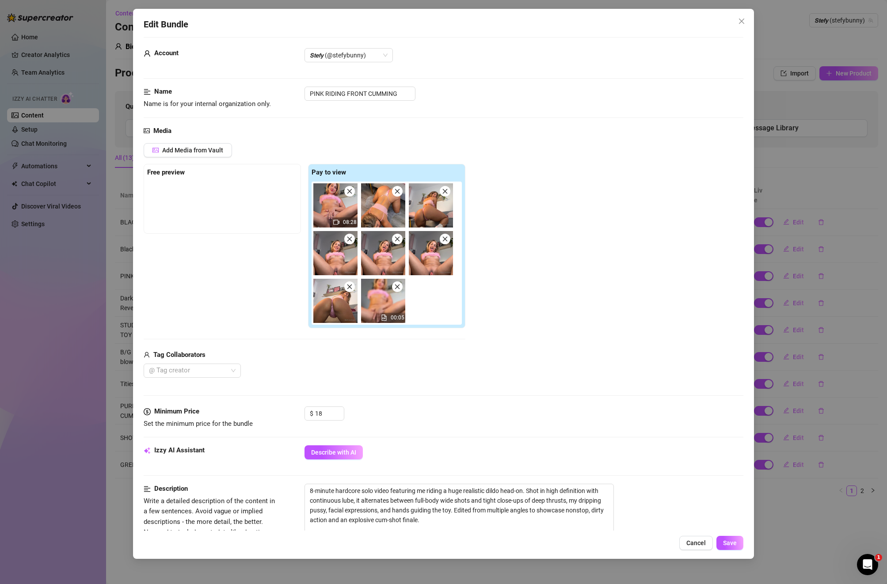
scroll to position [10, 0]
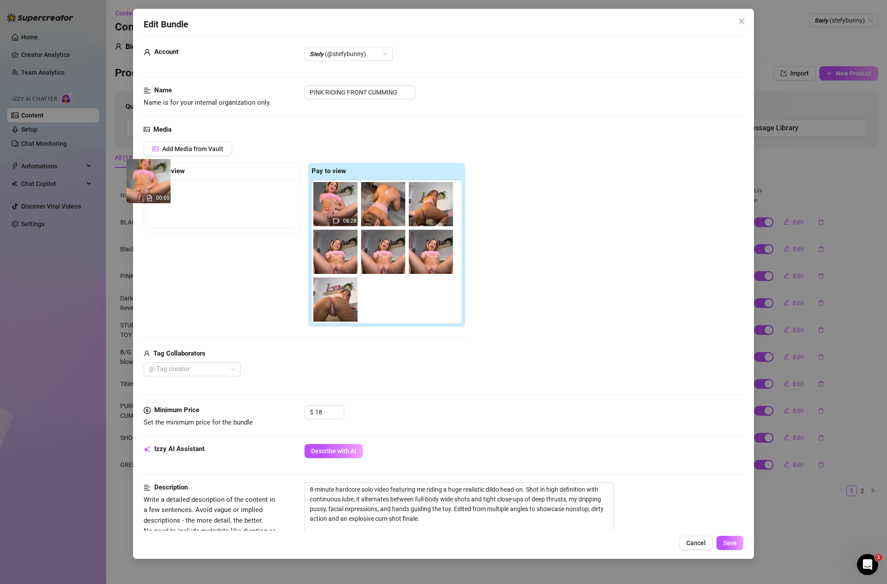
drag, startPoint x: 374, startPoint y: 300, endPoint x: 135, endPoint y: 179, distance: 268.0
click at [135, 179] on div "Edit Bundle Account 𝙎𝙩𝙚𝙛𝙮 (@stefybunny) Name Name is for your internal organiza…" at bounding box center [443, 284] width 621 height 550
click at [416, 98] on div "PINK RIDING FRONT CUMMING" at bounding box center [523, 92] width 439 height 14
drag, startPoint x: 409, startPoint y: 93, endPoint x: 310, endPoint y: 90, distance: 99.0
click at [310, 90] on input "PINK RIDING FRONT CUMMING" at bounding box center [359, 92] width 111 height 14
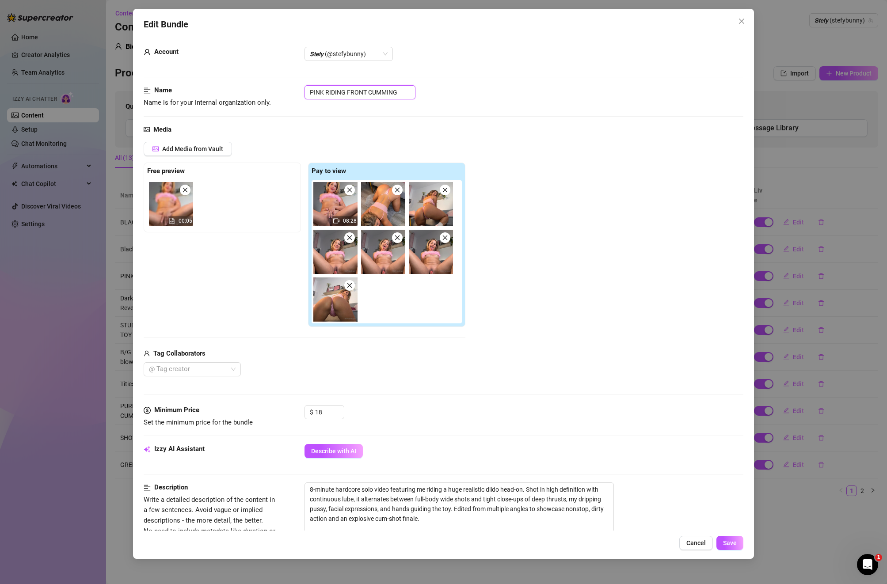
click at [387, 92] on input "PINK RIDING FRONT CUMMING" at bounding box center [359, 92] width 111 height 14
drag, startPoint x: 402, startPoint y: 91, endPoint x: 367, endPoint y: 91, distance: 35.3
click at [367, 91] on input "PINK RIDING FRONT CUMMING" at bounding box center [359, 92] width 111 height 14
click at [404, 90] on input "PINK RIDING FRONT FAKE CUM" at bounding box center [359, 92] width 111 height 14
drag, startPoint x: 404, startPoint y: 90, endPoint x: 299, endPoint y: 90, distance: 105.2
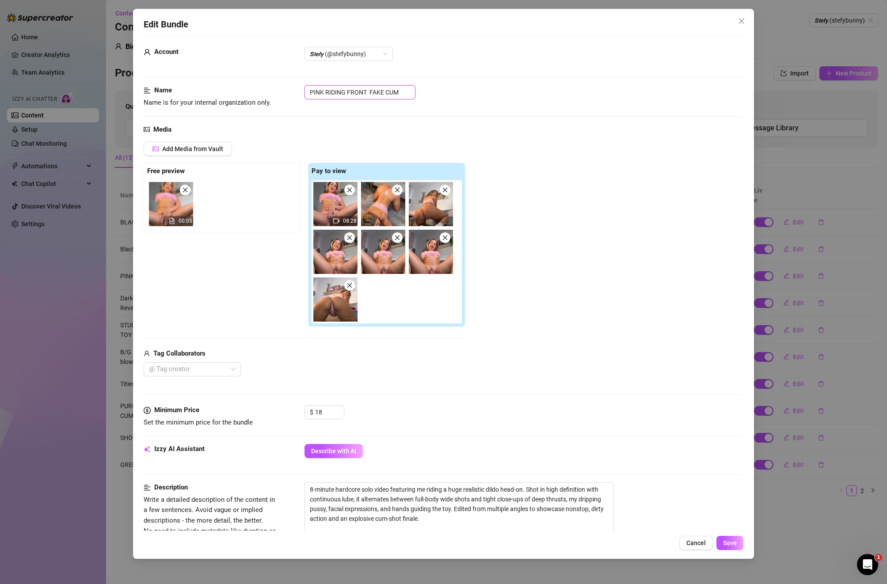
click at [299, 90] on div "Name Name is for your internal organization only. PINK RIDING FRONT FAKE CUM" at bounding box center [444, 96] width 600 height 23
type input "PINK RIDING FRONT FAKE CUM"
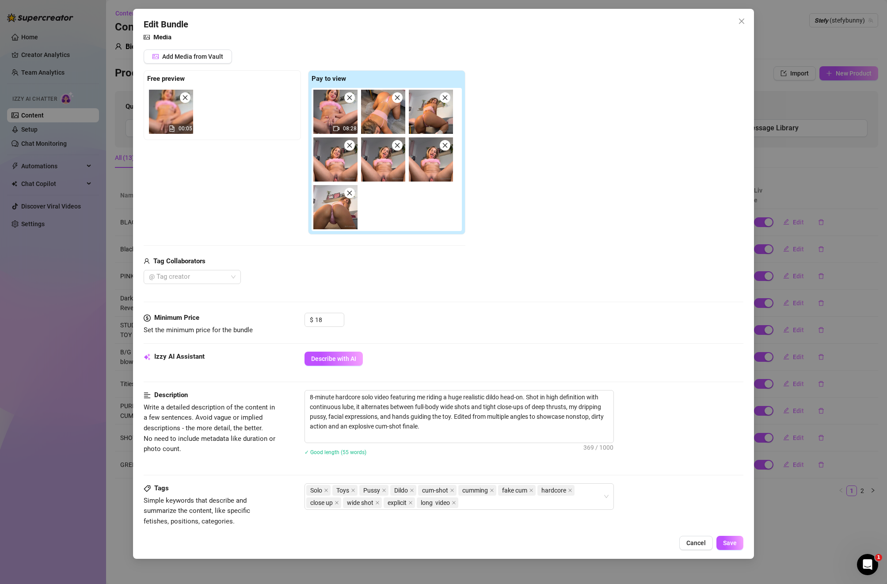
scroll to position [103, 0]
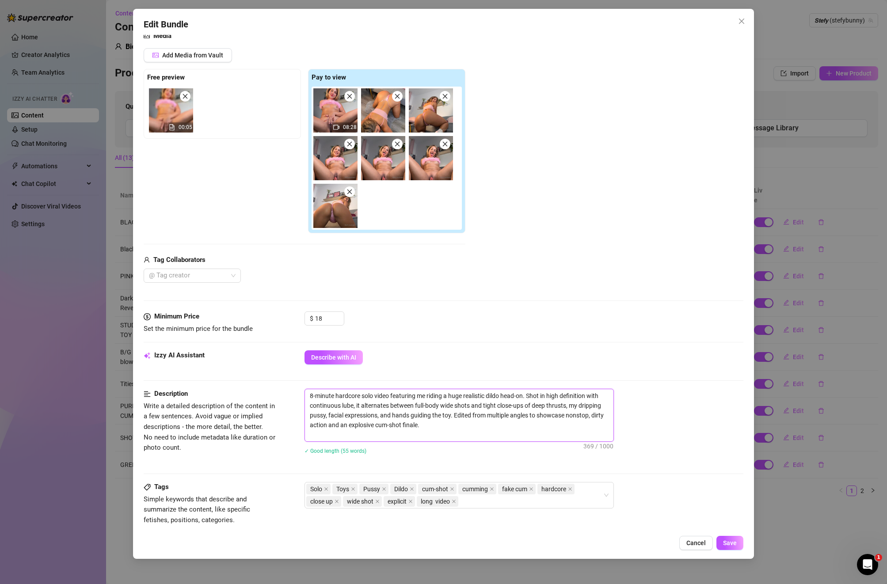
drag, startPoint x: 434, startPoint y: 426, endPoint x: 325, endPoint y: 390, distance: 114.7
click at [325, 390] on textarea "8-minute hardcore solo video featuring me riding a huge realistic dildo head-on…" at bounding box center [459, 415] width 308 height 52
click at [323, 390] on textarea "8-minute hardcore solo video featuring me riding a huge realistic dildo head-on…" at bounding box center [459, 415] width 308 height 52
click at [424, 426] on textarea "8-minute hardcore solo video featuring me riding a huge realistic dildo head-on…" at bounding box center [459, 415] width 308 height 52
drag, startPoint x: 424, startPoint y: 426, endPoint x: 313, endPoint y: 379, distance: 120.8
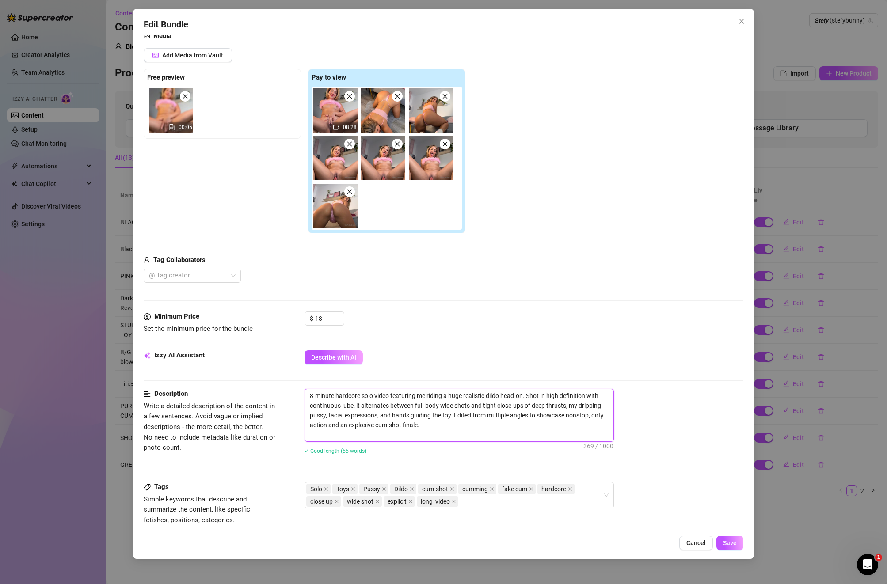
click at [313, 379] on form "Account 𝙎𝙩𝙚𝙛𝙮 (@stefybunny) Name Name is for your internal organization only. P…" at bounding box center [444, 370] width 600 height 856
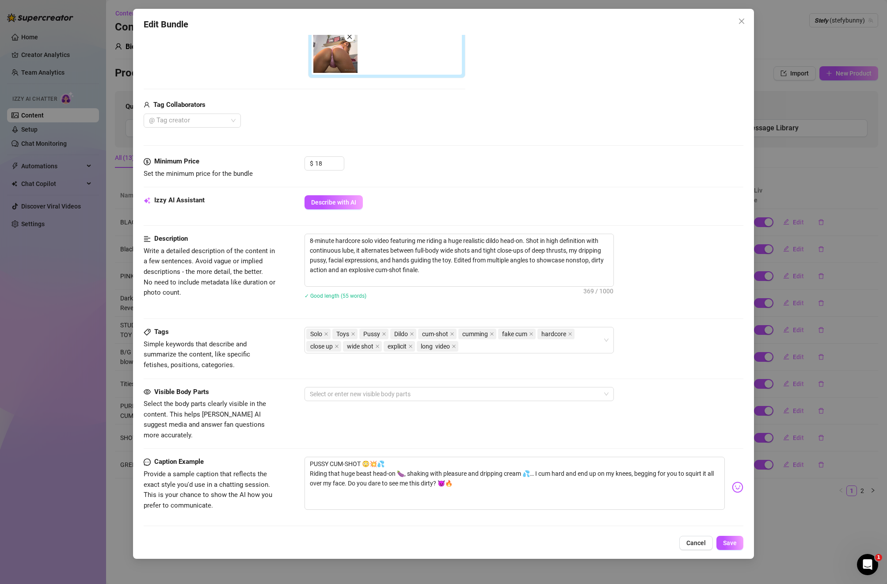
scroll to position [260, 0]
drag, startPoint x: 452, startPoint y: 271, endPoint x: 384, endPoint y: 250, distance: 71.0
click at [299, 230] on form "Account 𝙎𝙩𝙚𝙛𝙮 (@stefybunny) Name Name is for your internal organization only. P…" at bounding box center [444, 214] width 600 height 856
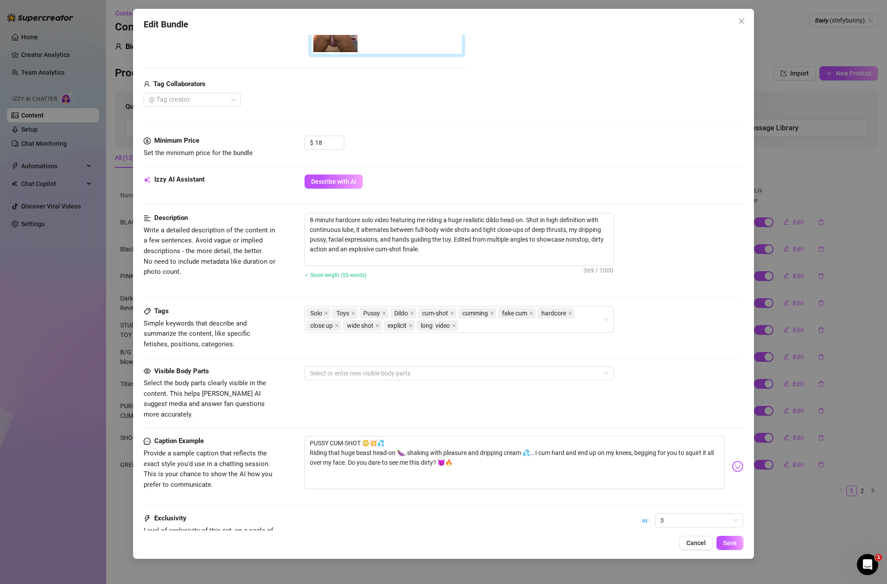
scroll to position [280, 0]
click at [331, 435] on textarea "PUSSY CUM-SHOT 😳💥💦 Riding that huge beast head-on 🍆, shaking with pleasure and …" at bounding box center [514, 461] width 420 height 53
drag, startPoint x: 486, startPoint y: 459, endPoint x: 286, endPoint y: 426, distance: 202.5
click at [286, 435] on div "Caption Example Provide a sample caption that reflects the exact style you'd us…" at bounding box center [444, 465] width 600 height 61
click at [497, 450] on textarea "PUSSY CUM-SHOT 😳💥💦 Riding that huge beast head-on 🍆, shaking with pleasure and …" at bounding box center [514, 461] width 420 height 53
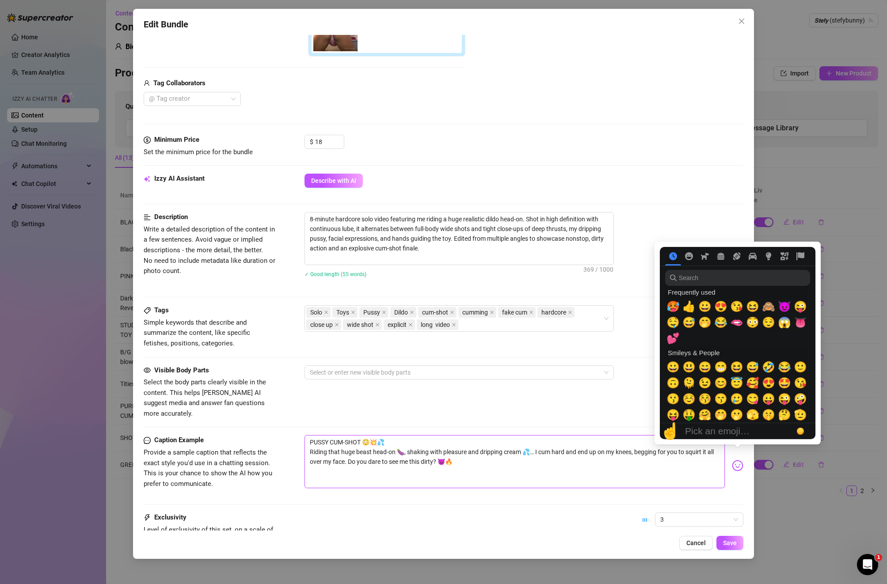
click at [627, 448] on textarea "PUSSY CUM-SHOT 😳💥💦 Riding that huge beast head-on 🍆, shaking with pleasure and …" at bounding box center [514, 461] width 420 height 53
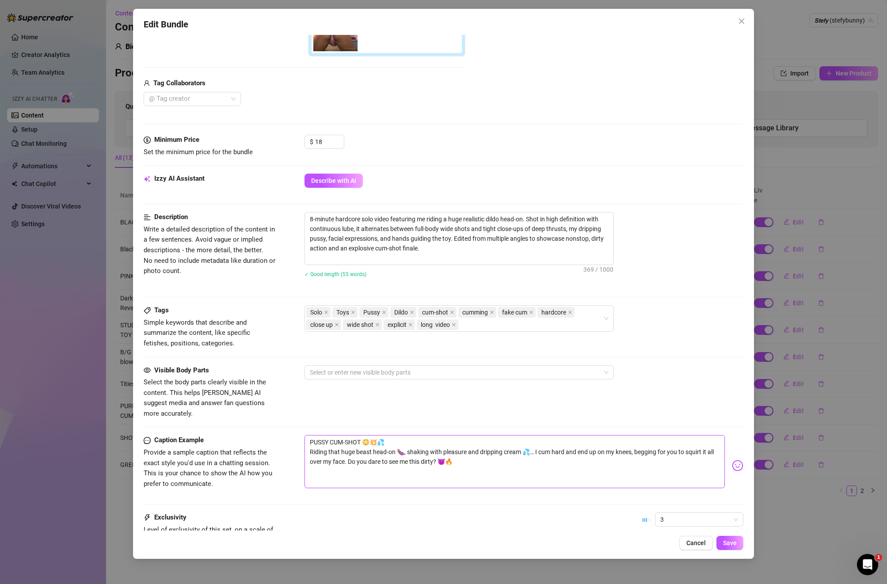
type textarea "PUSSY CUM-SHOT 😳💥💦 Riding that huge beast head-on 🍆, shaking with pleasure and …"
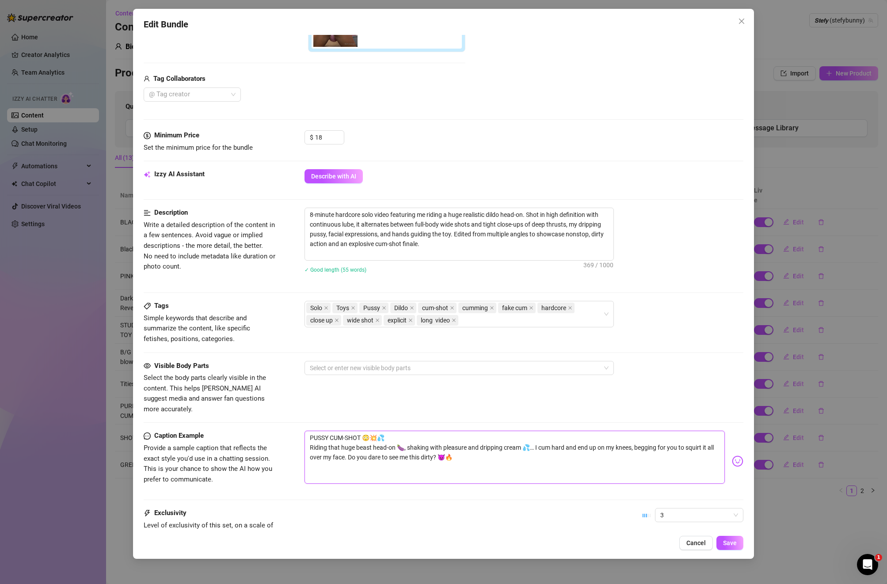
scroll to position [285, 0]
drag, startPoint x: 460, startPoint y: 452, endPoint x: 300, endPoint y: 425, distance: 162.2
click at [300, 430] on div "Caption Example Provide a sample caption that reflects the exact style you'd us…" at bounding box center [444, 460] width 600 height 61
type textarea "PUSSY CUM-SHOT 😳💥💦 Riding that huge beast head-on 🍆, shaking with pleasure and …"
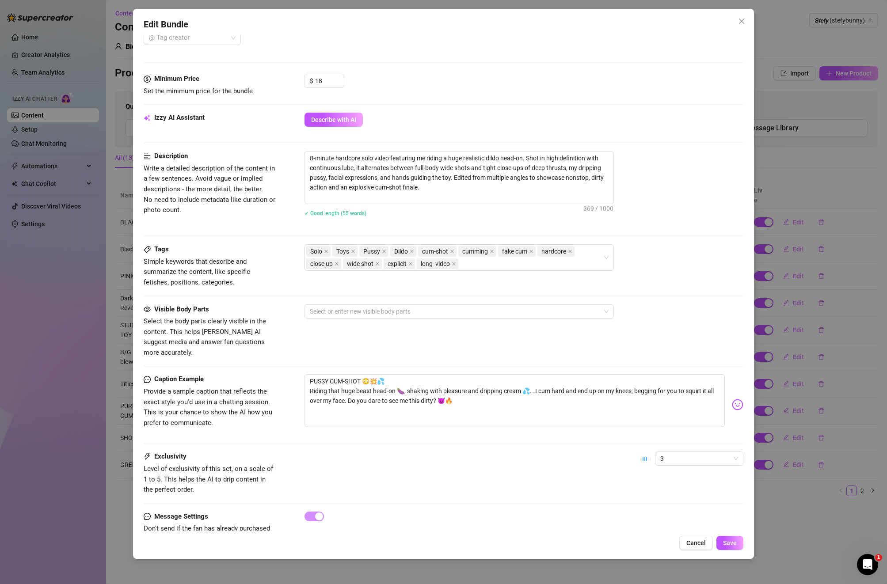
scroll to position [361, 0]
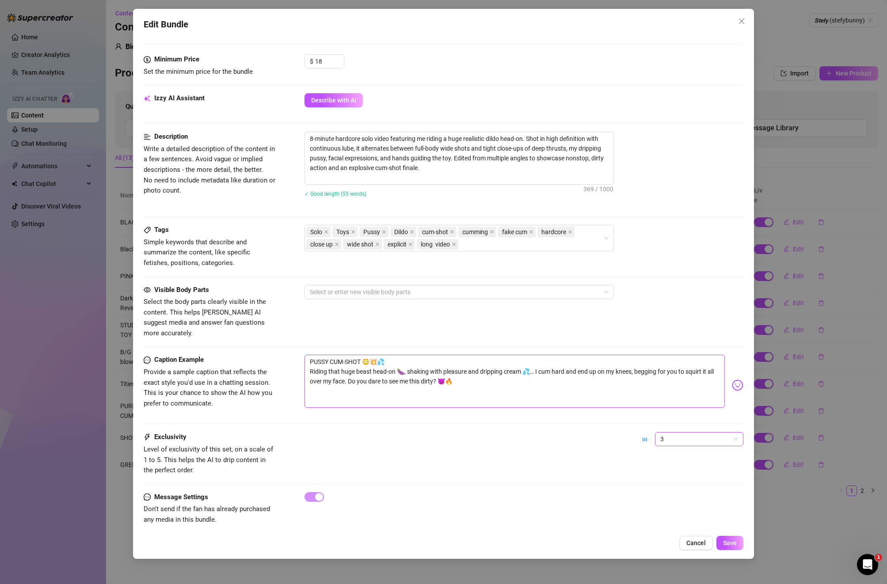
click at [627, 433] on span "3" at bounding box center [699, 439] width 78 height 13
click at [627, 487] on div "4" at bounding box center [699, 489] width 74 height 10
click at [393, 290] on div at bounding box center [454, 292] width 296 height 12
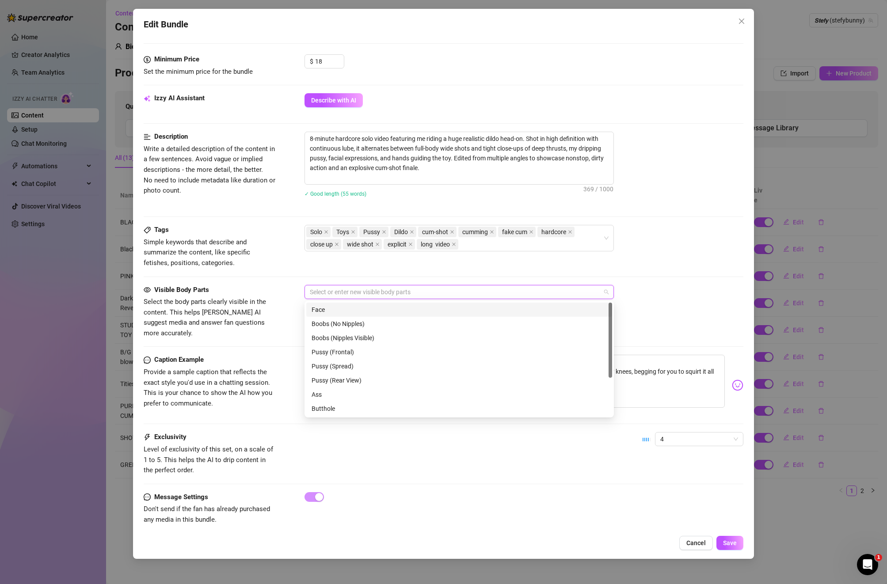
click at [364, 311] on div "Face" at bounding box center [459, 310] width 295 height 10
click at [347, 338] on div "Boobs (Nipples Visible)" at bounding box center [459, 338] width 295 height 10
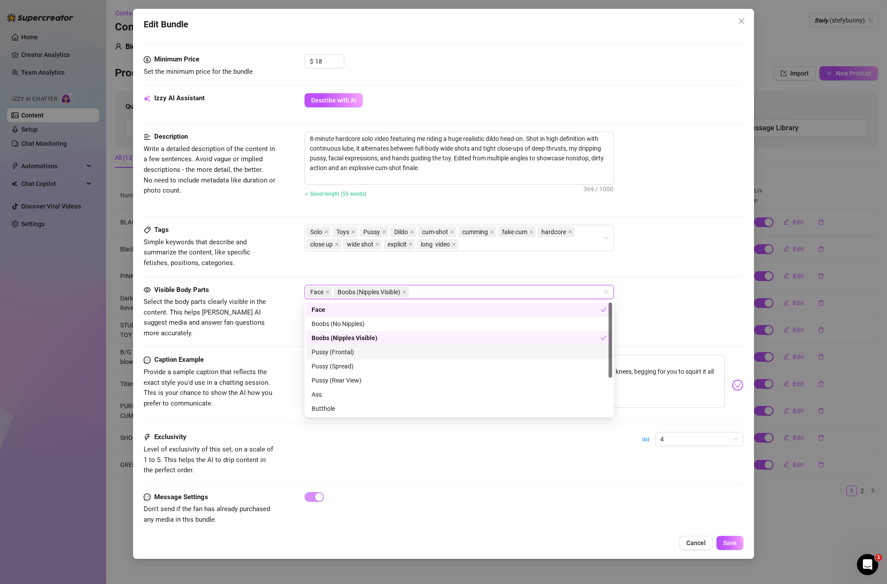
click at [338, 357] on div "Pussy (Frontal)" at bounding box center [459, 352] width 306 height 14
drag, startPoint x: 341, startPoint y: 368, endPoint x: 341, endPoint y: 374, distance: 6.2
click at [341, 369] on div "Pussy (Spread)" at bounding box center [459, 366] width 295 height 10
click at [341, 384] on div "Pussy (Rear View)" at bounding box center [459, 381] width 295 height 10
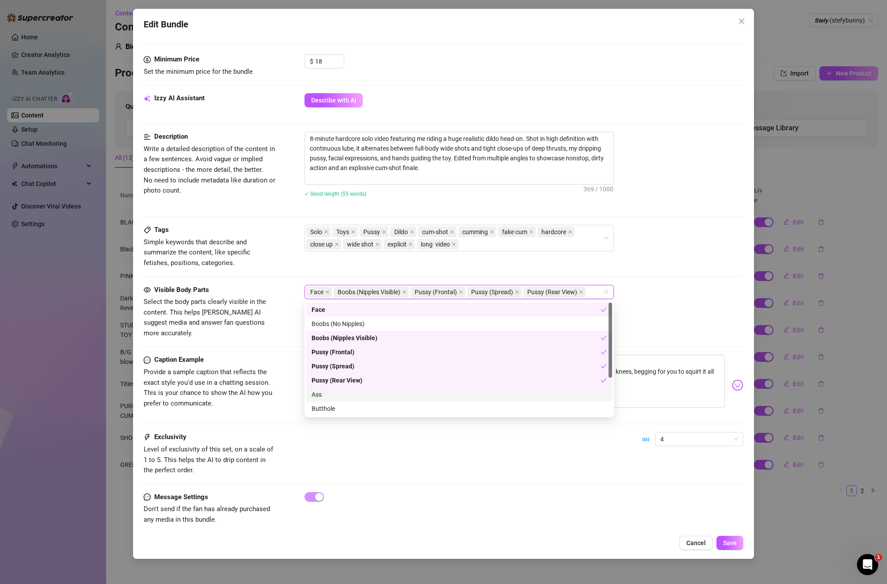
click at [331, 402] on div "Face Boobs (No Nipples) Boobs (Nipples Visible) Pussy (Frontal) Pussy (Spread) …" at bounding box center [459, 373] width 306 height 141
click at [325, 406] on div "Butthole" at bounding box center [459, 409] width 295 height 10
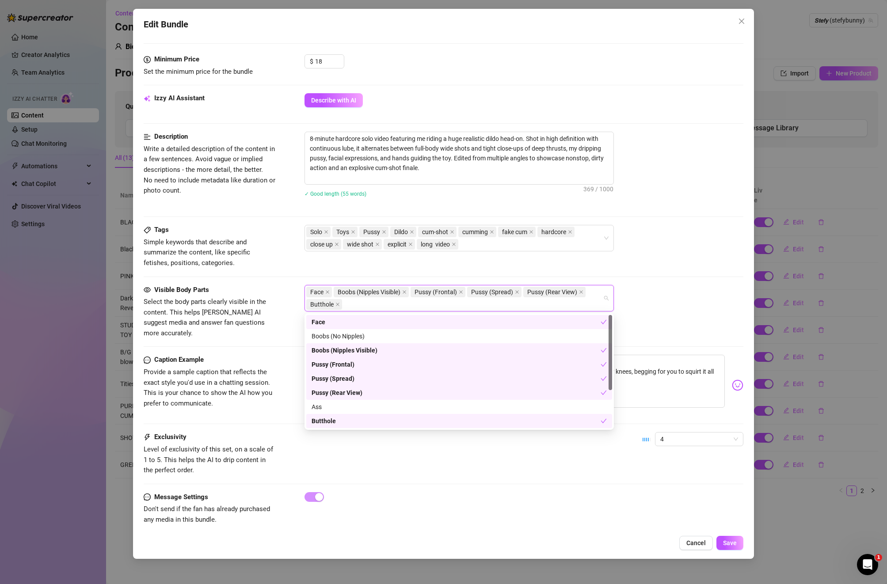
click at [324, 388] on div "Pussy (Rear View)" at bounding box center [456, 393] width 289 height 10
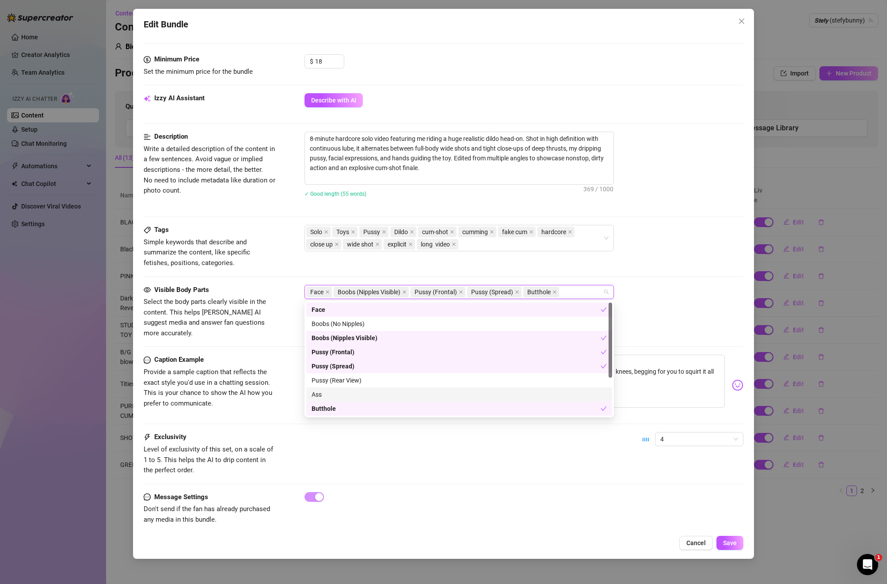
click at [327, 395] on div "Ass" at bounding box center [459, 395] width 295 height 10
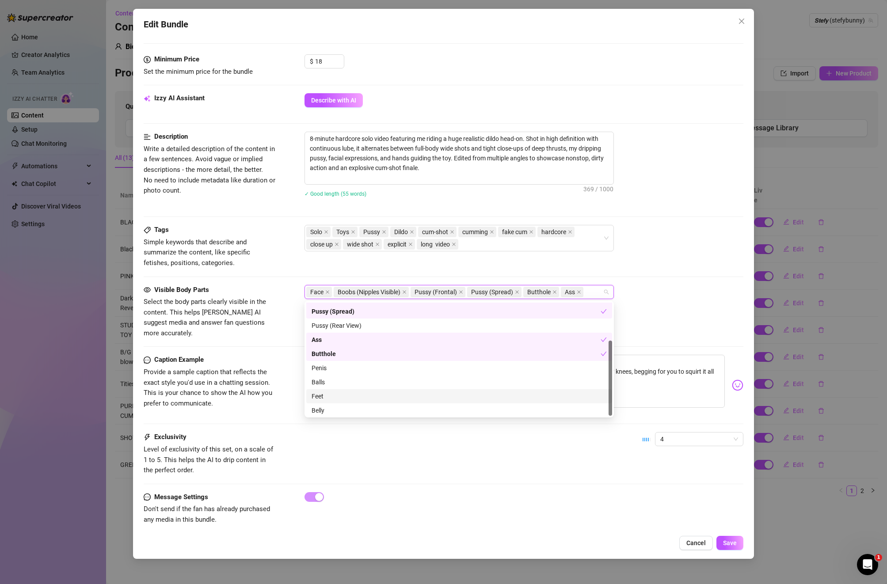
scroll to position [57, 0]
click at [327, 407] on div "Belly" at bounding box center [459, 409] width 295 height 10
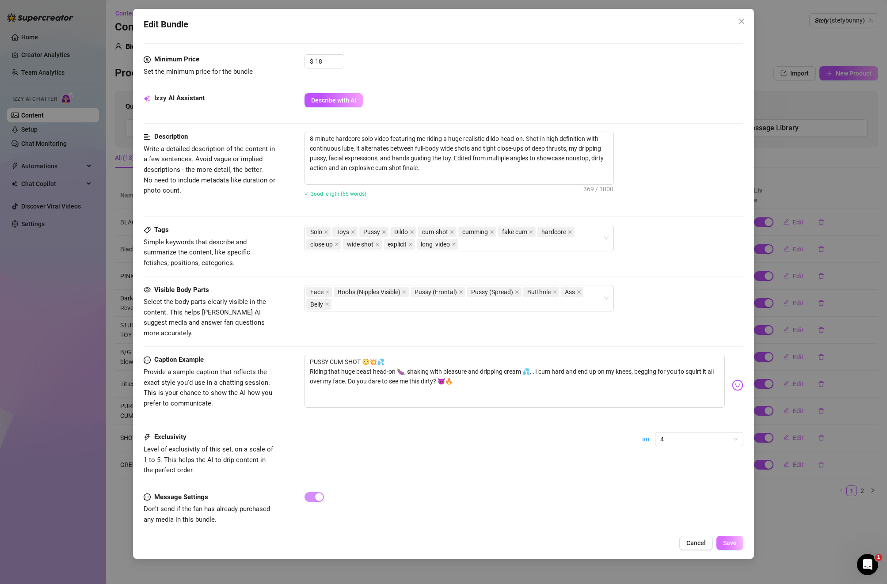
click at [627, 509] on button "Save" at bounding box center [729, 543] width 27 height 14
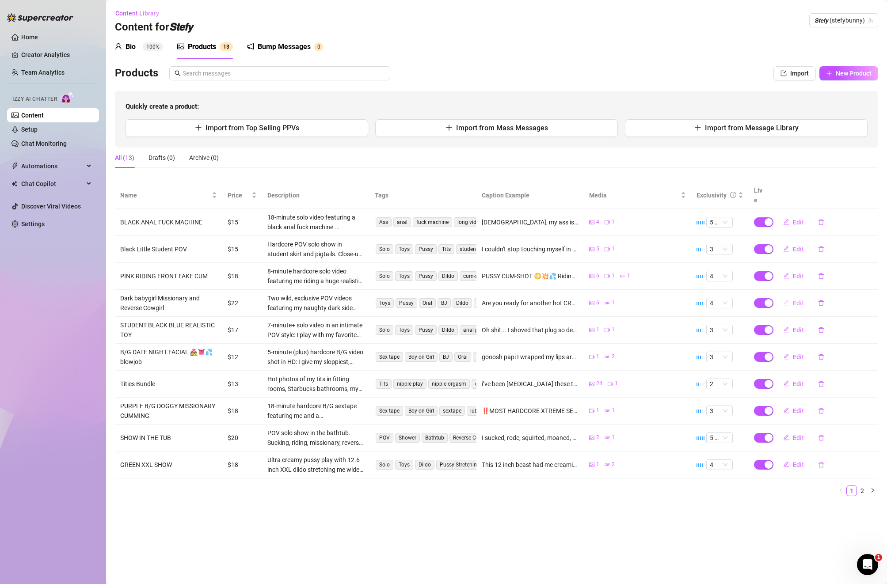
click at [627, 300] on icon "edit" at bounding box center [786, 303] width 6 height 6
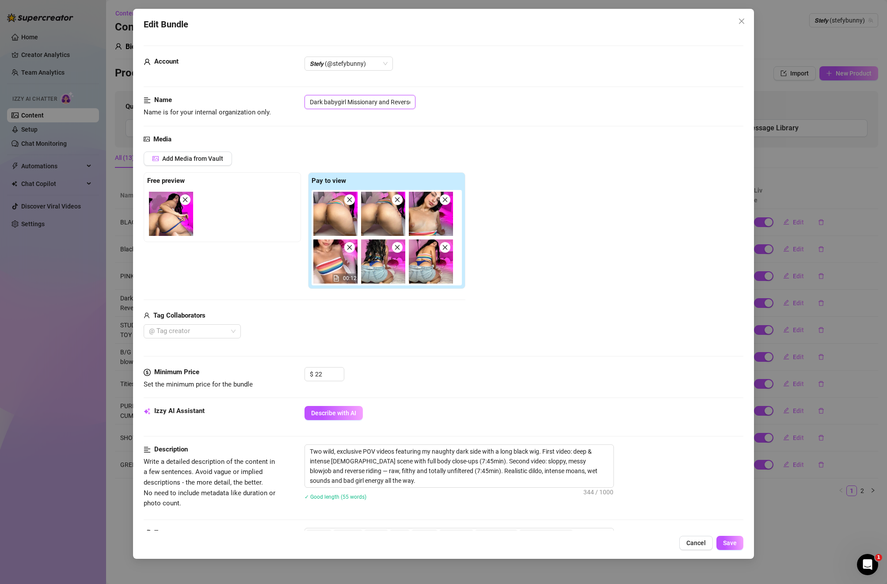
click at [406, 105] on input "Dark babygirl Missionary and Reverse Cowgirl" at bounding box center [359, 102] width 111 height 14
drag, startPoint x: 309, startPoint y: 100, endPoint x: 466, endPoint y: 130, distance: 159.7
click at [466, 130] on div "Name Name is for your internal organization only. Dark babygirl Missionary and …" at bounding box center [444, 114] width 600 height 39
click at [391, 102] on input "Dark babygirl Missionary and Reverse Cowgirl" at bounding box center [359, 102] width 111 height 14
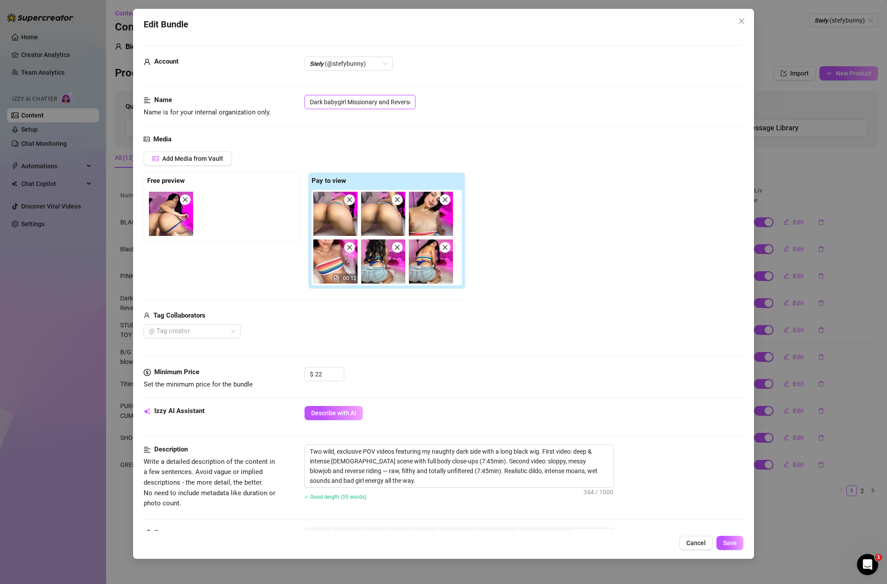
scroll to position [0, 27]
drag, startPoint x: 309, startPoint y: 99, endPoint x: 457, endPoint y: 104, distance: 148.1
click at [457, 104] on div "Dark babygirl Missionary and Reverse Cowgirl" at bounding box center [523, 102] width 439 height 14
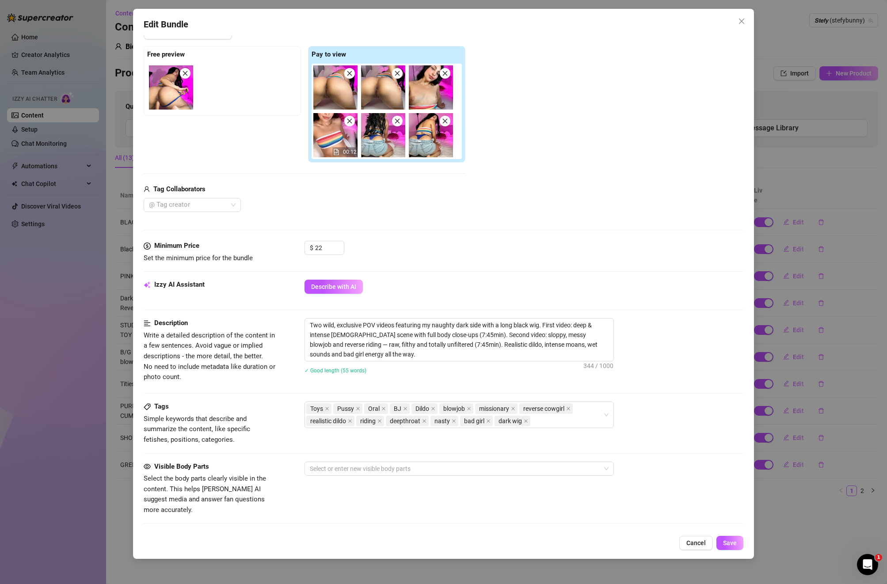
scroll to position [296, 0]
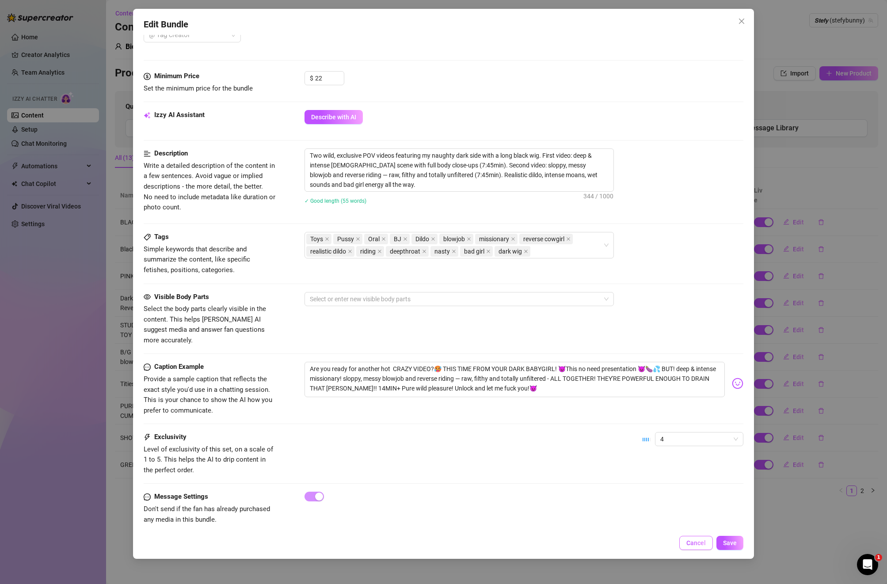
click at [627, 509] on span "Cancel" at bounding box center [695, 543] width 19 height 7
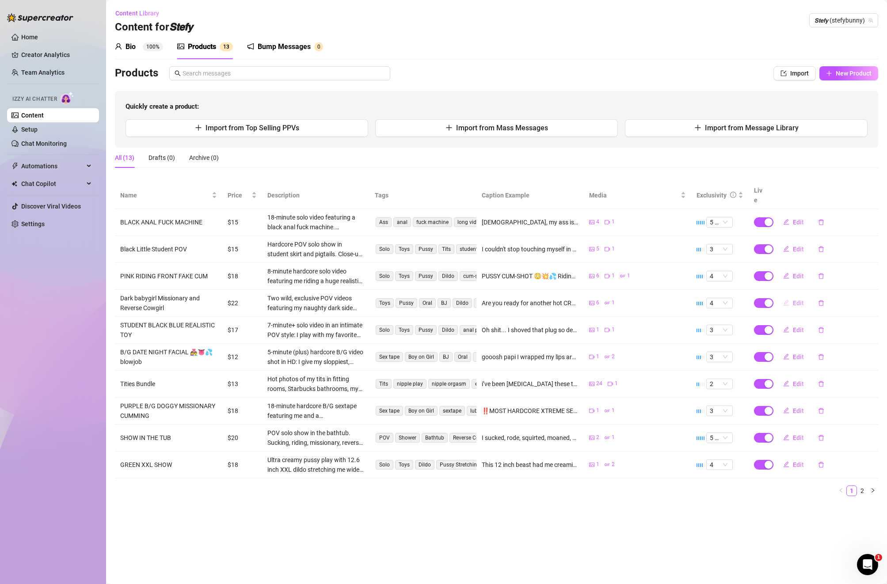
click at [627, 300] on span "Edit" at bounding box center [798, 303] width 11 height 7
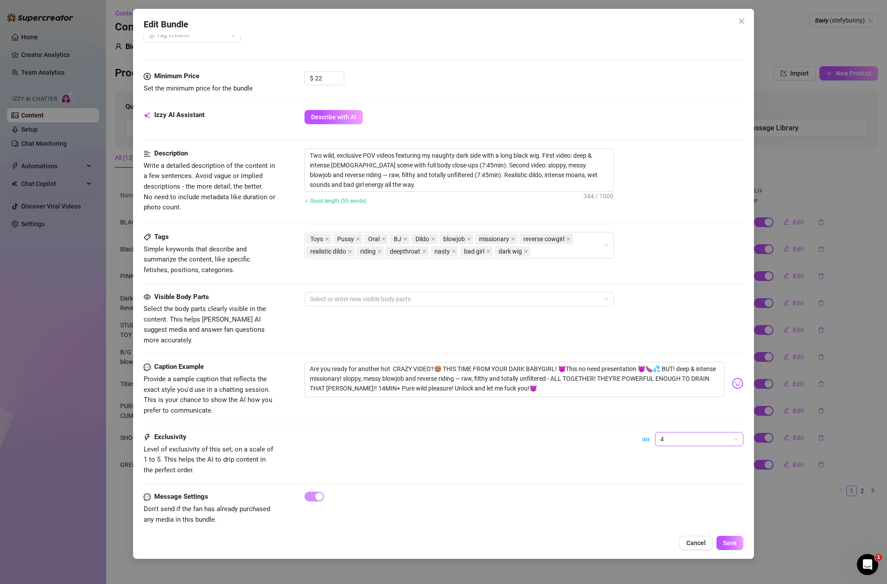
click at [627, 433] on span "4" at bounding box center [699, 439] width 78 height 13
click at [627, 463] on div "2" at bounding box center [699, 461] width 74 height 10
click at [627, 509] on span "Save" at bounding box center [730, 543] width 14 height 7
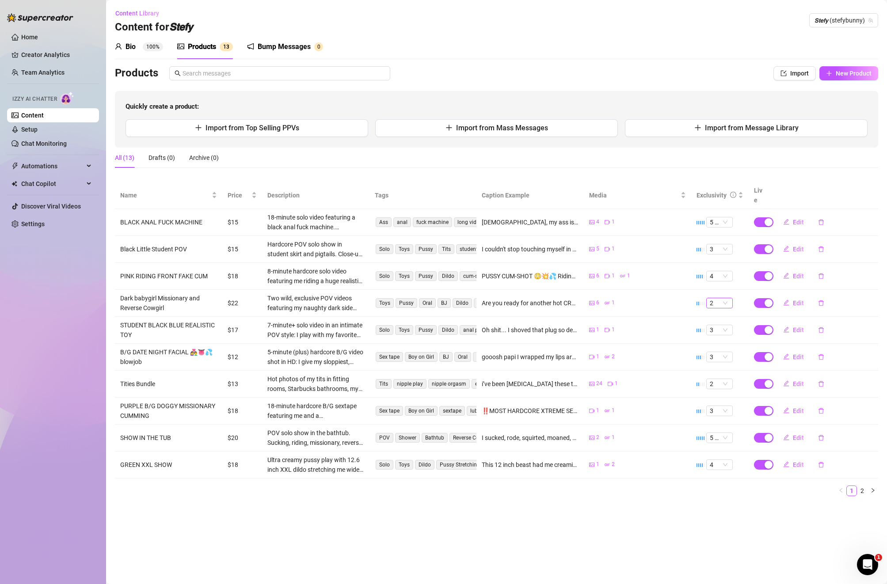
click at [627, 298] on span "2" at bounding box center [719, 303] width 19 height 10
click at [627, 340] on div "3" at bounding box center [719, 338] width 12 height 10
click at [627, 300] on span "Edit" at bounding box center [798, 303] width 11 height 7
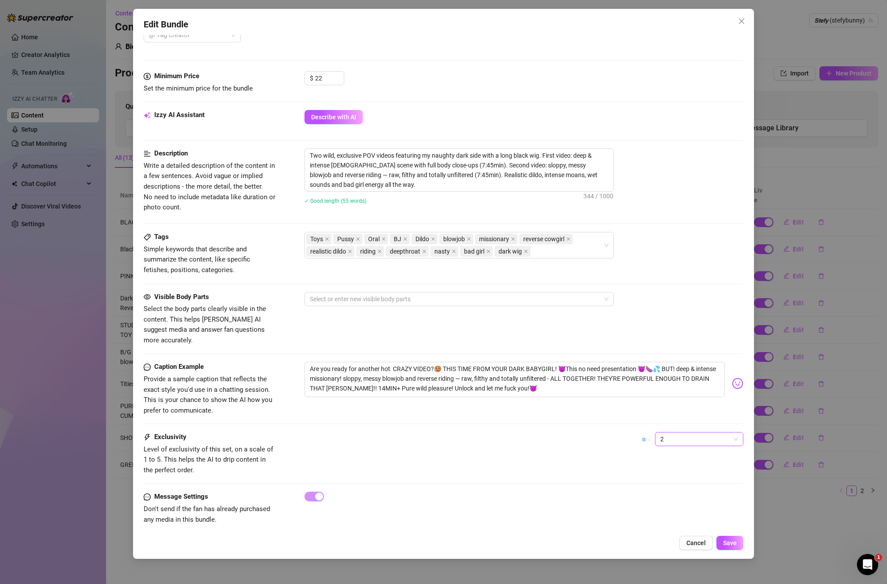
click at [627, 433] on span "2" at bounding box center [699, 439] width 78 height 13
click at [627, 471] on div "3" at bounding box center [699, 475] width 74 height 10
click at [627, 509] on span "Save" at bounding box center [730, 543] width 14 height 7
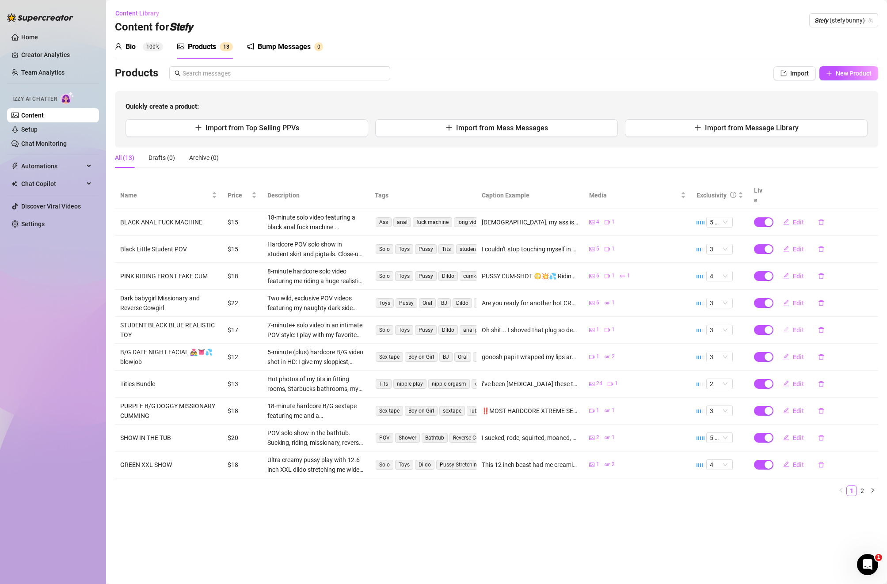
click at [627, 327] on span "Edit" at bounding box center [798, 330] width 11 height 7
type textarea "Oh shit... I shoved that plug so deep in my ass then rode my biggest realistic …"
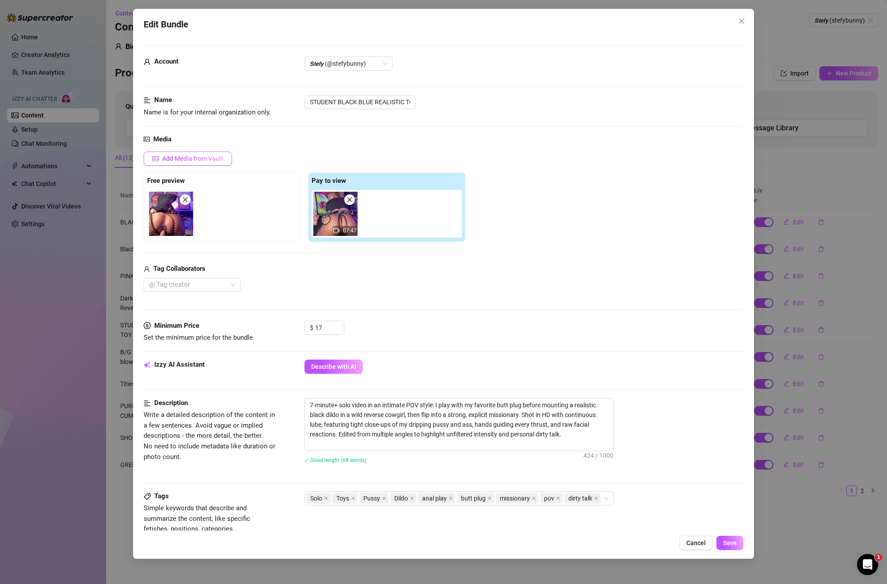
click at [215, 161] on span "Add Media from Vault" at bounding box center [192, 158] width 61 height 7
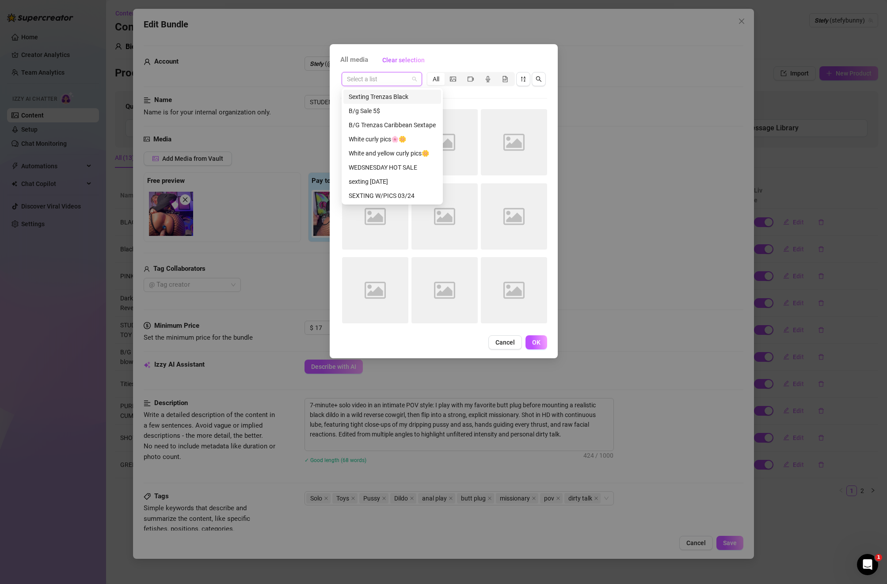
click at [397, 79] on input "search" at bounding box center [378, 78] width 62 height 13
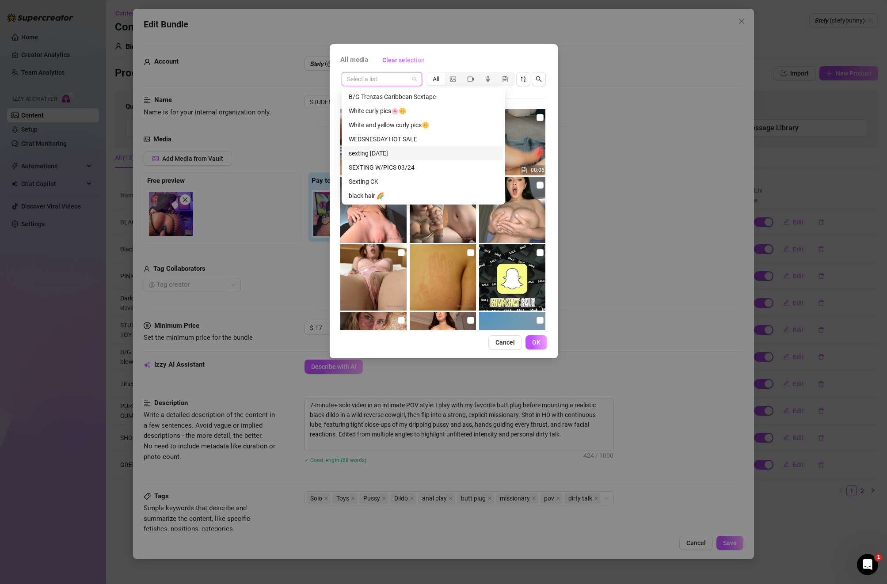
scroll to position [0, 0]
click at [437, 78] on div "All" at bounding box center [435, 79] width 17 height 12
click at [429, 74] on input "All" at bounding box center [429, 74] width 0 height 0
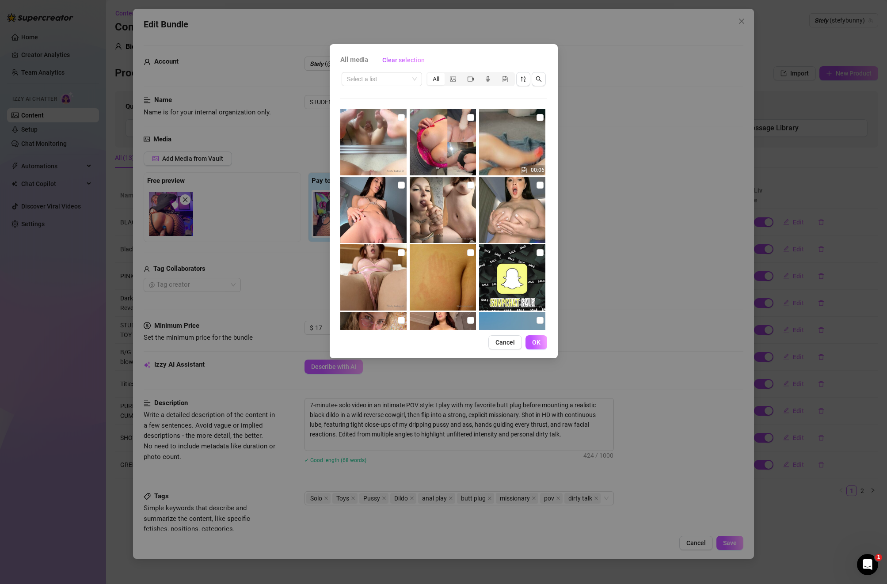
click at [437, 78] on div "All" at bounding box center [435, 79] width 17 height 12
click at [429, 74] on input "All" at bounding box center [429, 74] width 0 height 0
click at [413, 78] on span at bounding box center [382, 78] width 70 height 13
click at [378, 81] on input "search" at bounding box center [378, 78] width 62 height 13
click at [504, 342] on span "Cancel" at bounding box center [504, 342] width 19 height 7
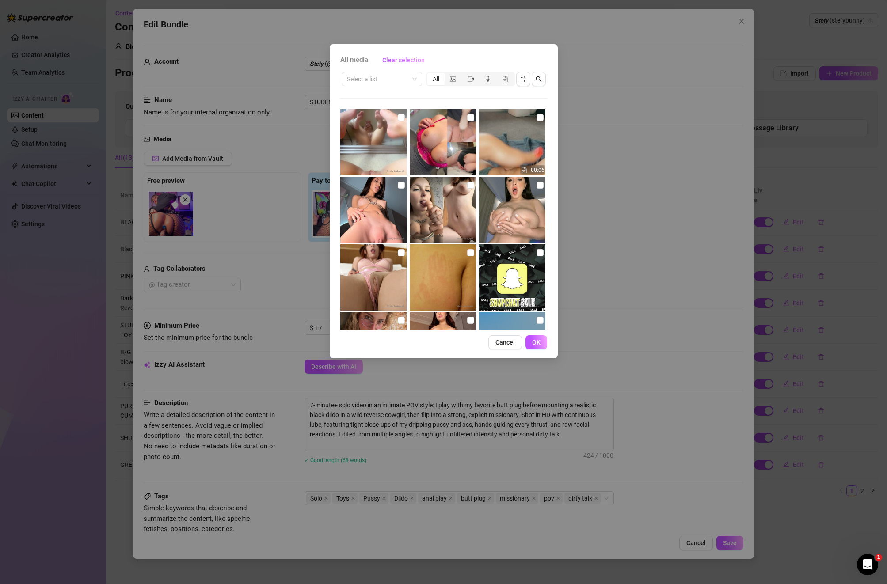
scroll to position [4, 0]
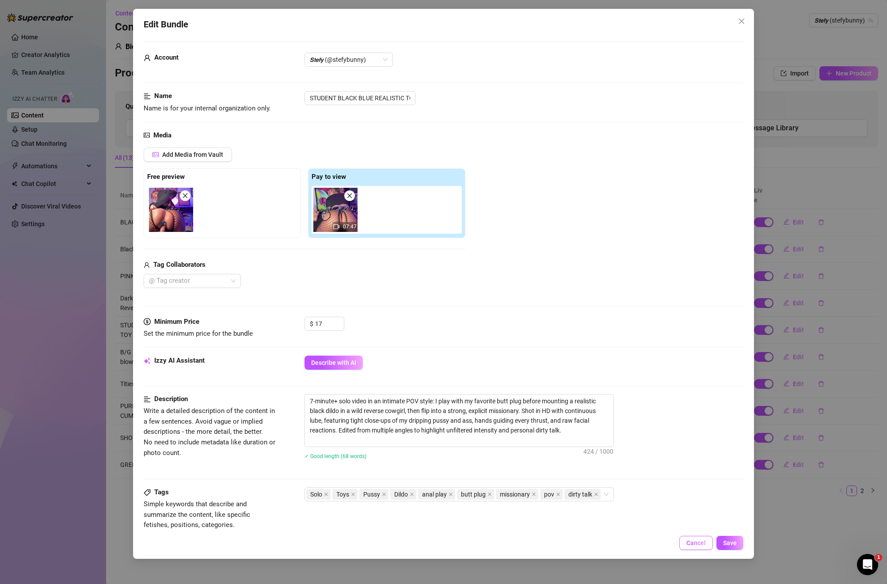
click at [627, 509] on span "Cancel" at bounding box center [695, 543] width 19 height 7
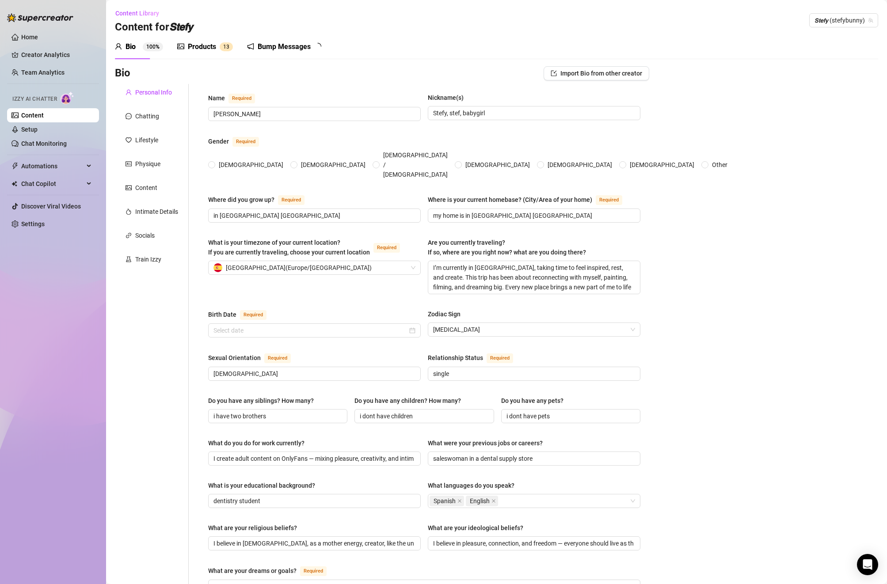
radio input "true"
type input "[DATE]"
click at [216, 52] on div "Products 1 3" at bounding box center [205, 47] width 56 height 11
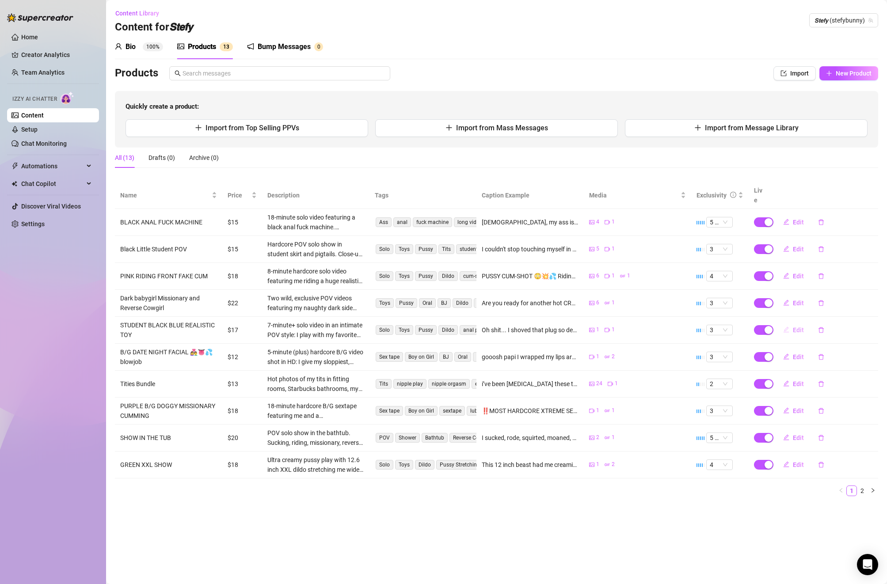
click at [790, 323] on button "Edit" at bounding box center [793, 330] width 35 height 14
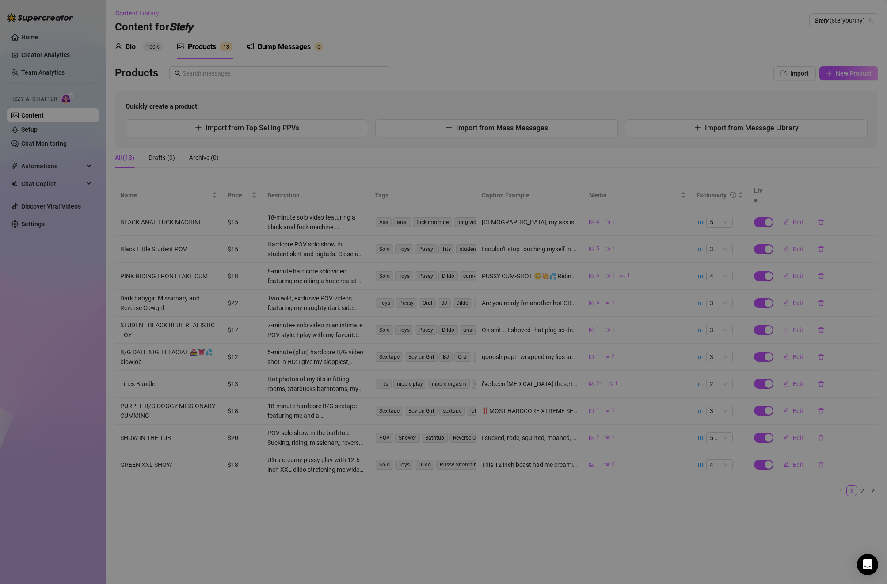
type textarea "Oh shit... I shoved that plug so deep in my ass then rode my biggest realistic …"
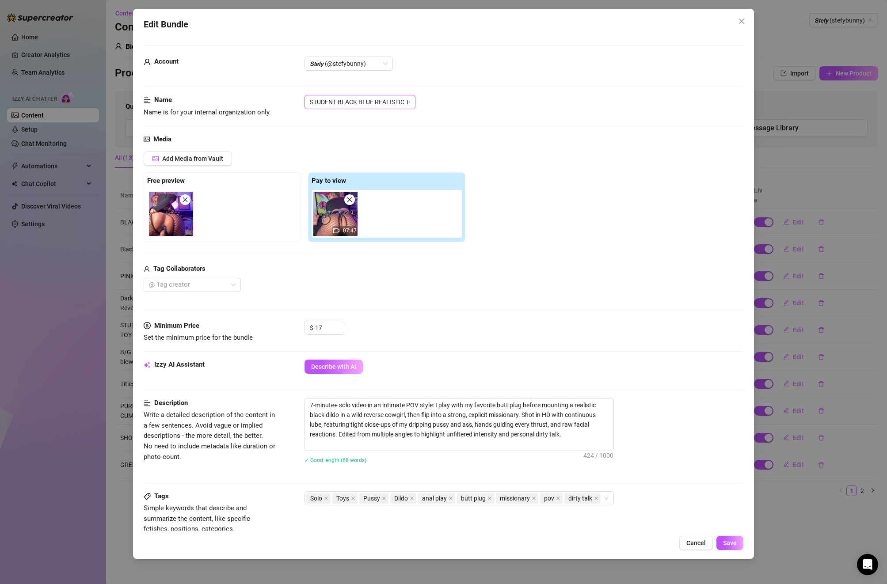
drag, startPoint x: 390, startPoint y: 103, endPoint x: 357, endPoint y: 106, distance: 33.7
click at [390, 103] on input "STUDENT BLACK BLUE REALISTIC TOY" at bounding box center [359, 102] width 111 height 14
drag, startPoint x: 307, startPoint y: 102, endPoint x: 437, endPoint y: 103, distance: 130.4
click at [437, 103] on div "STUDENT BLACK BLUE REALISTIC TOY" at bounding box center [523, 102] width 439 height 14
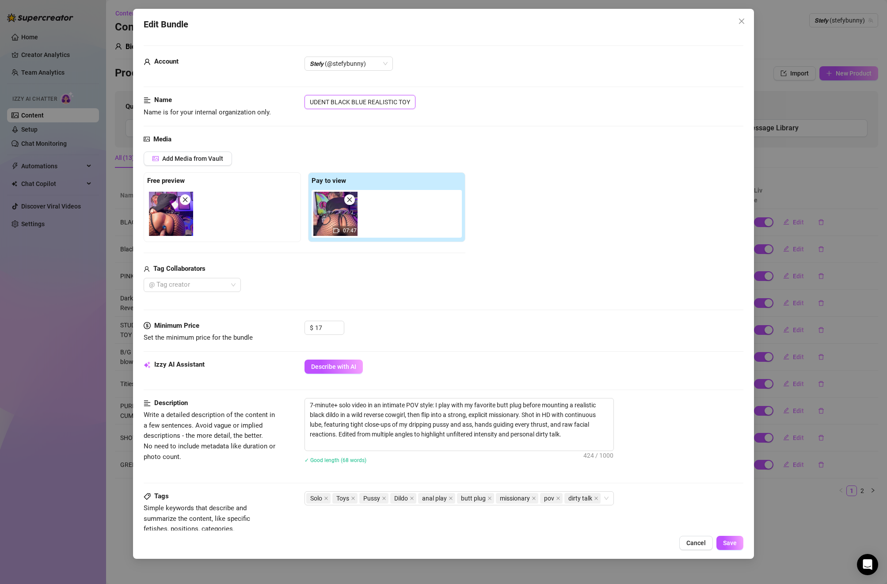
scroll to position [0, 0]
drag, startPoint x: 412, startPoint y: 103, endPoint x: 272, endPoint y: 99, distance: 140.6
click at [272, 99] on div "Name Name is for your internal organization only. STUDENT BLACK BLUE REALISTIC …" at bounding box center [444, 106] width 600 height 23
paste input "tudent black blue Realistic toy 💙"
type input "Student black blue Realistic toy 💙"
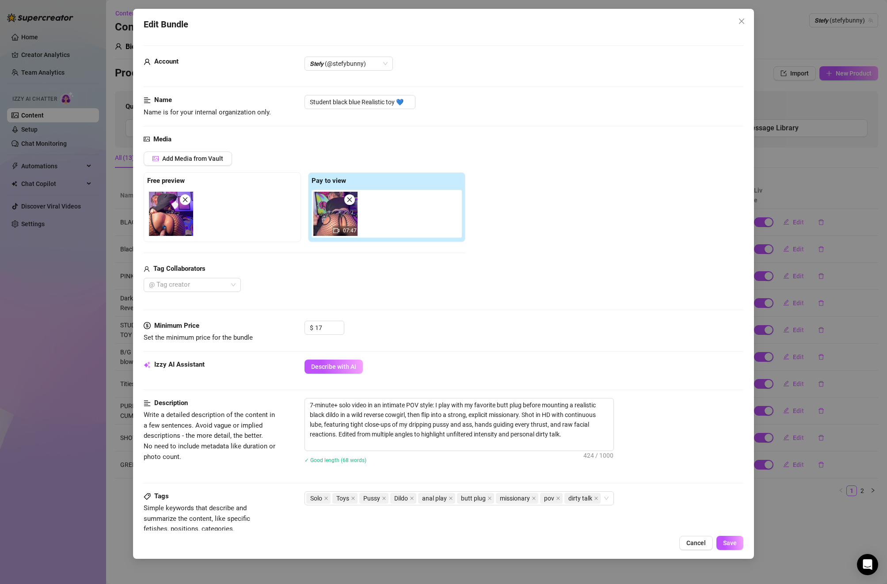
click at [203, 166] on div "Add Media from Vault" at bounding box center [305, 162] width 322 height 21
click at [206, 161] on span "Add Media from Vault" at bounding box center [192, 158] width 61 height 7
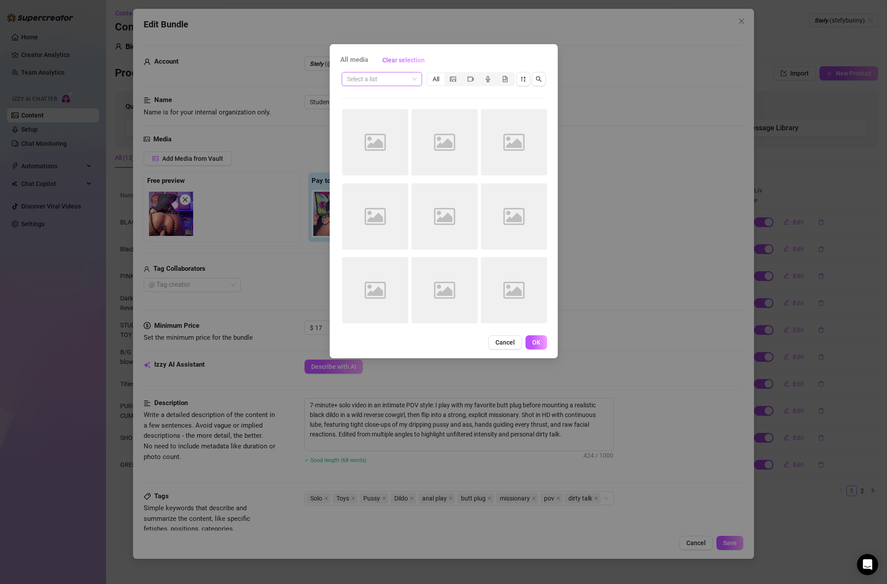
click at [389, 80] on input "search" at bounding box center [378, 78] width 62 height 13
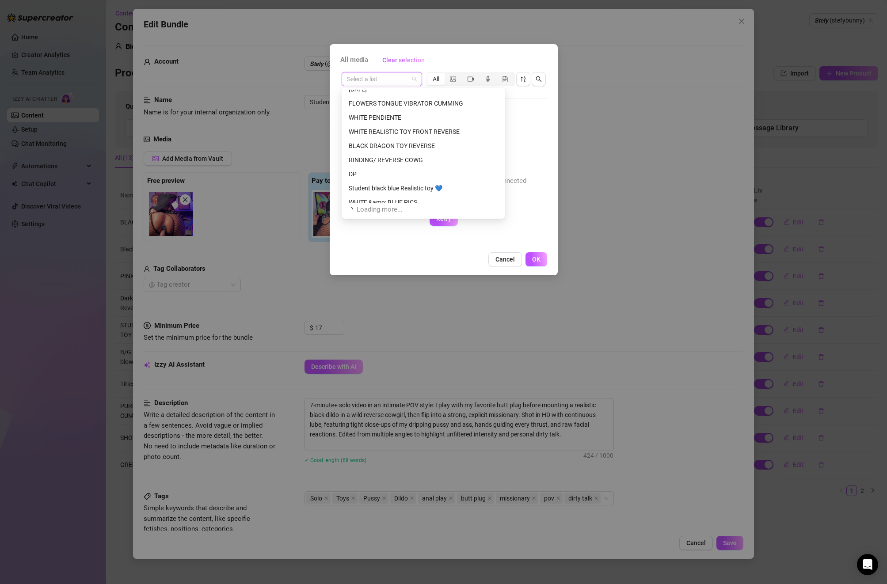
scroll to position [735, 0]
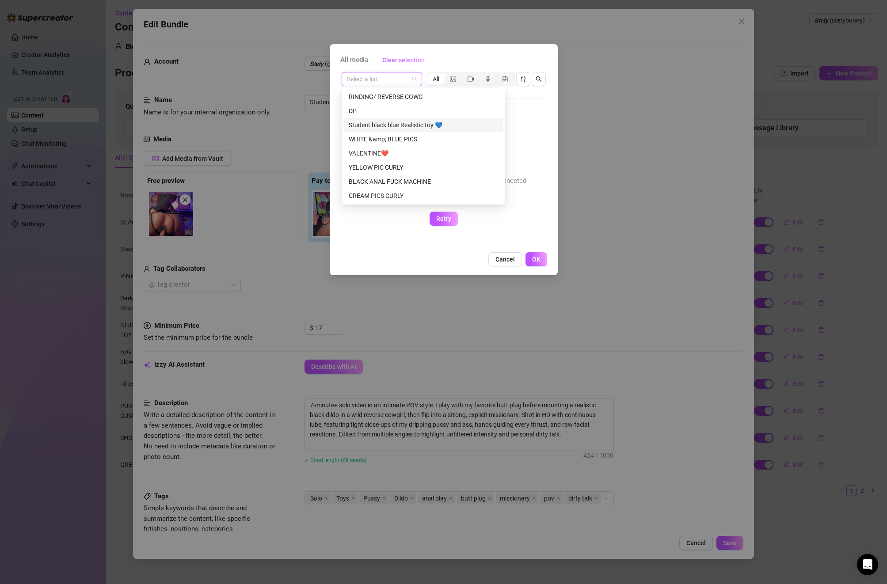
click at [432, 126] on div "Student black blue Realistic toy 💙" at bounding box center [423, 125] width 149 height 10
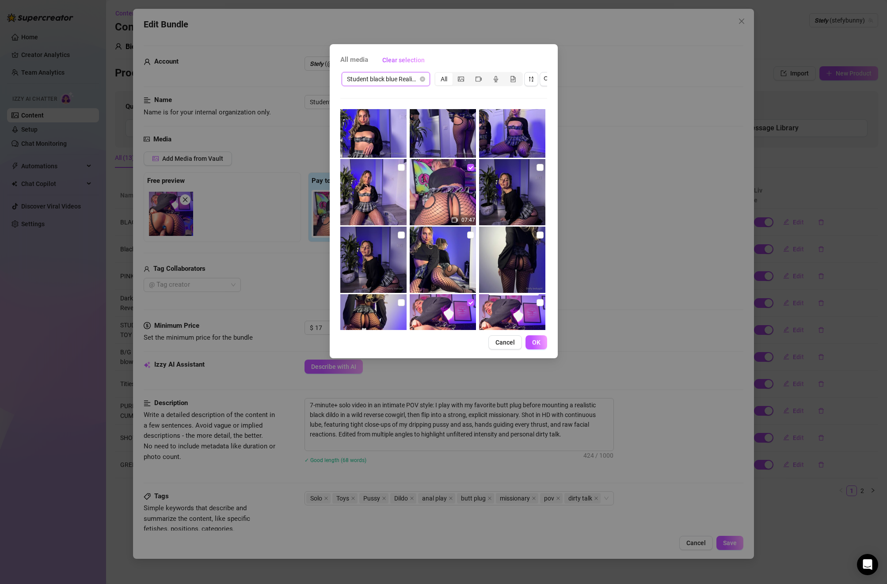
scroll to position [226, 0]
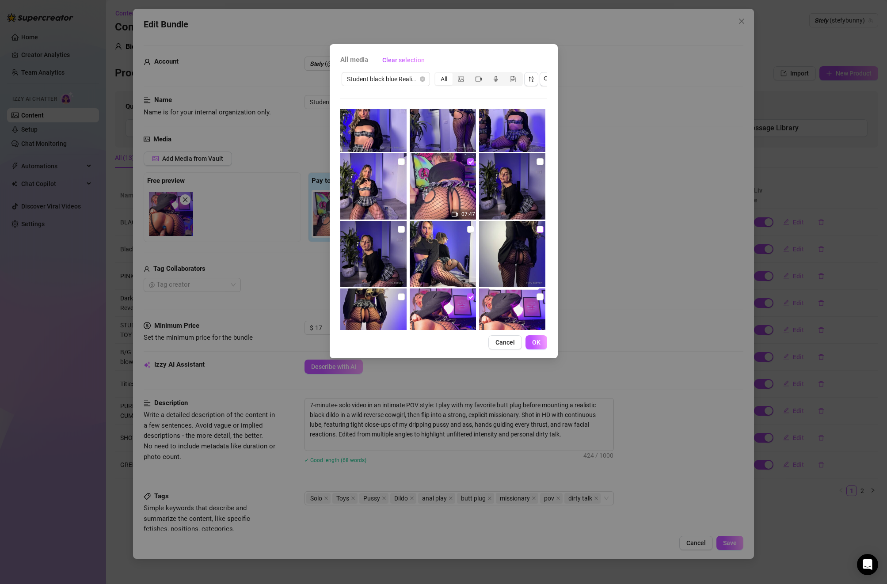
click at [536, 230] on input "checkbox" at bounding box center [539, 229] width 7 height 7
checkbox input "true"
click at [470, 229] on input "checkbox" at bounding box center [470, 229] width 7 height 7
checkbox input "true"
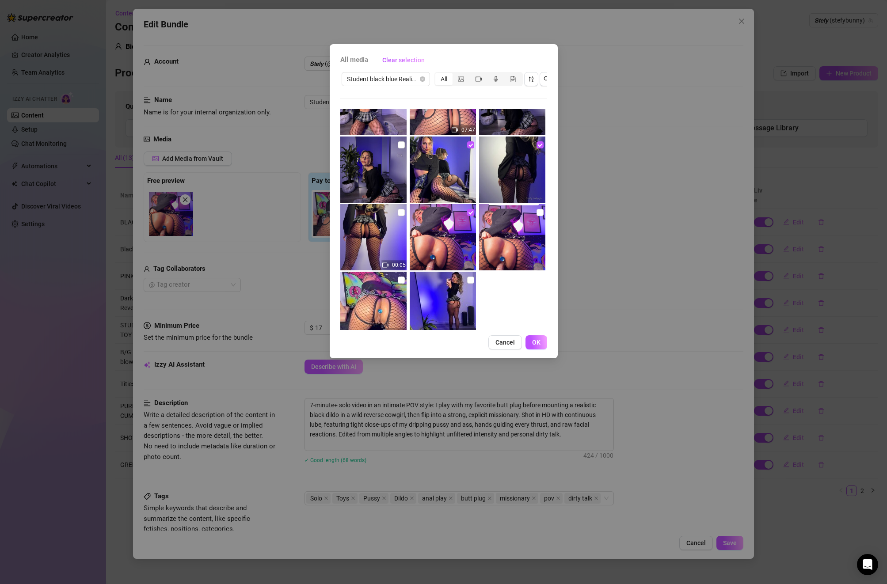
scroll to position [312, 0]
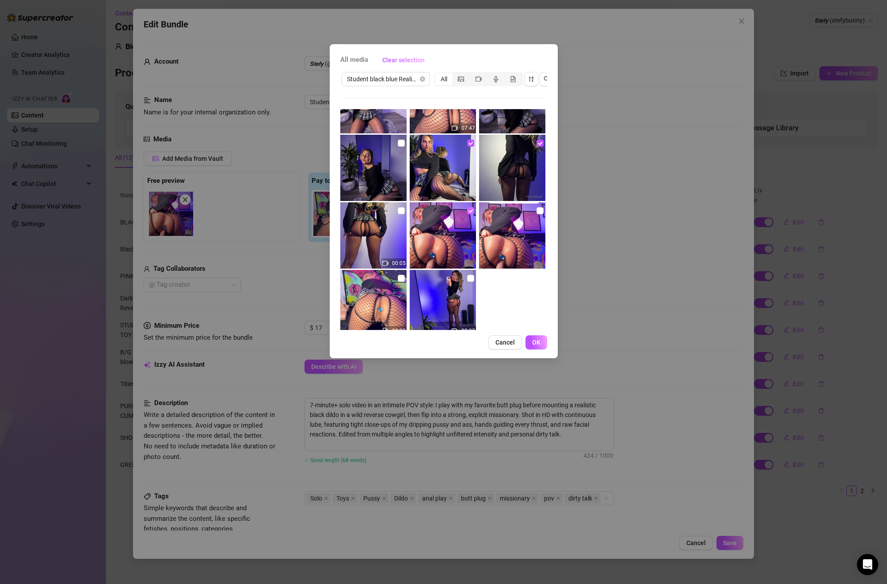
click at [468, 210] on input "checkbox" at bounding box center [470, 210] width 7 height 7
checkbox input "false"
click at [540, 213] on input "checkbox" at bounding box center [539, 210] width 7 height 7
checkbox input "true"
click at [533, 339] on span "OK" at bounding box center [536, 342] width 8 height 7
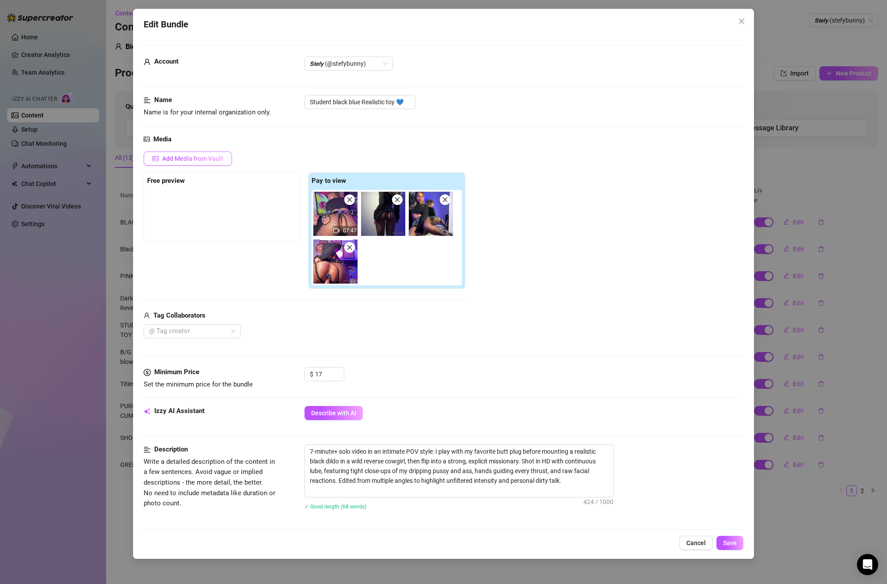
click at [200, 161] on span "Add Media from Vault" at bounding box center [192, 158] width 61 height 7
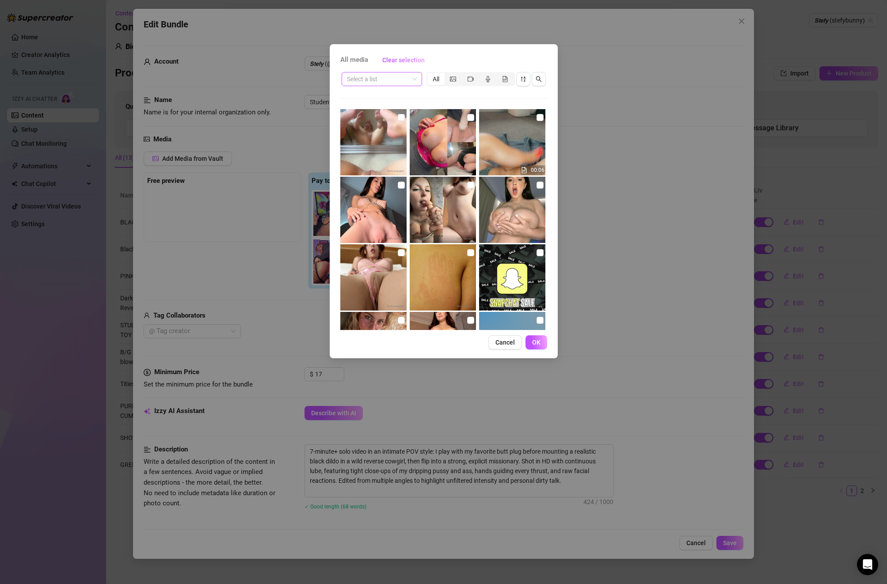
click at [405, 79] on input "search" at bounding box center [378, 78] width 62 height 13
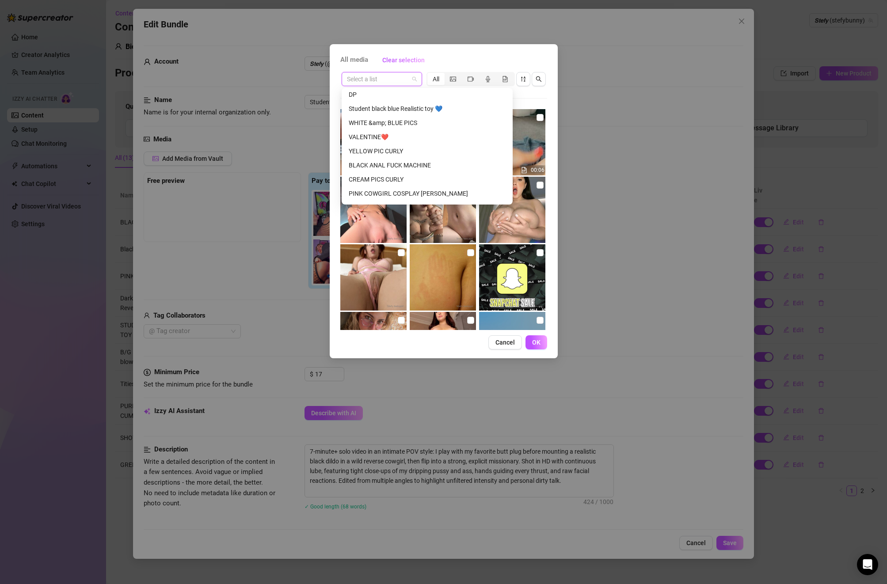
scroll to position [767, 0]
click at [434, 91] on div "Student black blue Realistic toy 💙" at bounding box center [427, 94] width 157 height 10
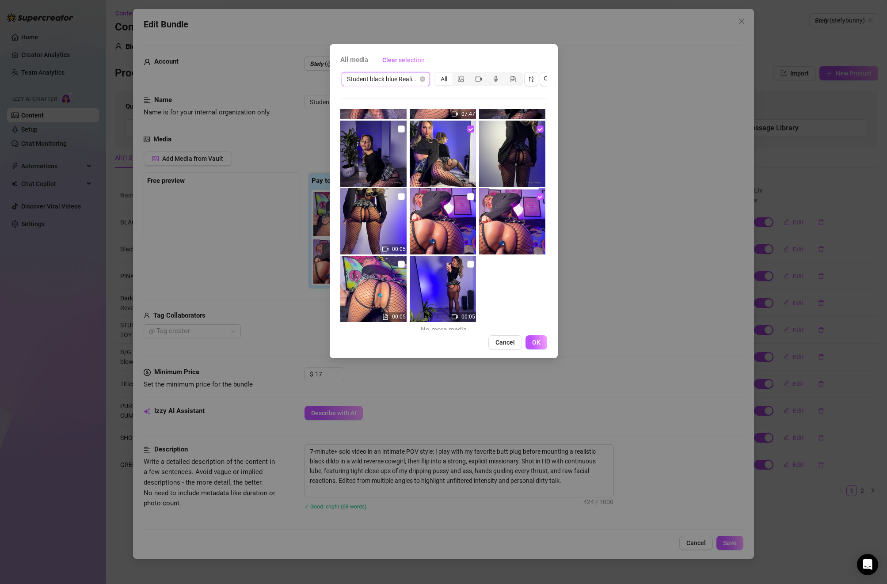
scroll to position [333, 0]
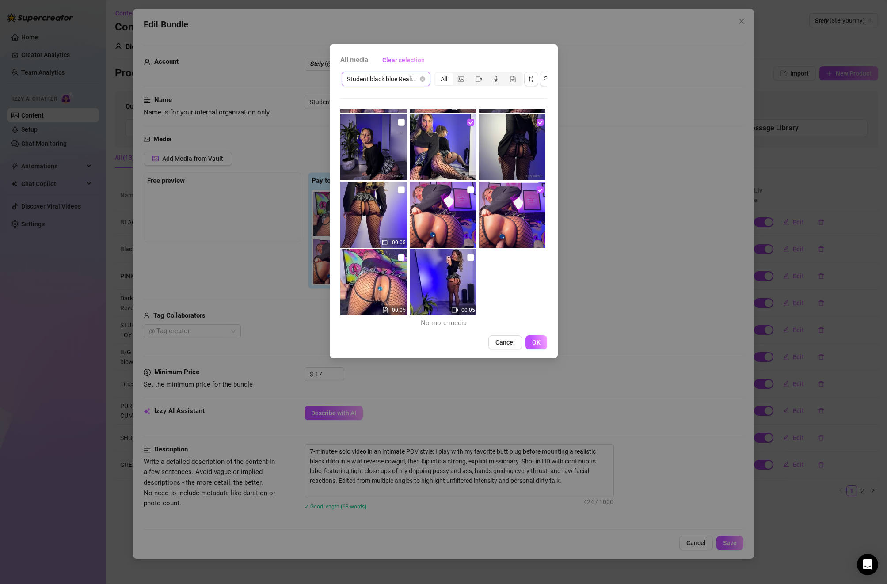
click at [400, 257] on input "checkbox" at bounding box center [401, 257] width 7 height 7
checkbox input "true"
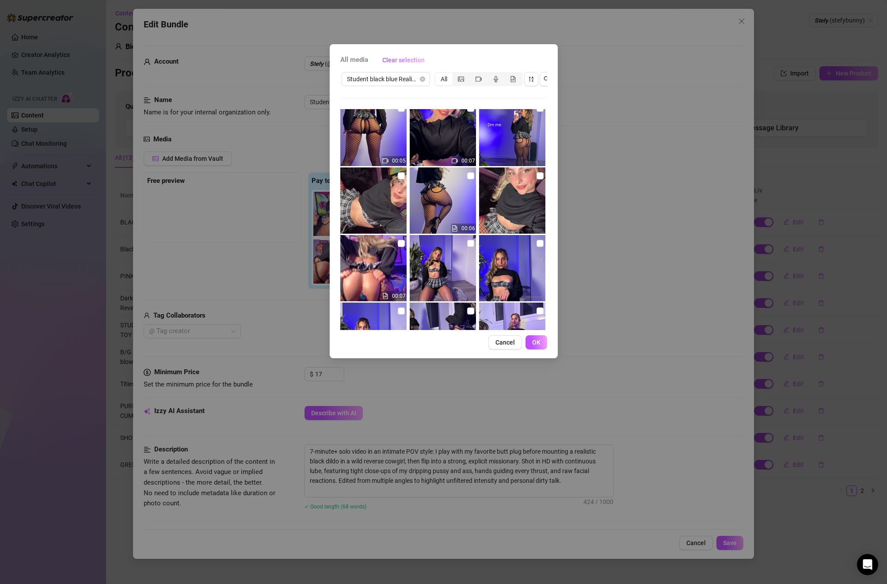
scroll to position [0, 0]
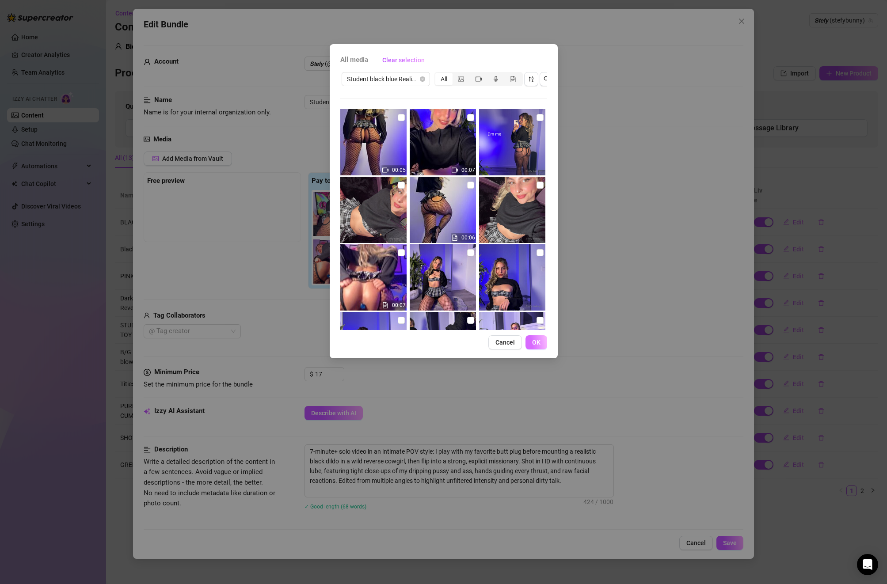
click at [540, 335] on button "OK" at bounding box center [536, 342] width 22 height 14
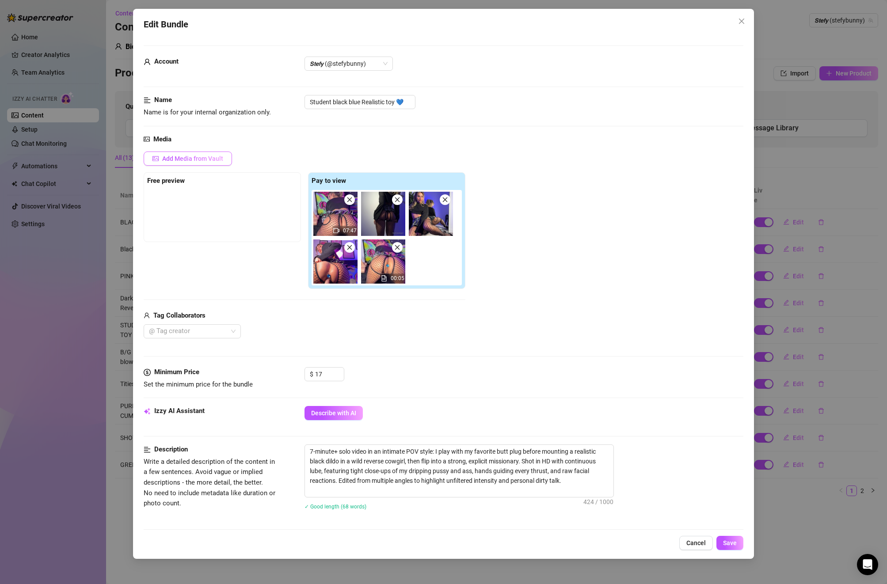
click at [191, 165] on button "Add Media from Vault" at bounding box center [188, 159] width 88 height 14
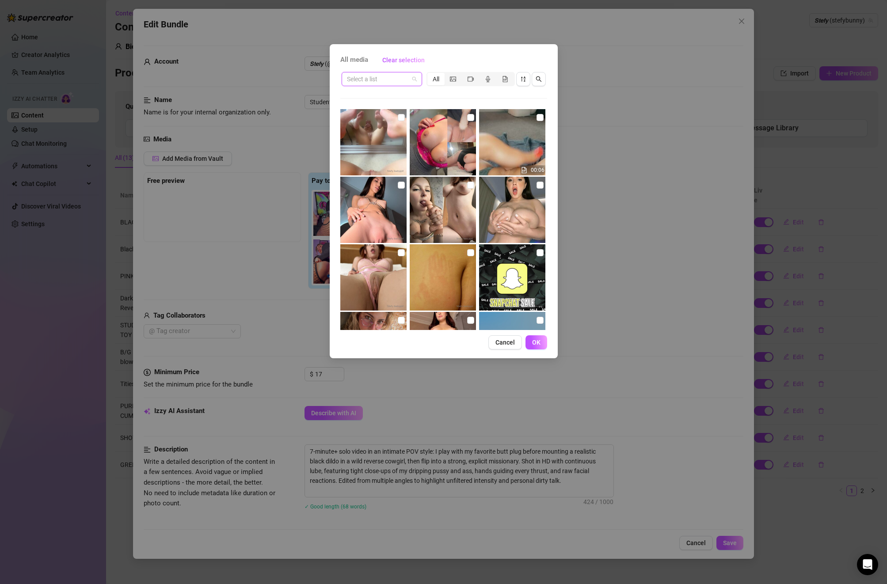
click at [379, 82] on input "search" at bounding box center [378, 78] width 62 height 13
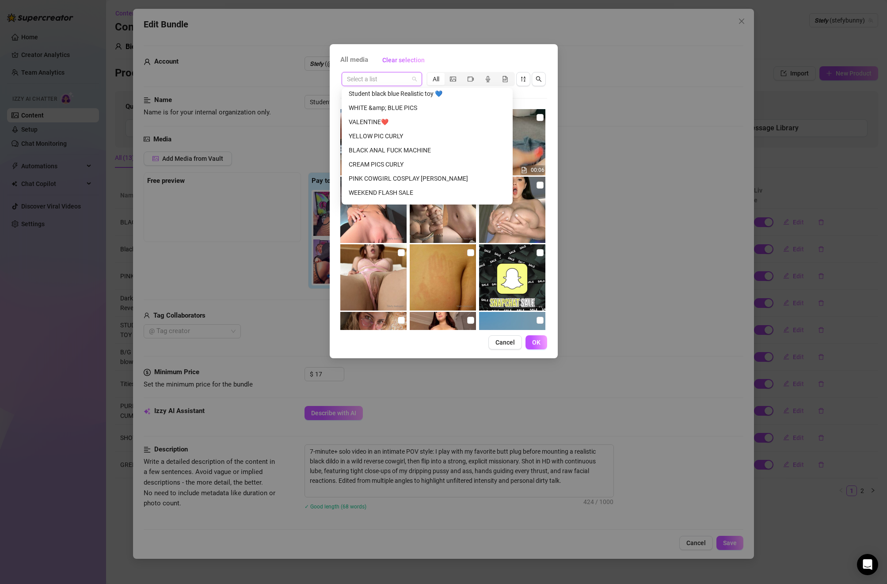
scroll to position [767, 0]
click at [402, 92] on div "Student black blue Realistic toy 💙" at bounding box center [427, 93] width 157 height 10
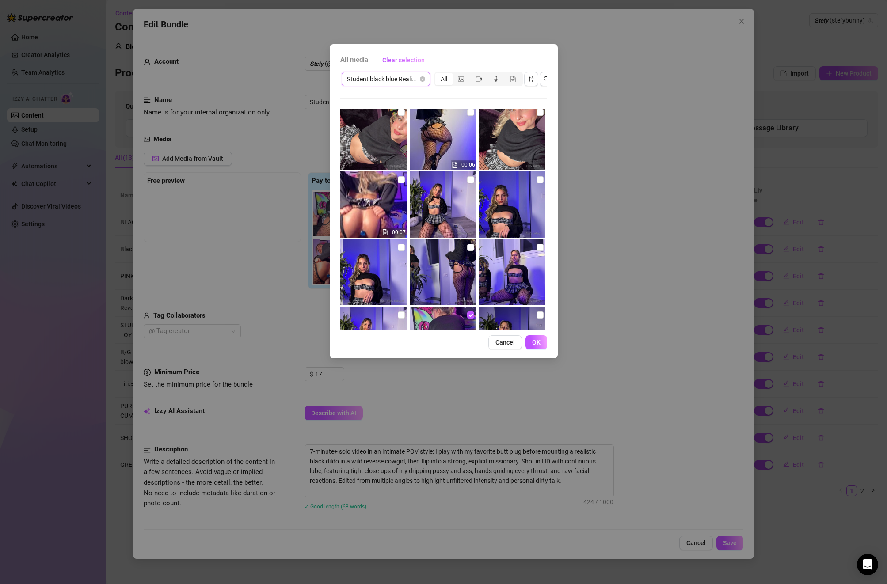
scroll to position [0, 0]
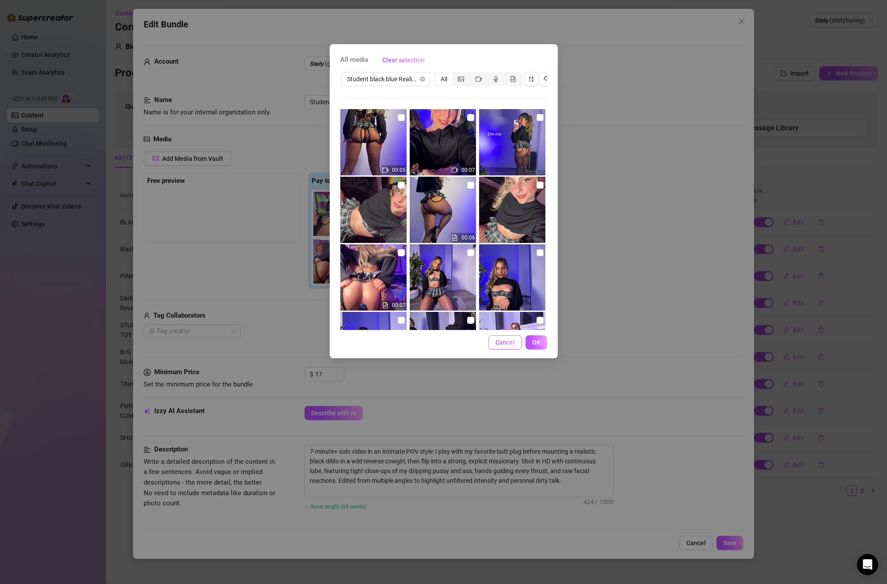
click at [506, 342] on span "Cancel" at bounding box center [504, 342] width 19 height 7
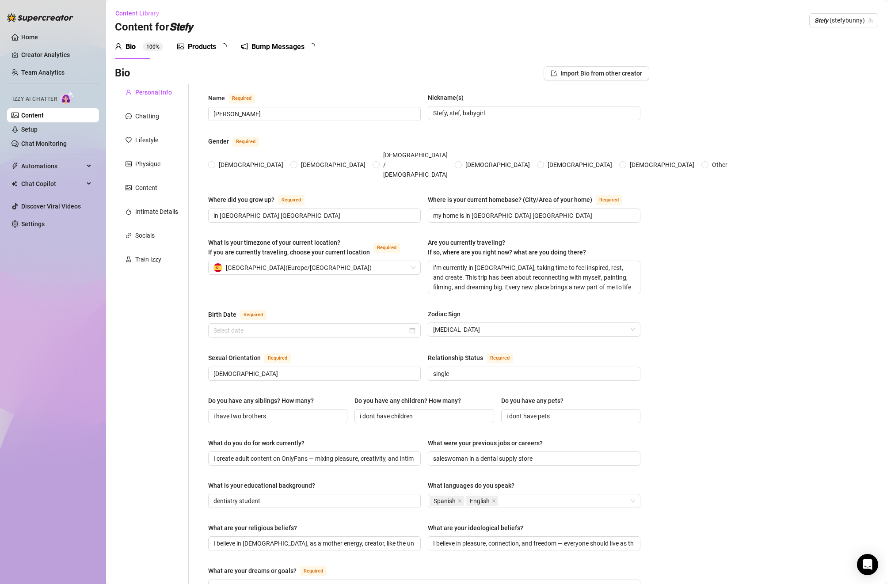
radio input "true"
type input "[DATE]"
click at [224, 47] on span "1" at bounding box center [224, 47] width 3 height 6
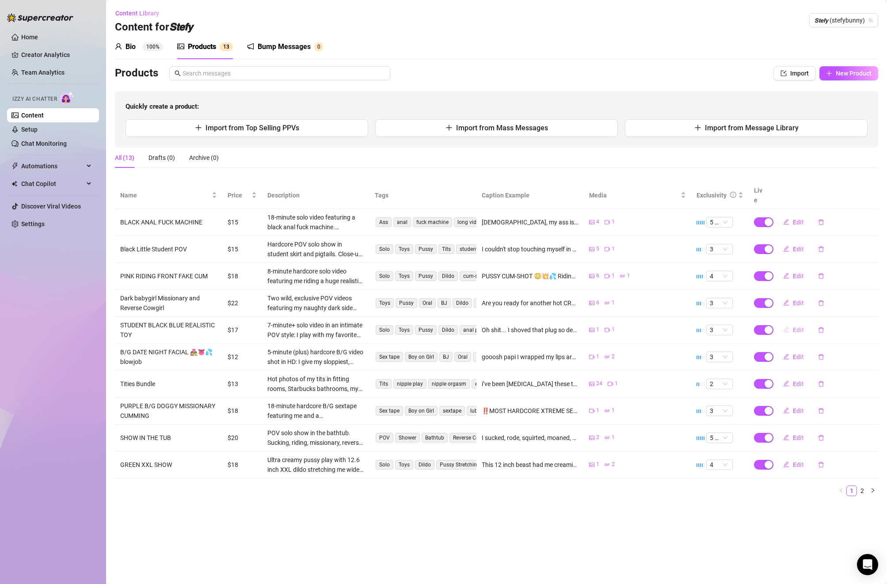
click at [791, 323] on button "Edit" at bounding box center [793, 330] width 35 height 14
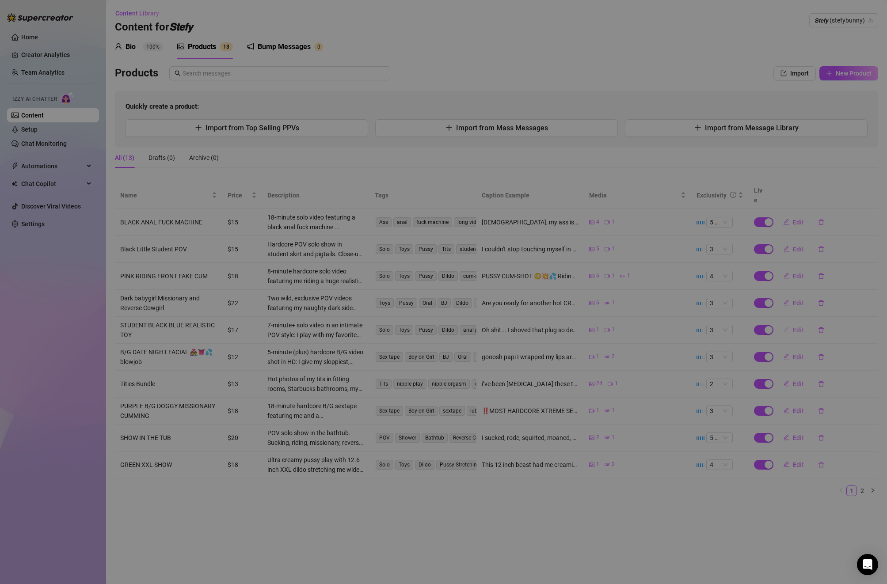
type textarea "Oh shit... I shoved that plug so deep in my ass then rode my biggest realistic …"
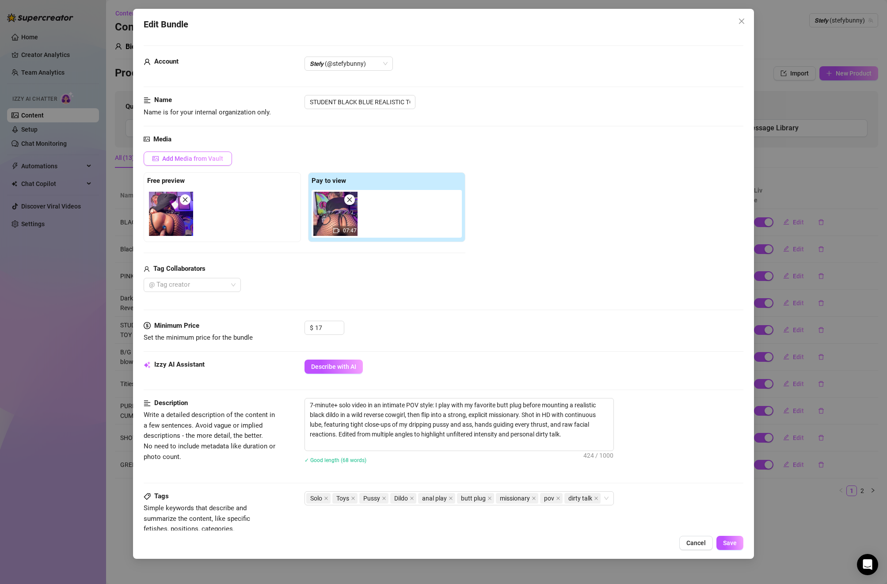
click at [209, 160] on span "Add Media from Vault" at bounding box center [192, 158] width 61 height 7
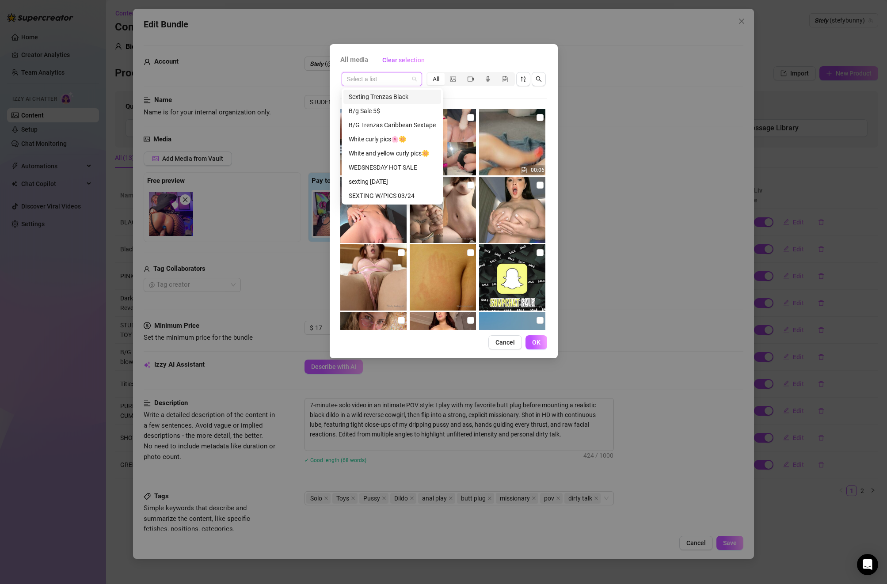
click at [372, 79] on input "search" at bounding box center [378, 78] width 62 height 13
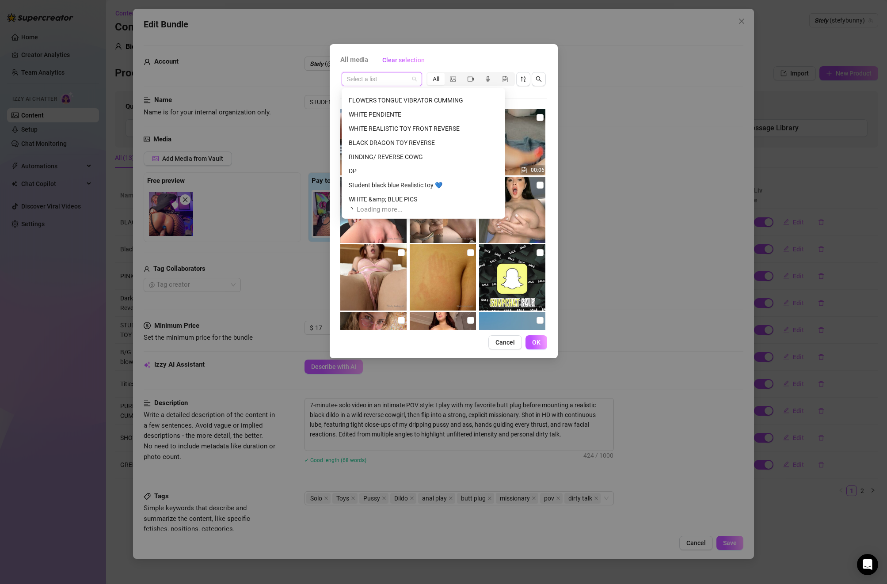
scroll to position [735, 0]
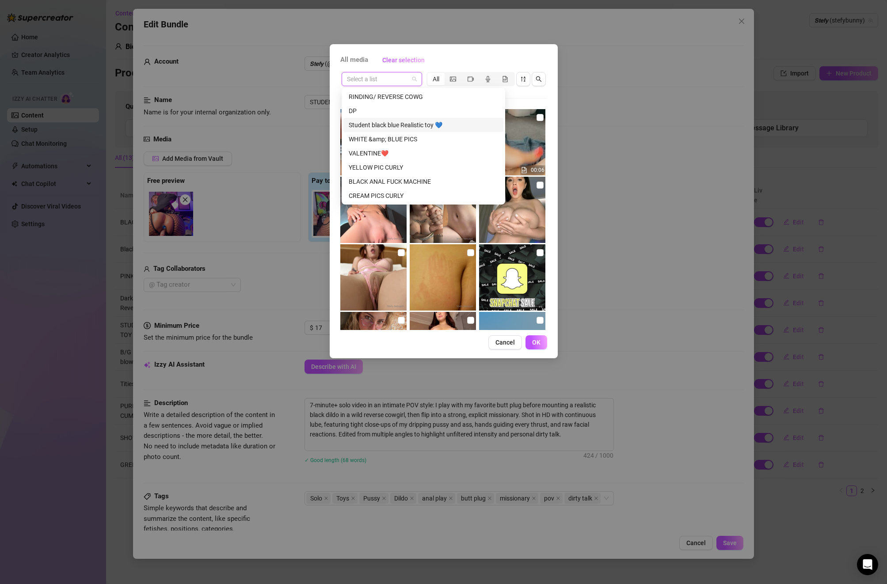
click at [402, 125] on div "Student black blue Realistic toy 💙" at bounding box center [423, 125] width 149 height 10
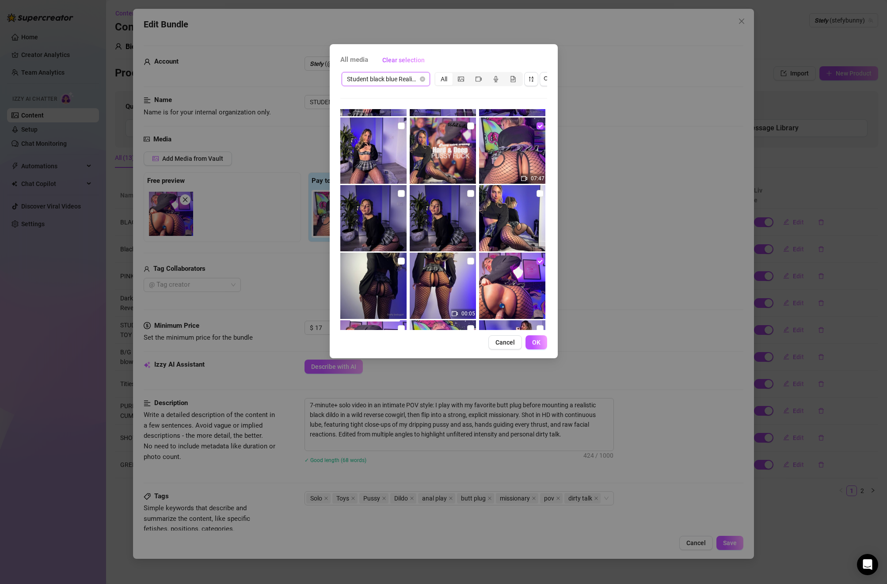
scroll to position [257, 0]
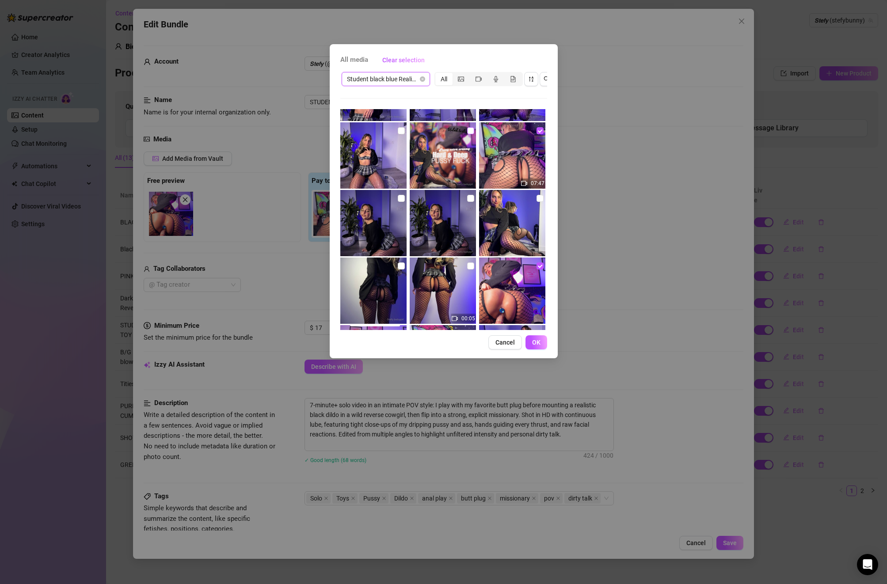
click at [468, 133] on input "checkbox" at bounding box center [470, 130] width 7 height 7
checkbox input "true"
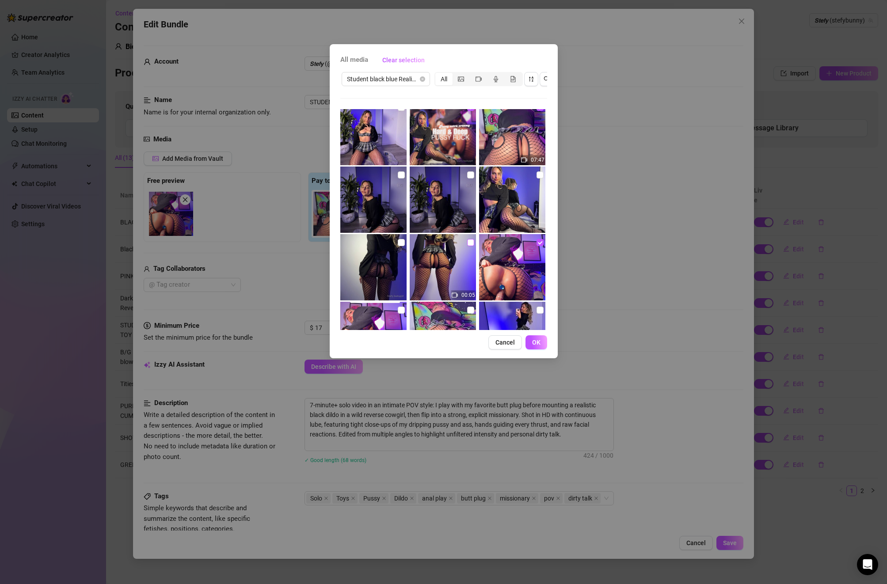
click at [470, 245] on input "checkbox" at bounding box center [470, 242] width 7 height 7
checkbox input "true"
click at [403, 243] on input "checkbox" at bounding box center [401, 242] width 7 height 7
checkbox input "true"
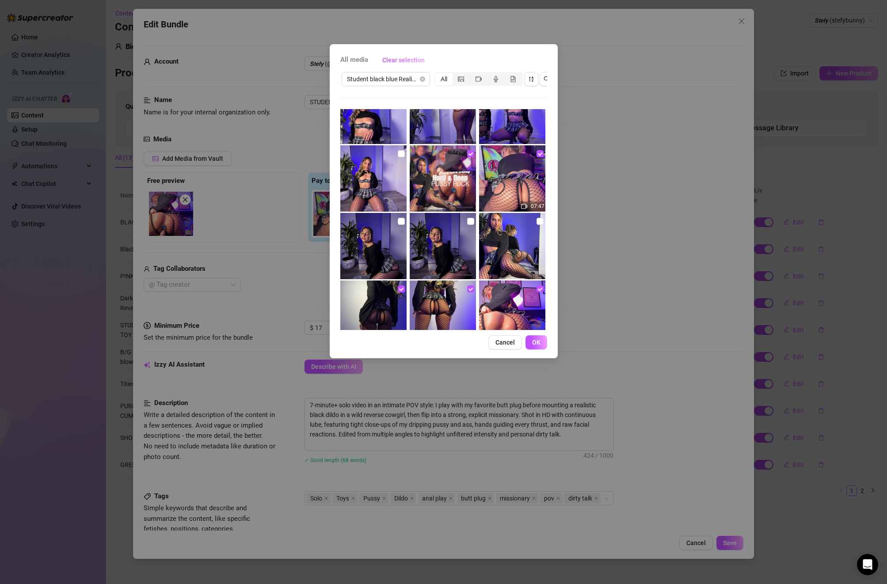
scroll to position [229, 0]
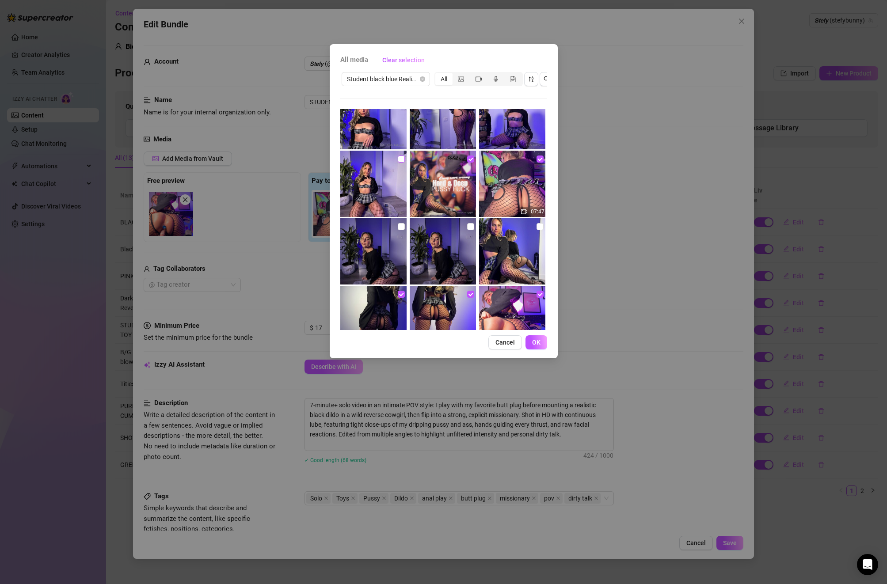
click at [400, 157] on input "checkbox" at bounding box center [401, 159] width 7 height 7
checkbox input "true"
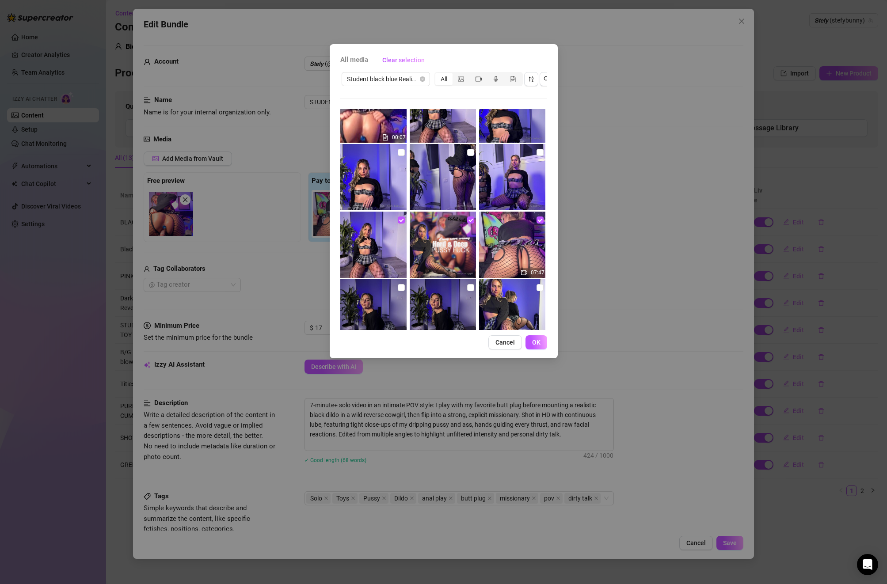
scroll to position [154, 0]
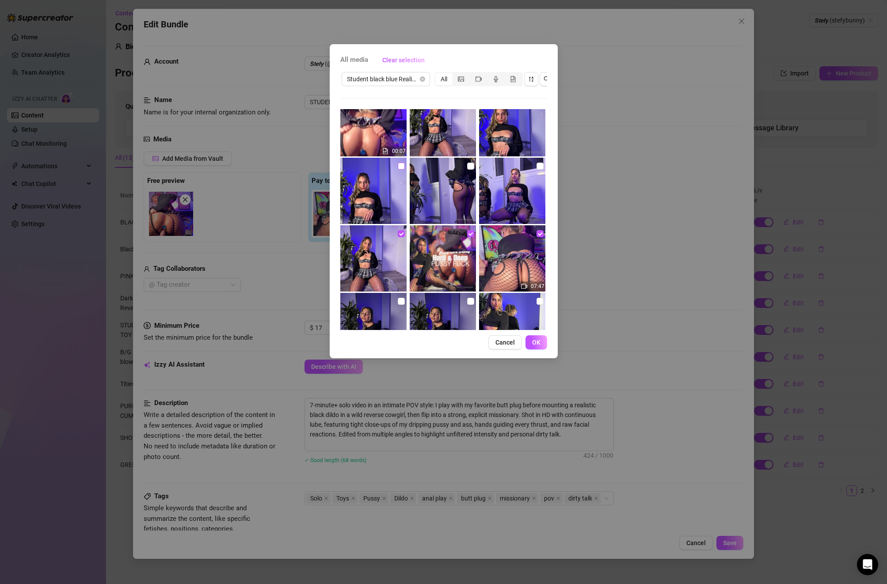
click at [402, 163] on input "checkbox" at bounding box center [401, 166] width 7 height 7
checkbox input "true"
click at [533, 343] on span "OK" at bounding box center [536, 342] width 8 height 7
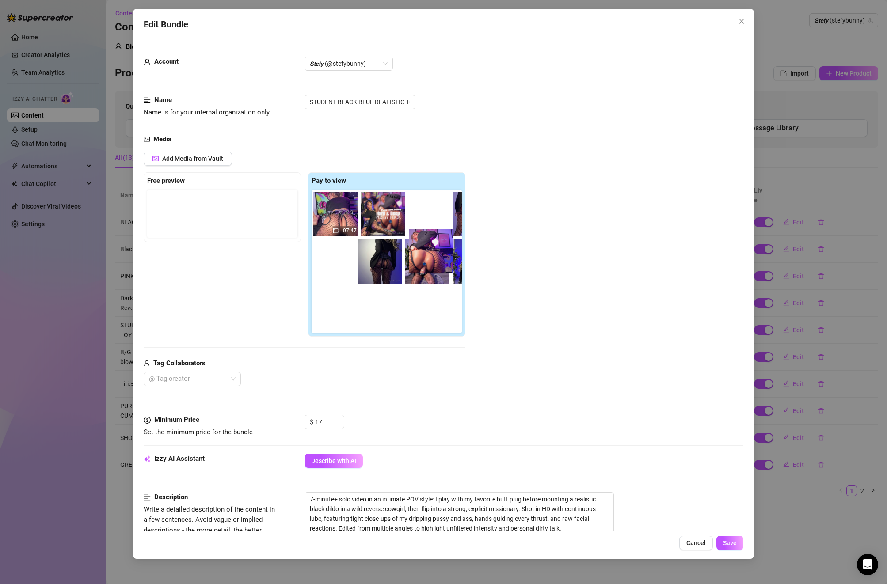
scroll to position [0, 5]
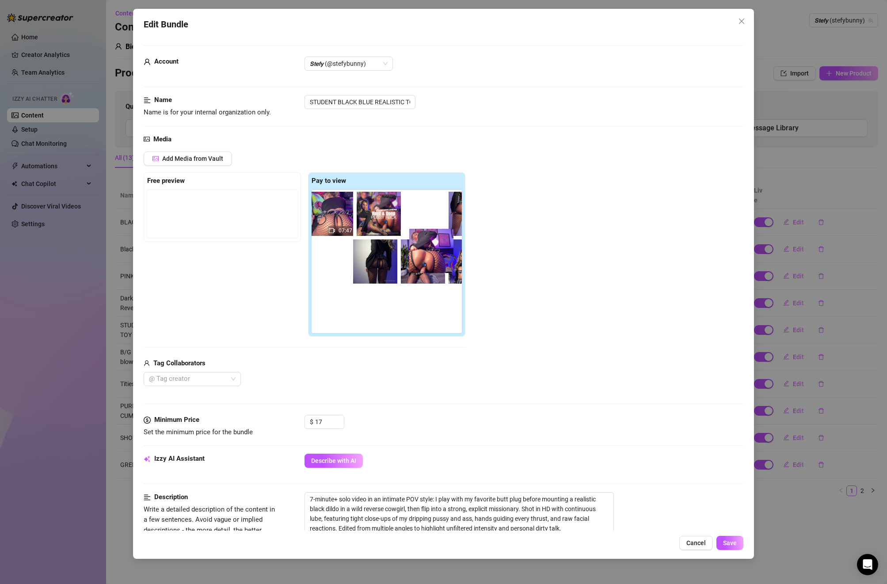
drag, startPoint x: 172, startPoint y: 207, endPoint x: 445, endPoint y: 248, distance: 275.2
click at [445, 248] on div "Free preview Pay to view 07:47 00:05" at bounding box center [305, 254] width 322 height 164
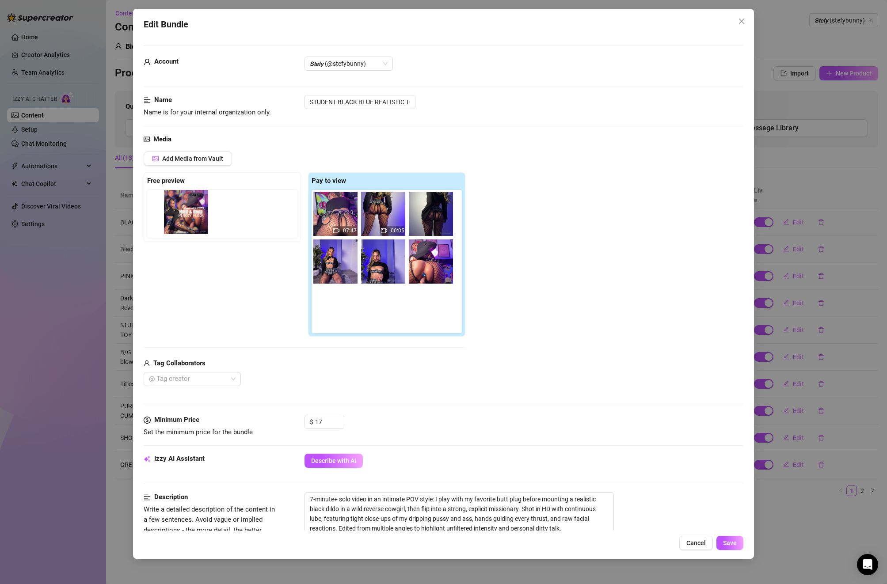
drag, startPoint x: 380, startPoint y: 225, endPoint x: 180, endPoint y: 224, distance: 199.7
click at [180, 224] on div "Free preview Pay to view 07:47 00:05" at bounding box center [305, 254] width 322 height 164
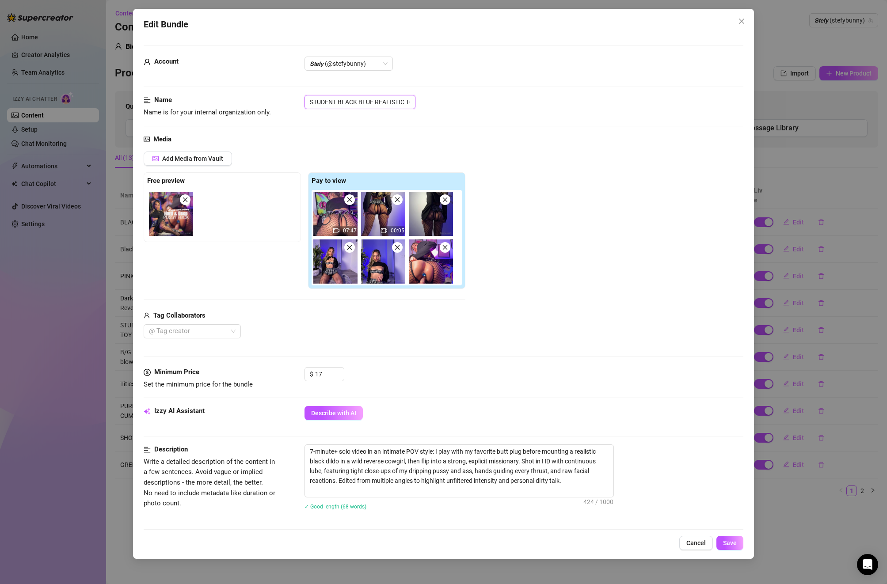
click at [312, 104] on input "STUDENT BLACK BLUE REALISTIC TOY" at bounding box center [359, 102] width 111 height 14
drag, startPoint x: 312, startPoint y: 104, endPoint x: 429, endPoint y: 105, distance: 117.1
click at [429, 105] on div "STUDENT BLACK BLUE REALISTIC TOY" at bounding box center [523, 102] width 439 height 14
type input "S"
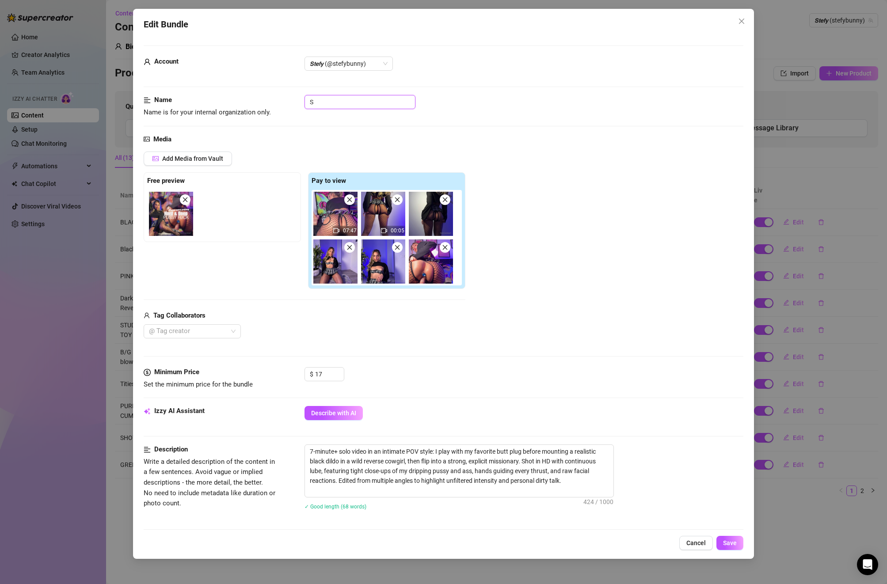
scroll to position [0, 0]
paste input "Student black blue Realistic toy 💙"
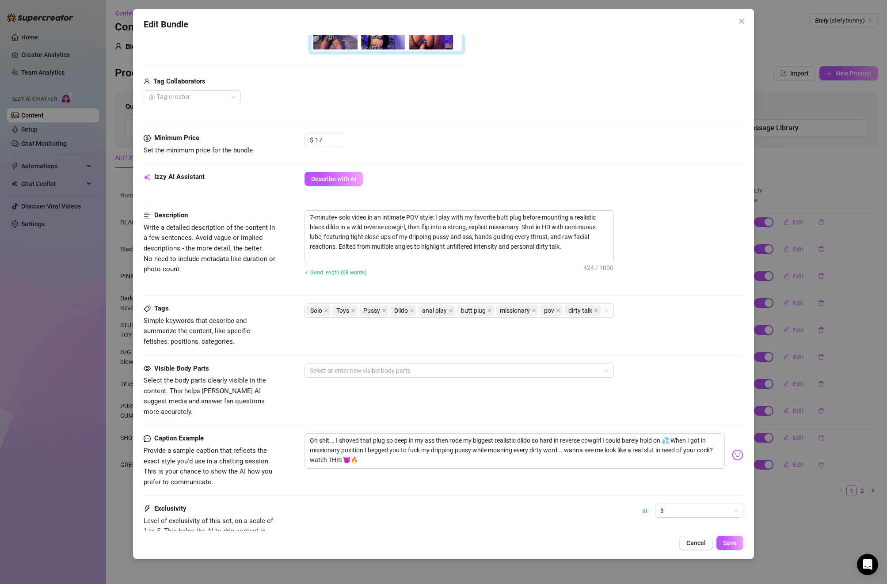
scroll to position [236, 0]
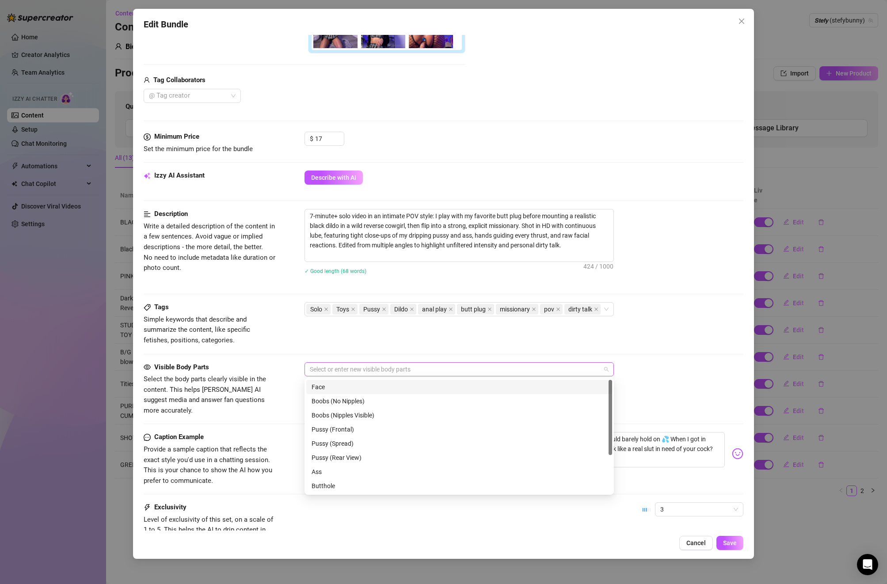
click at [369, 366] on div at bounding box center [454, 369] width 296 height 12
type input "Student black blue Realistic toy 💙"
click at [334, 391] on div "Face" at bounding box center [459, 387] width 295 height 10
click at [349, 416] on div "Boobs (Nipples Visible)" at bounding box center [459, 415] width 295 height 10
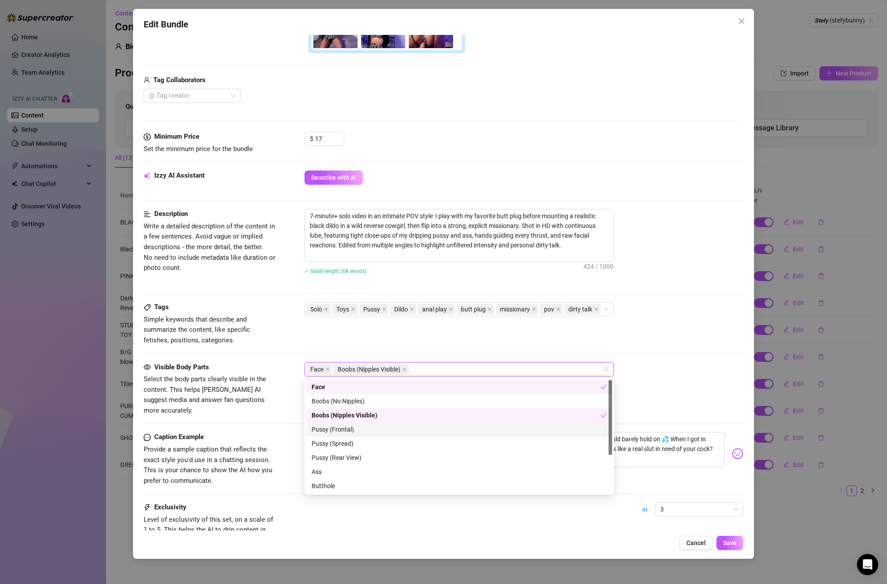
click at [344, 435] on div "Pussy (Frontal)" at bounding box center [459, 429] width 306 height 14
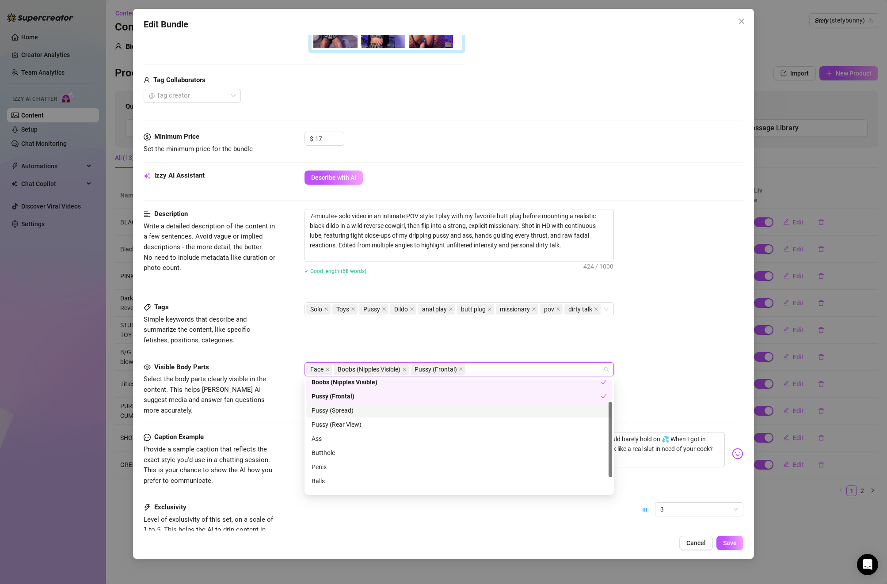
click at [345, 409] on div "Pussy (Spread)" at bounding box center [459, 411] width 295 height 10
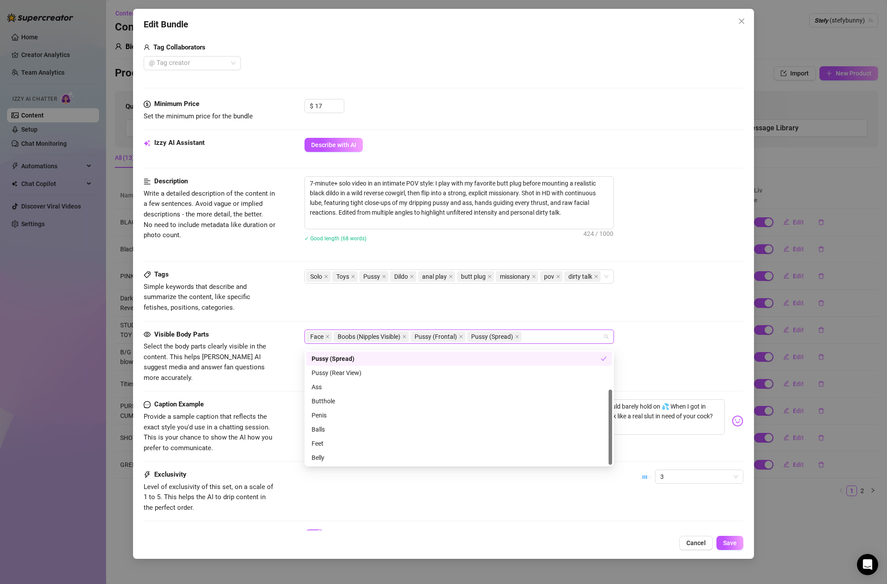
scroll to position [306, 0]
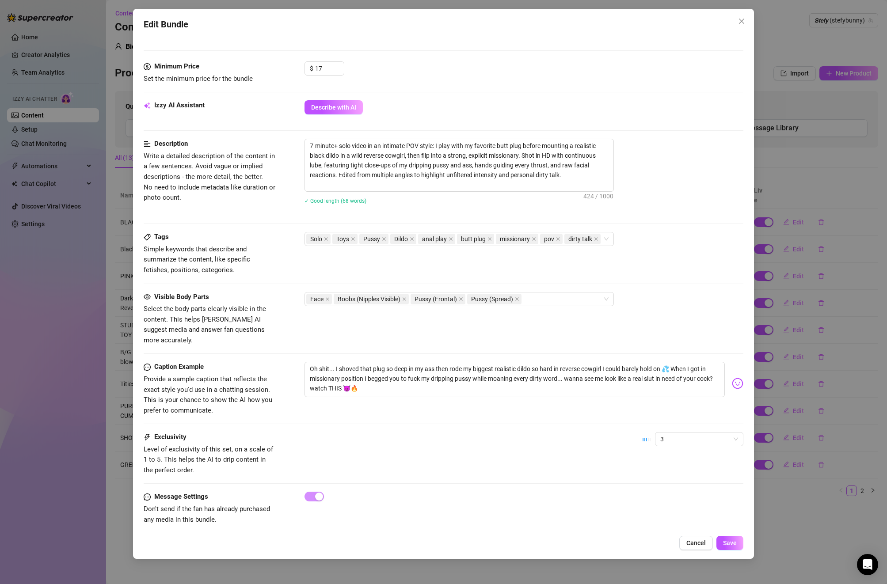
click at [618, 464] on div "Exclusivity Level of exclusivity of this set, on a scale of 1 to 5. This helps …" at bounding box center [444, 453] width 600 height 43
click at [727, 548] on button "Save" at bounding box center [729, 543] width 27 height 14
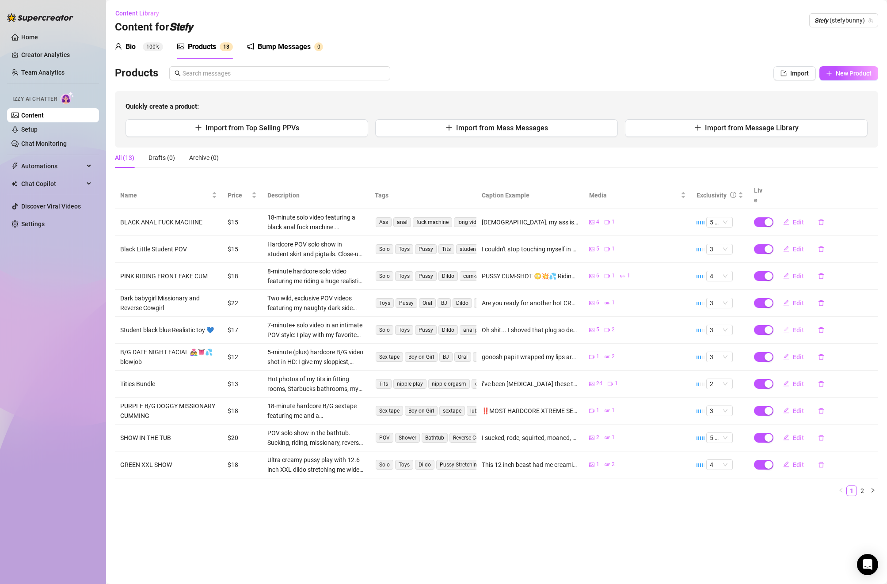
click at [789, 327] on icon "edit" at bounding box center [786, 330] width 6 height 6
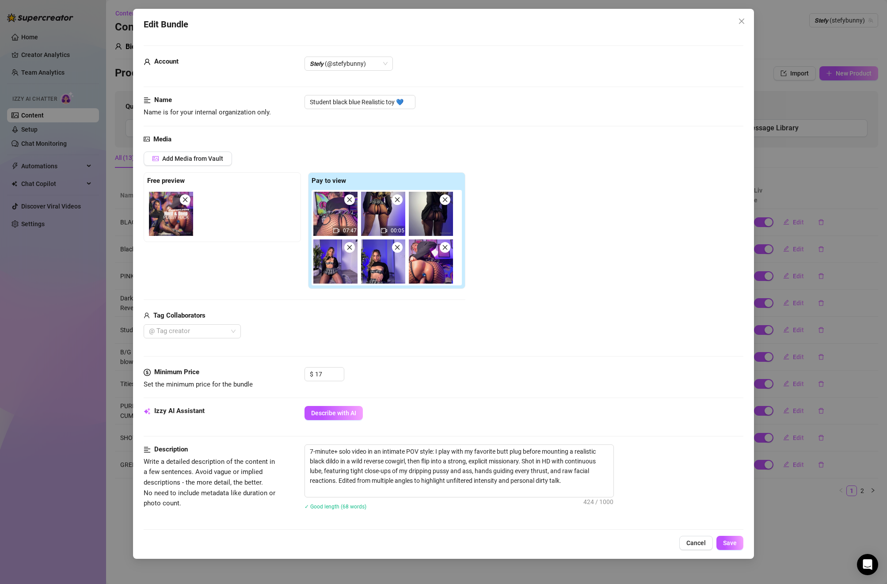
click at [430, 101] on div "Student black blue Realistic toy 💙" at bounding box center [523, 102] width 439 height 14
click at [414, 101] on input "Student black blue Realistic toy 💙" at bounding box center [359, 102] width 111 height 14
drag, startPoint x: 414, startPoint y: 101, endPoint x: 285, endPoint y: 95, distance: 130.0
click at [285, 95] on div "Name Name is for your internal organization only. Student black blue Realistic …" at bounding box center [444, 106] width 600 height 23
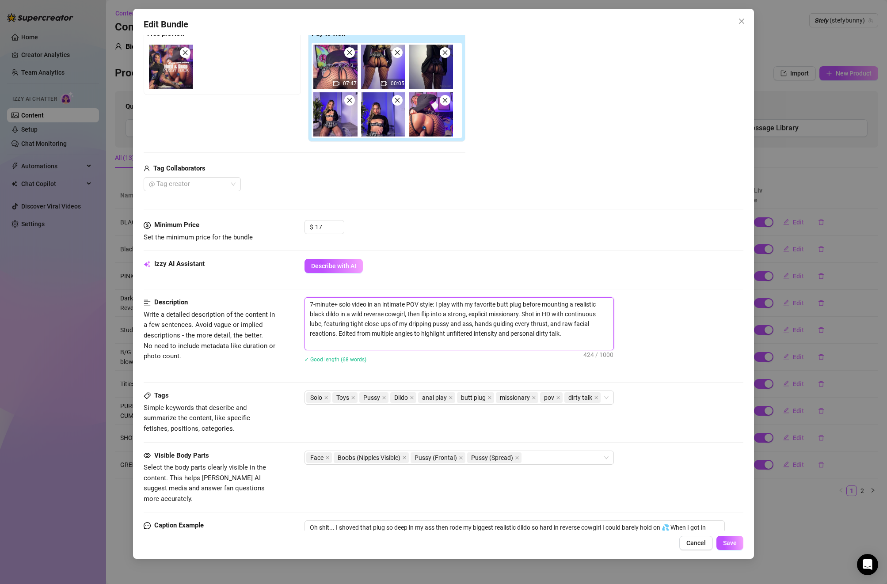
click at [567, 329] on textarea "7-minute+ solo video in an intimate POV style: I play with my favorite butt plu…" at bounding box center [459, 324] width 308 height 52
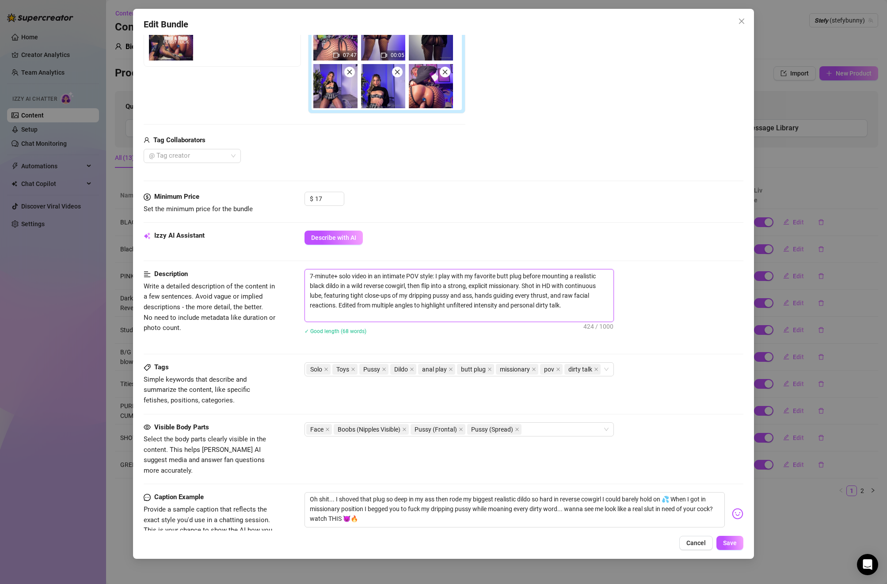
scroll to position [178, 0]
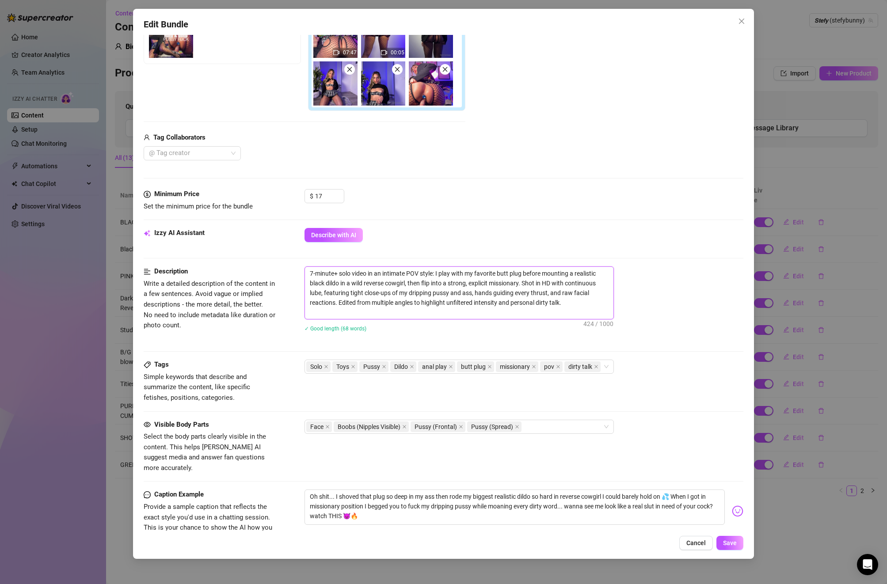
type textarea "7-minute+ solo video in an intimate POV style: I play with my favorite butt plu…"
click at [579, 303] on textarea "7-minute+ solo video in an intimate POV style: I play with my favorite butt plu…" at bounding box center [459, 293] width 308 height 52
type textarea "7-minute+ solo video in an intimate POV style: I play with my favorite butt plu…"
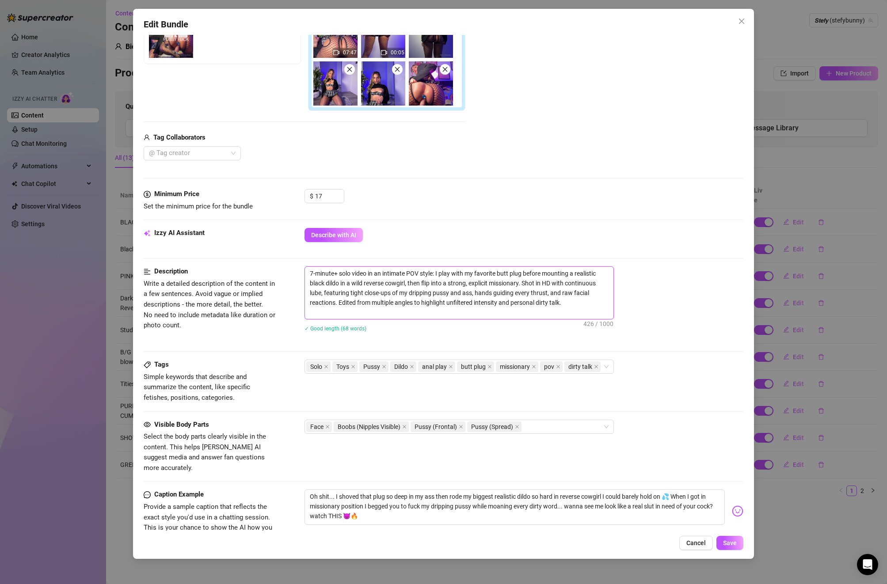
paste textarea "schoolgirl style dress, with black and white plaid skirt, fishnet stockings, he…"
type textarea "7-minute+ solo video in an intimate POV style: I play with my favorite butt plu…"
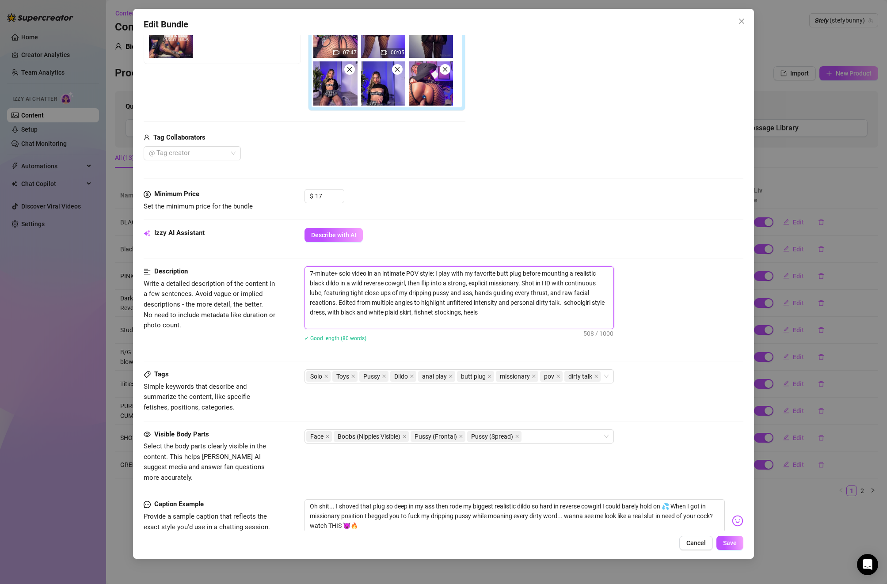
drag, startPoint x: 514, startPoint y: 310, endPoint x: 296, endPoint y: 263, distance: 222.3
click at [296, 263] on form "Account 𝙎𝙩𝙚𝙛𝙮 (@stefybunny) Name Name is for your internal organization only. S…" at bounding box center [444, 272] width 600 height 811
type textarea "7-minute+ solo video in an intimate POV style: I play with my favorite butt plu…"
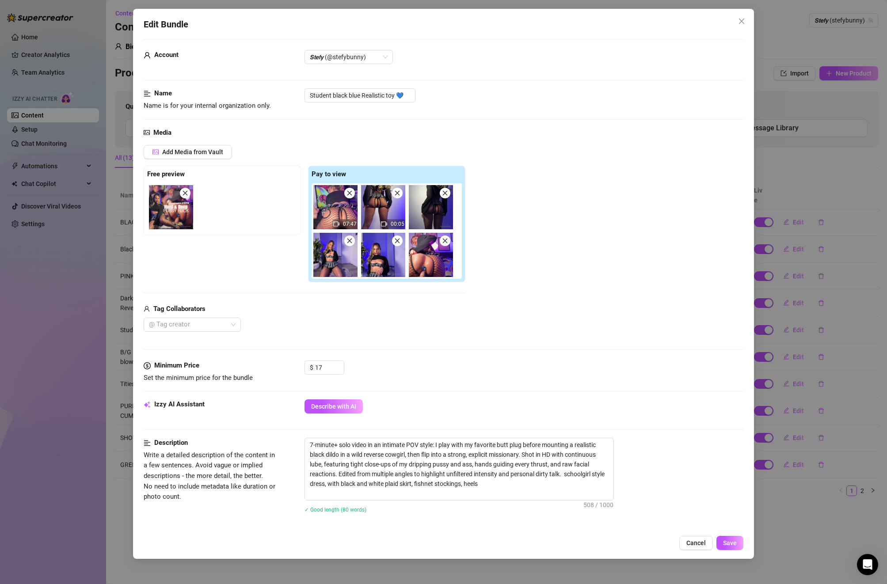
scroll to position [0, 0]
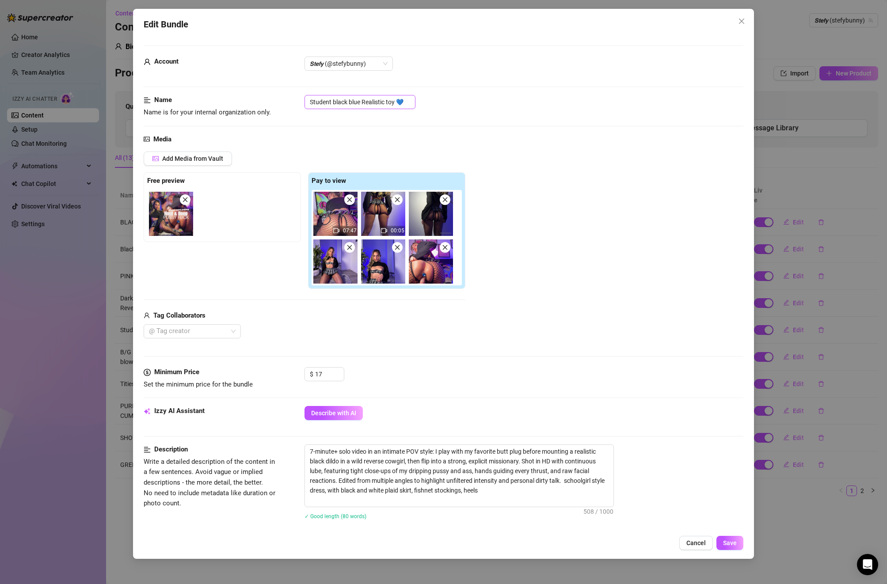
drag, startPoint x: 426, startPoint y: 100, endPoint x: 391, endPoint y: 101, distance: 34.9
click at [391, 101] on div "Student black blue Realistic toy 💙" at bounding box center [523, 102] width 439 height 14
drag, startPoint x: 410, startPoint y: 102, endPoint x: 292, endPoint y: 94, distance: 118.2
click at [292, 94] on form "Account 𝙎𝙩𝙚𝙛𝙮 (@stefybunny) Name Name is for your internal organization only. S…" at bounding box center [444, 451] width 600 height 811
drag, startPoint x: 491, startPoint y: 493, endPoint x: 287, endPoint y: 434, distance: 211.9
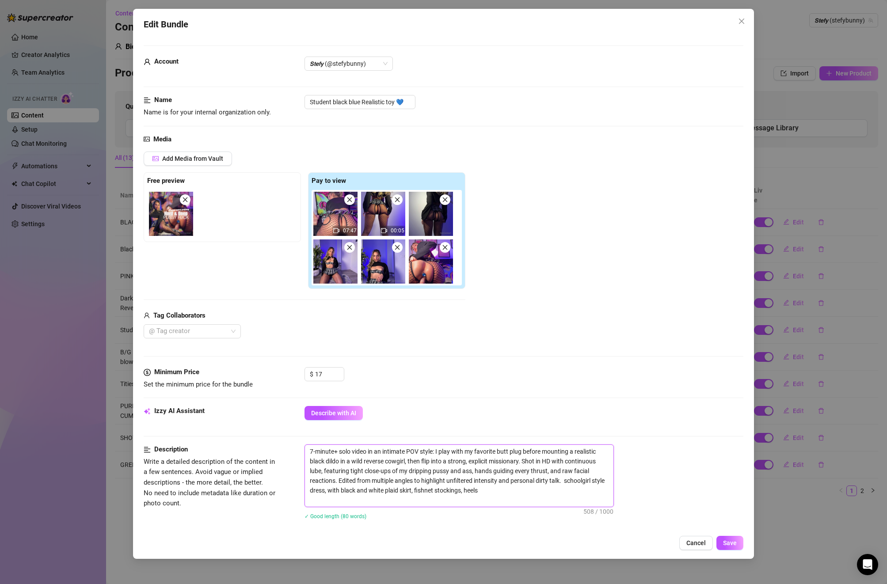
click at [287, 434] on form "Account 𝙎𝙩𝙚𝙛𝙮 (@stefybunny) Name Name is for your internal organization only. S…" at bounding box center [444, 451] width 600 height 811
paste textarea "Student"
type textarea "7-minute+ solo video in an intimate POV style: I play with my favorite butt plu…"
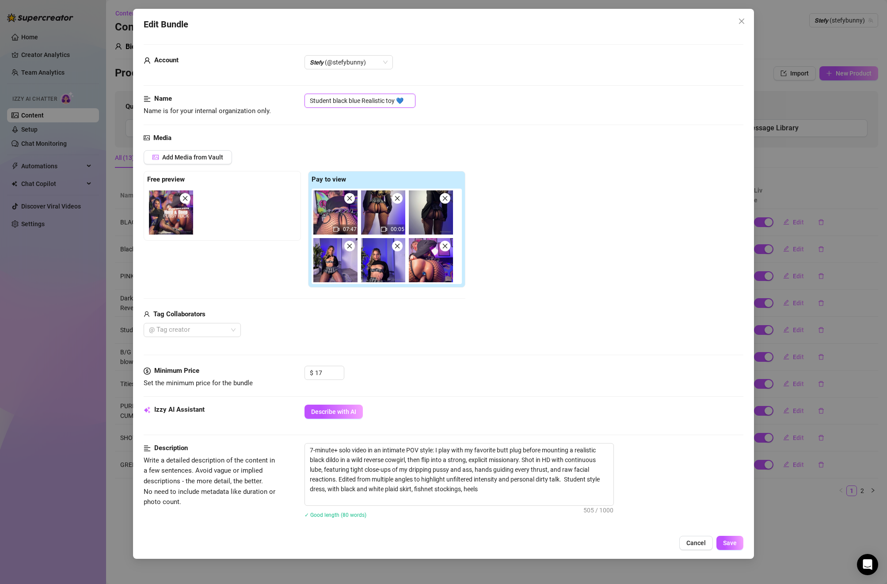
drag, startPoint x: 403, startPoint y: 99, endPoint x: 316, endPoint y: 88, distance: 88.2
click at [316, 88] on form "Account 𝙎𝙩𝙚𝙛𝙮 (@stefybunny) Name Name is for your internal organization only. S…" at bounding box center [444, 449] width 600 height 811
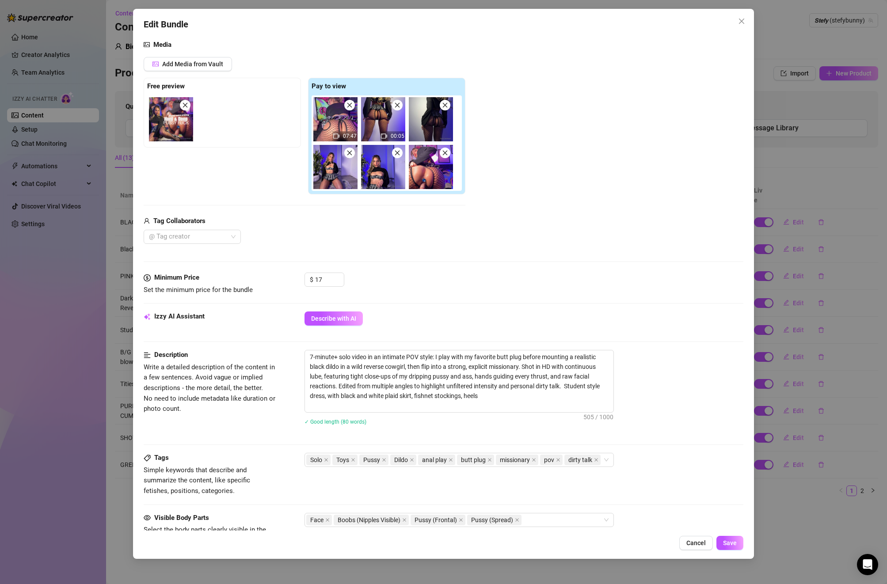
scroll to position [112, 0]
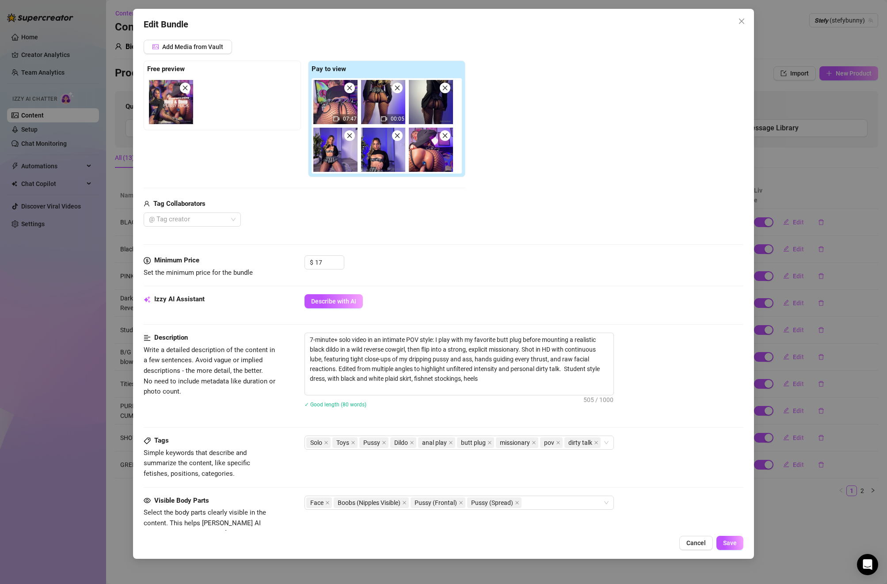
click at [621, 443] on div "Solo Toys Pussy Dildo anal play butt plug missionary pov dirty talk" at bounding box center [523, 443] width 439 height 14
click at [607, 443] on div "Solo Toys Pussy Dildo anal play butt plug missionary pov dirty talk" at bounding box center [458, 443] width 309 height 14
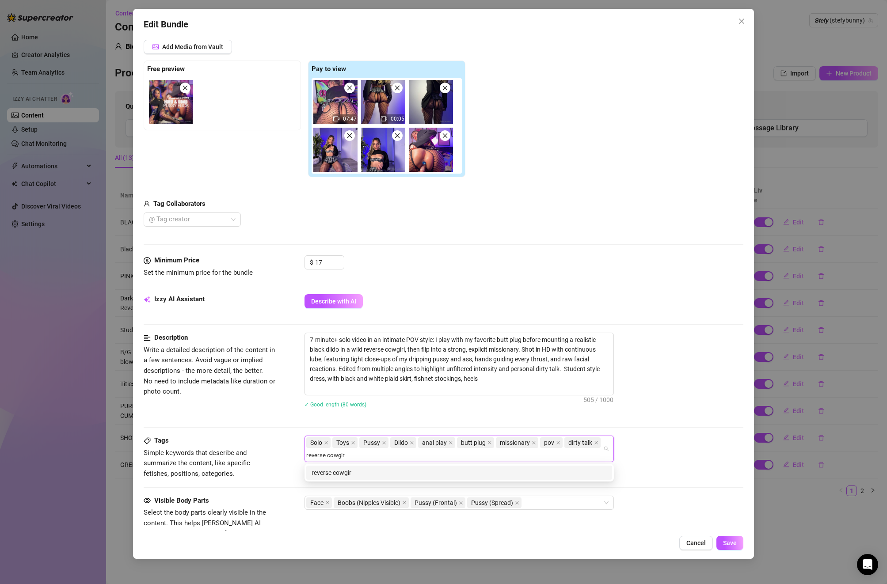
type input "reverse cowgirl"
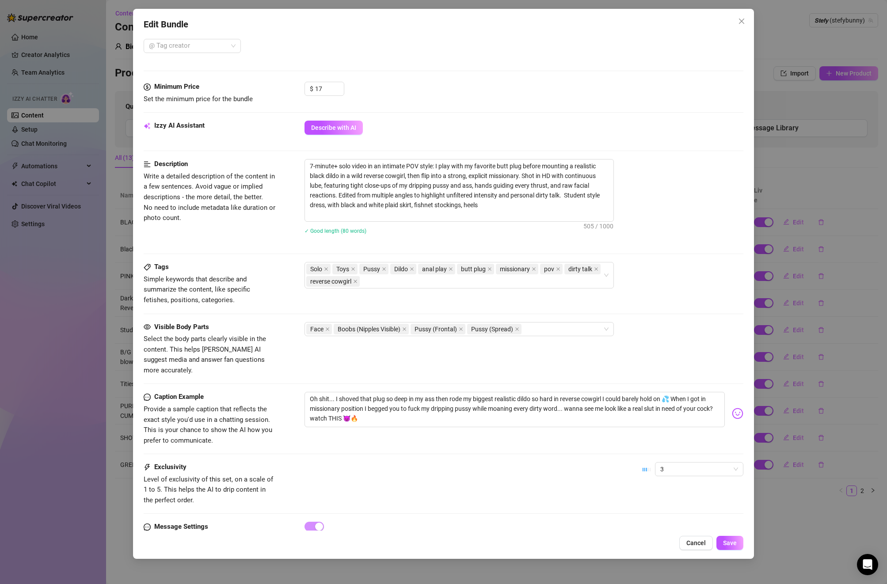
scroll to position [291, 0]
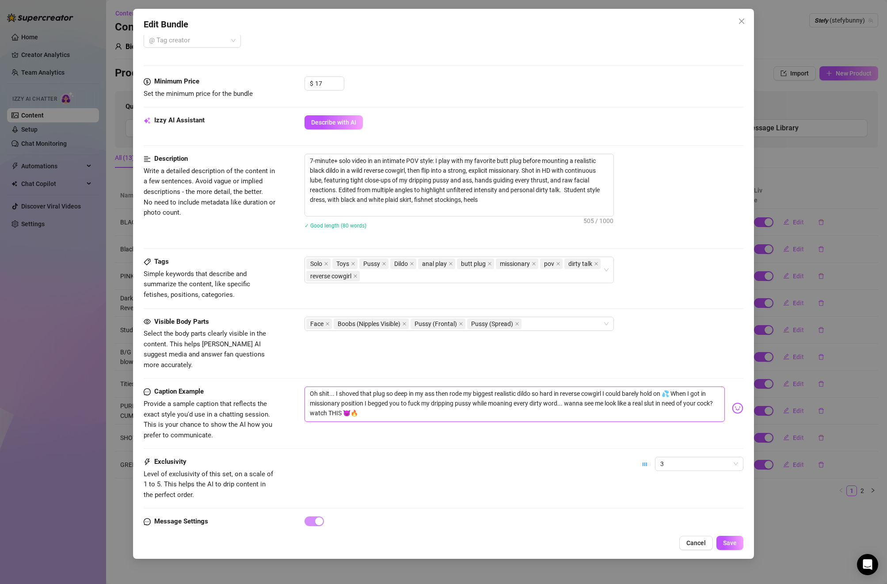
drag, startPoint x: 370, startPoint y: 403, endPoint x: 307, endPoint y: 376, distance: 68.3
click at [307, 387] on textarea "Oh shit... I shoved that plug so deep in my ass then rode my biggest realistic …" at bounding box center [514, 404] width 420 height 35
click at [487, 276] on div "Solo Toys Pussy Dildo anal play butt plug missionary pov dirty talk reverse cow…" at bounding box center [454, 270] width 296 height 25
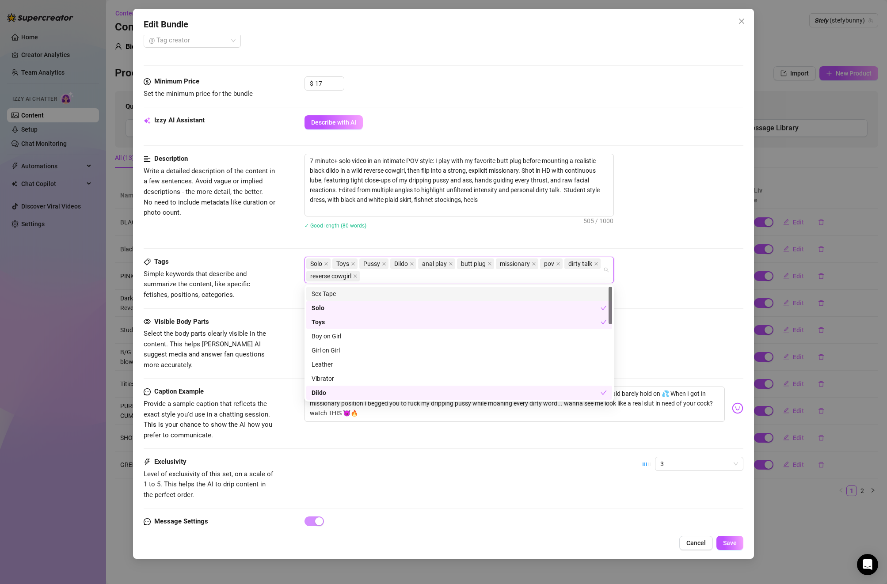
scroll to position [290, 0]
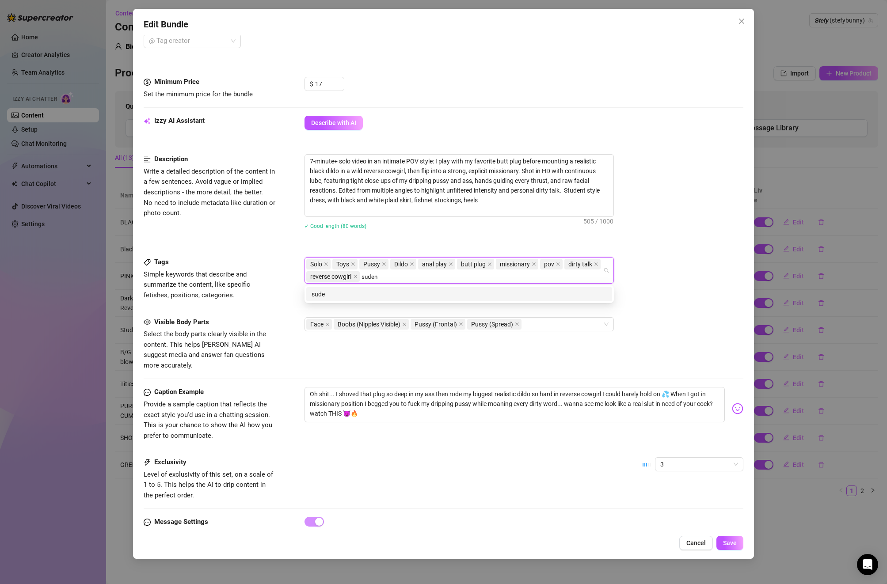
type input "sudent"
type input "student"
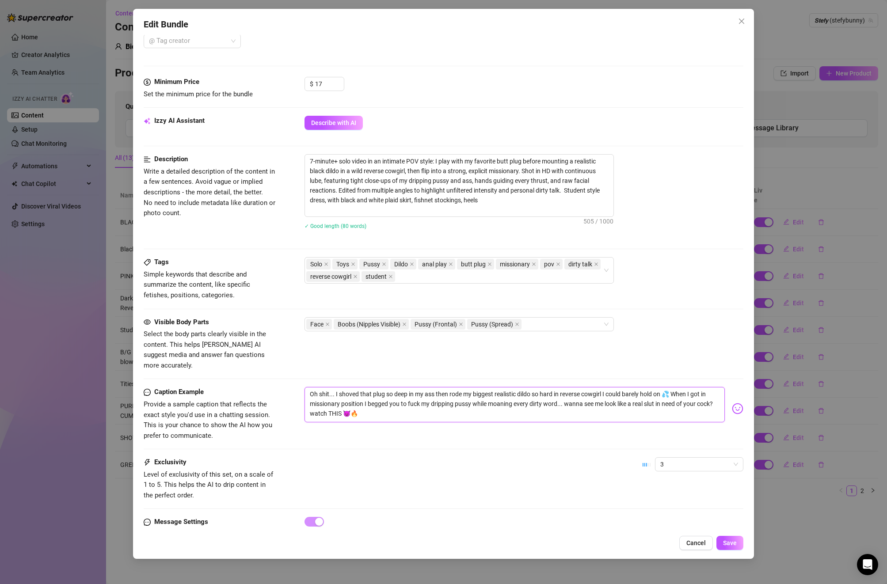
click at [368, 403] on textarea "Oh shit... I shoved that plug so deep in my ass then rode my biggest realistic …" at bounding box center [514, 404] width 420 height 35
click at [726, 535] on div "Edit Bundle Account 𝙎𝙩𝙚𝙛𝙮 (@stefybunny) Name Name is for your internal organiza…" at bounding box center [443, 284] width 621 height 550
click at [725, 543] on span "Save" at bounding box center [730, 543] width 14 height 7
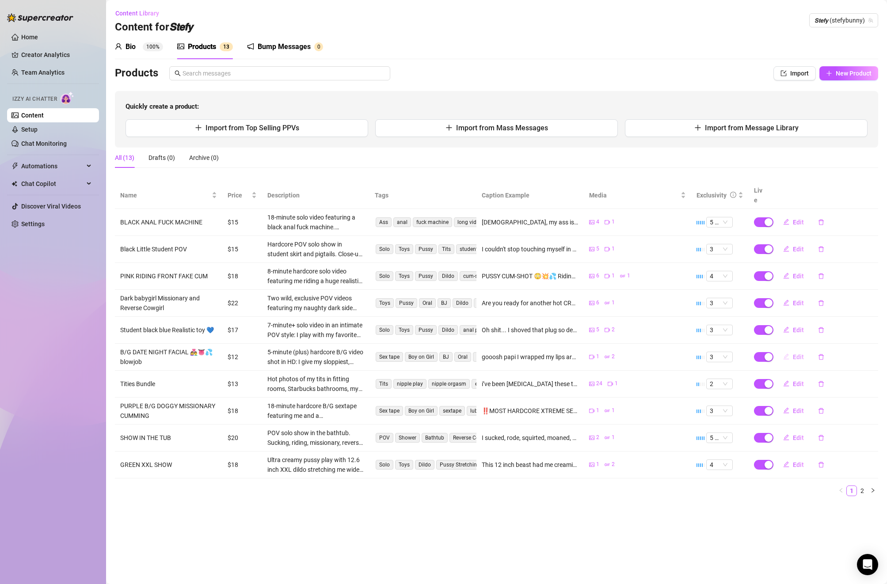
click at [788, 353] on icon "edit" at bounding box center [786, 356] width 6 height 6
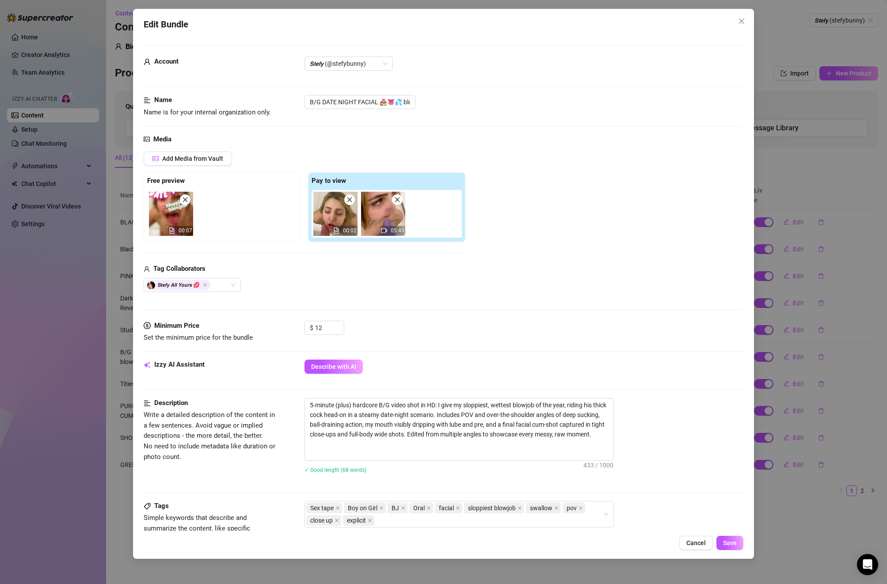
click at [453, 99] on div "B/G DATE NIGHT FACIAL 👩‍❤️‍👨👅💦 blowjob" at bounding box center [523, 102] width 439 height 14
click at [789, 93] on div "Edit Bundle Account 𝙎𝙩𝙚𝙛𝙮 (@stefybunny) Name Name is for your internal organiza…" at bounding box center [443, 292] width 887 height 584
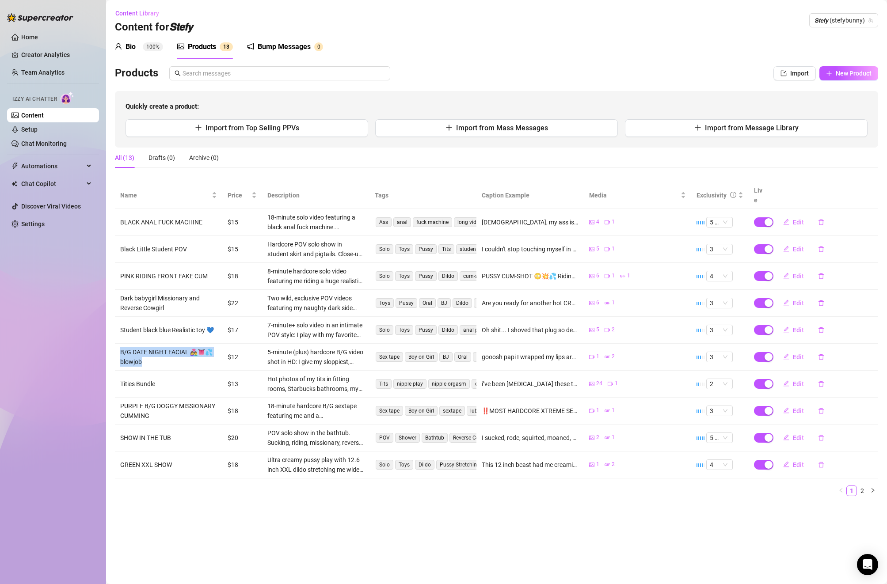
drag, startPoint x: 145, startPoint y: 355, endPoint x: 115, endPoint y: 346, distance: 31.3
click at [115, 346] on td "B/G DATE NIGHT FACIAL 👩‍❤️‍👨👅💦 blowjob" at bounding box center [168, 357] width 107 height 27
copy td "B/G DATE NIGHT FACIAL 👩‍❤️‍👨👅💦 blowjob"
click at [158, 408] on td "PURPLE B/G DOGGY MISSIONARY CUMMING" at bounding box center [168, 411] width 107 height 27
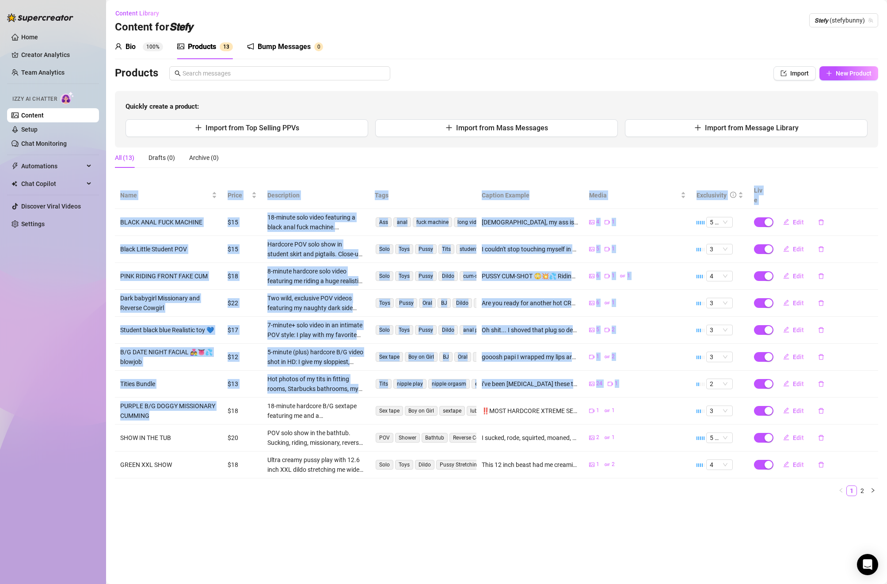
drag, startPoint x: 141, startPoint y: 406, endPoint x: 108, endPoint y: 396, distance: 35.0
click at [108, 396] on main "Content Library Content for 𝙎𝙩𝙚𝙛𝙮 𝙎𝙩𝙚𝙛𝙮 (stefybunny) Bio 100% Products 1 3 Bump…" at bounding box center [496, 292] width 781 height 584
click at [180, 400] on td "PURPLE B/G DOGGY MISSIONARY CUMMING" at bounding box center [168, 411] width 107 height 27
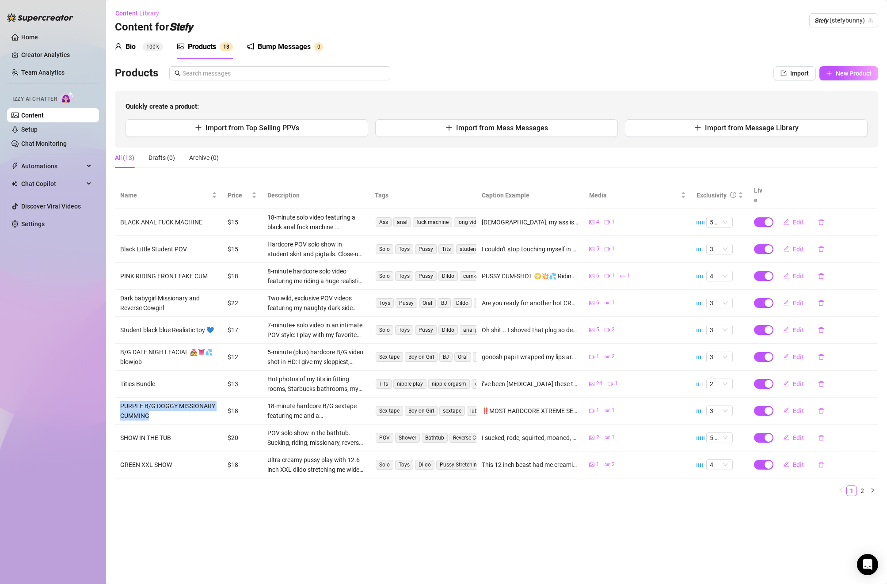
drag, startPoint x: 137, startPoint y: 403, endPoint x: 116, endPoint y: 397, distance: 21.4
click at [116, 398] on td "PURPLE B/G DOGGY MISSIONARY CUMMING" at bounding box center [168, 411] width 107 height 27
copy td "PURPLE B/G DOGGY MISSIONARY CUMMING"
click at [793, 407] on span "Edit" at bounding box center [798, 410] width 11 height 7
type textarea "‼️MOST HARDCORE XTREME SEXTAPE ‼️ 💦 MORE CREAM THAN EVER 💦 🕹️ ALL NEW TOYS 🕹️ 🍆…"
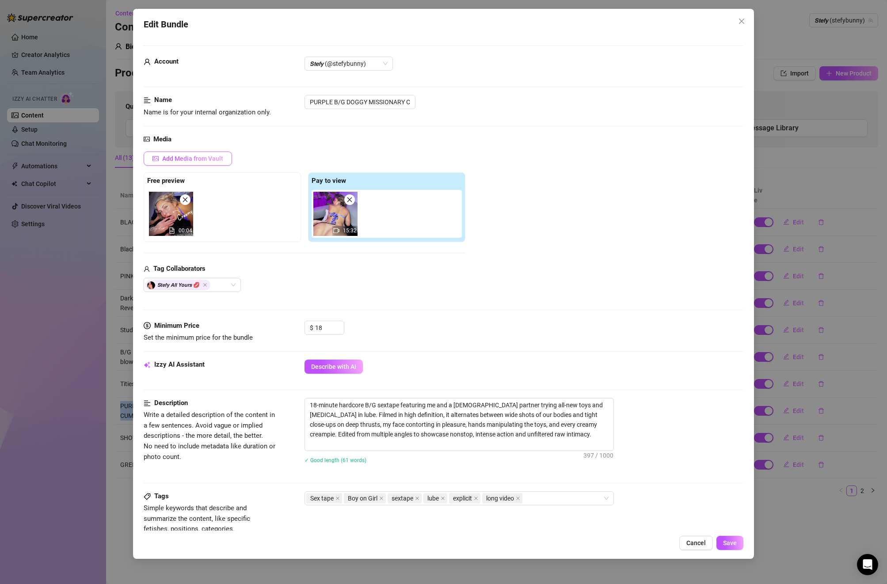
click at [175, 154] on button "Add Media from Vault" at bounding box center [188, 159] width 88 height 14
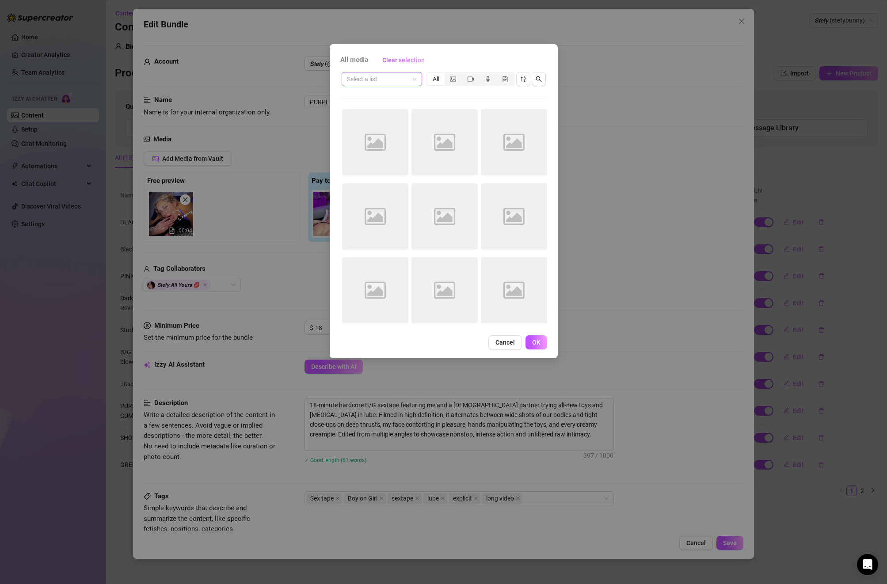
click at [388, 80] on input "search" at bounding box center [378, 78] width 62 height 13
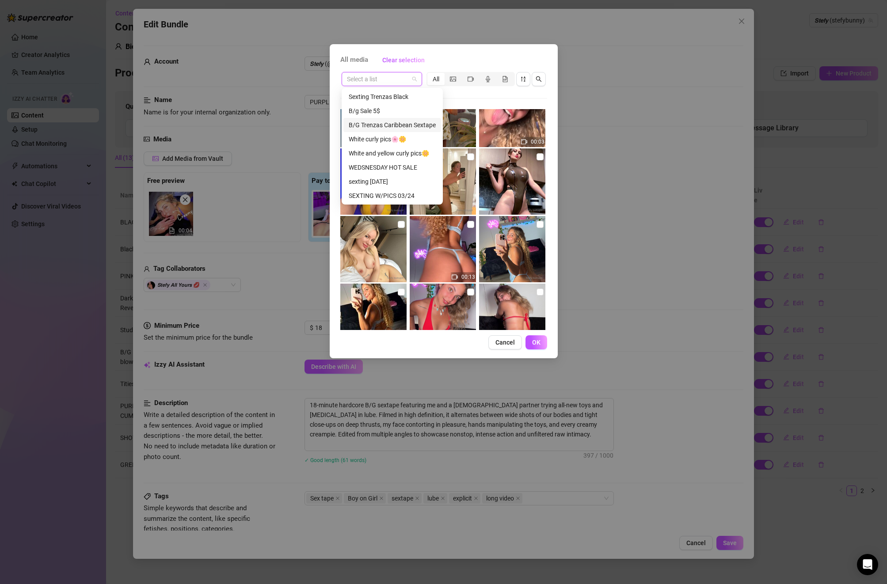
scroll to position [333, 0]
